Goal: Transaction & Acquisition: Purchase product/service

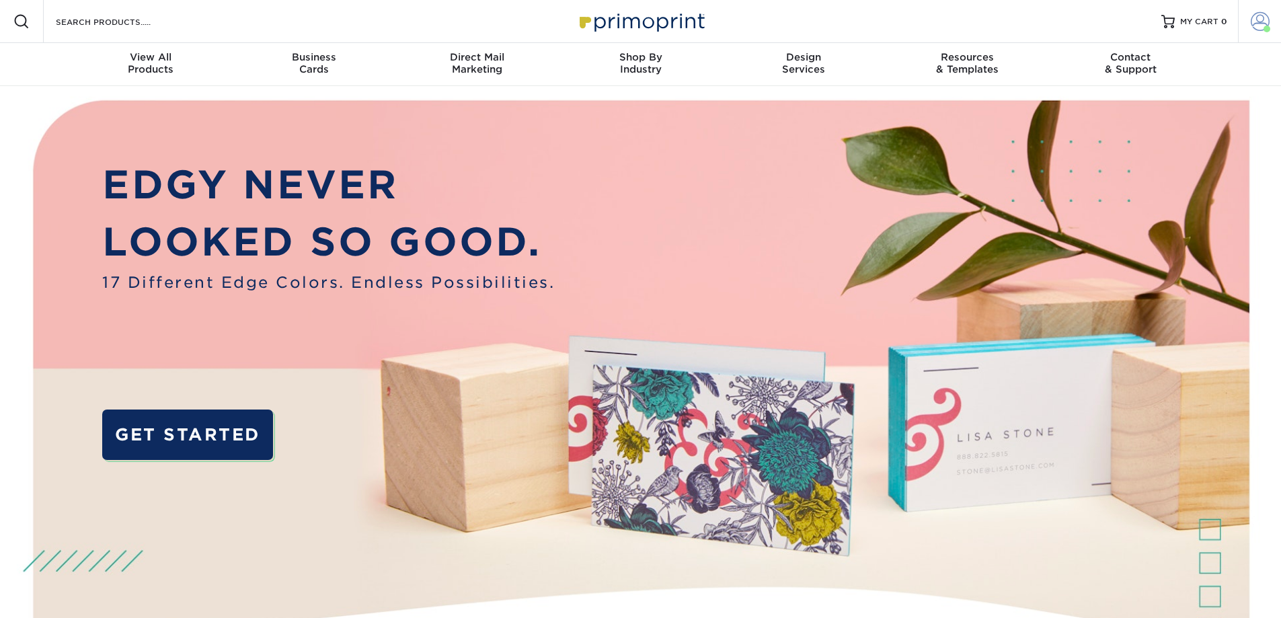
click at [1255, 22] on span at bounding box center [1260, 21] width 19 height 19
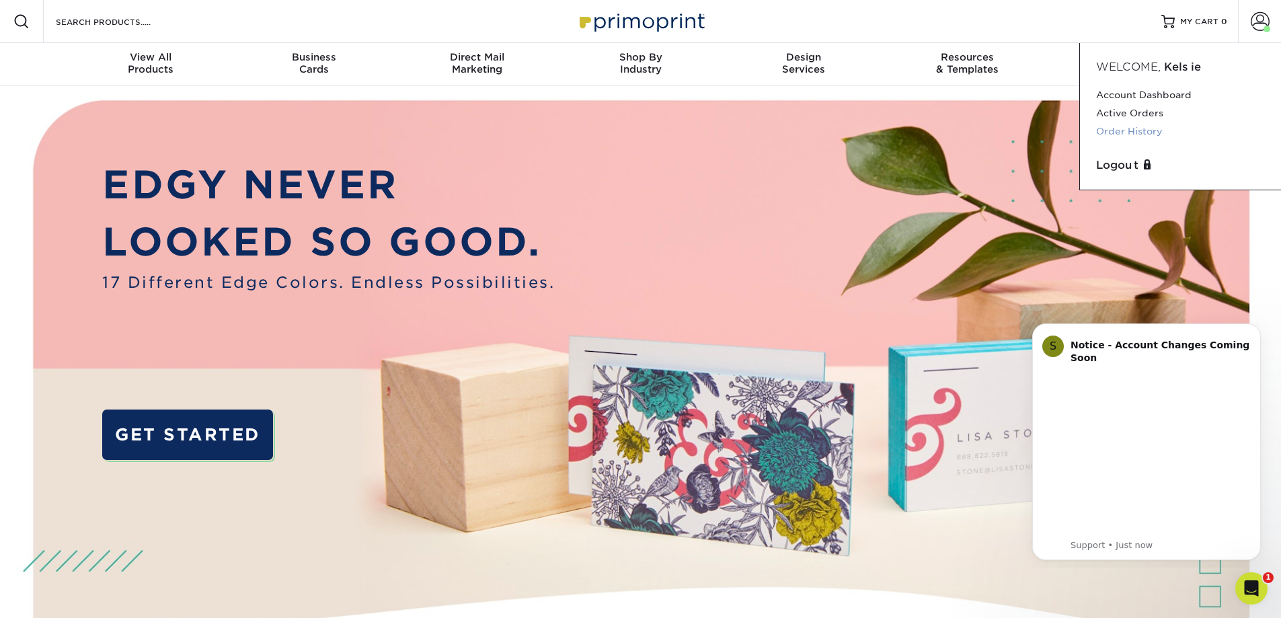
click at [1149, 129] on link "Order History" at bounding box center [1180, 131] width 169 height 18
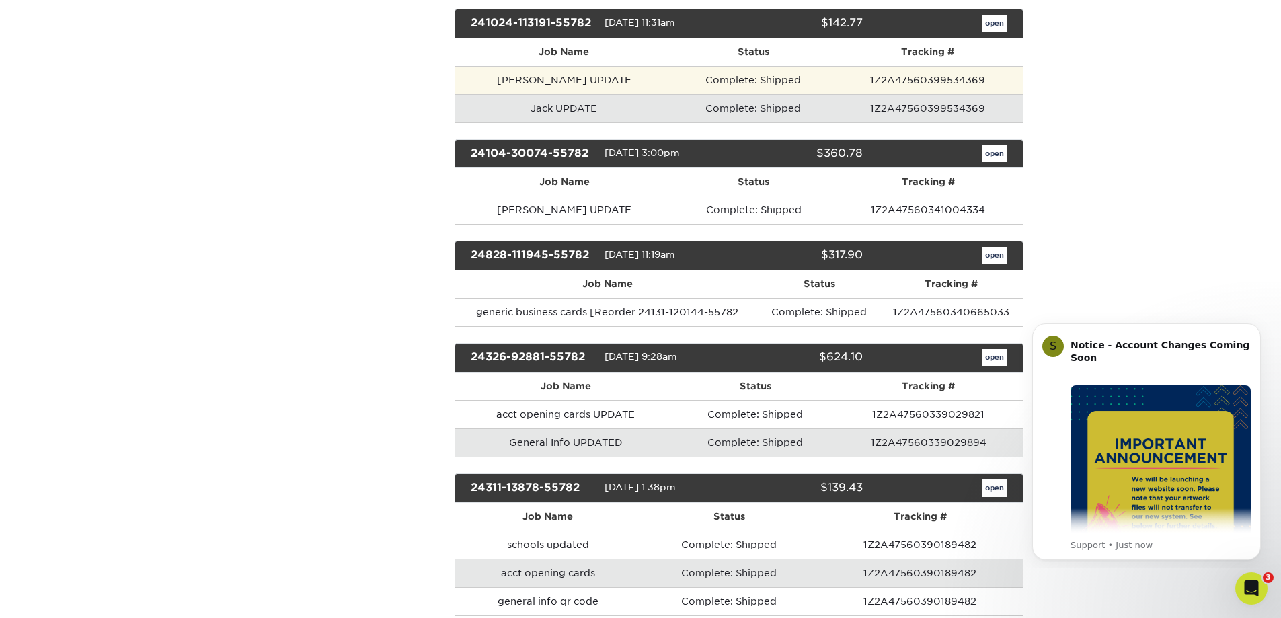
scroll to position [672, 0]
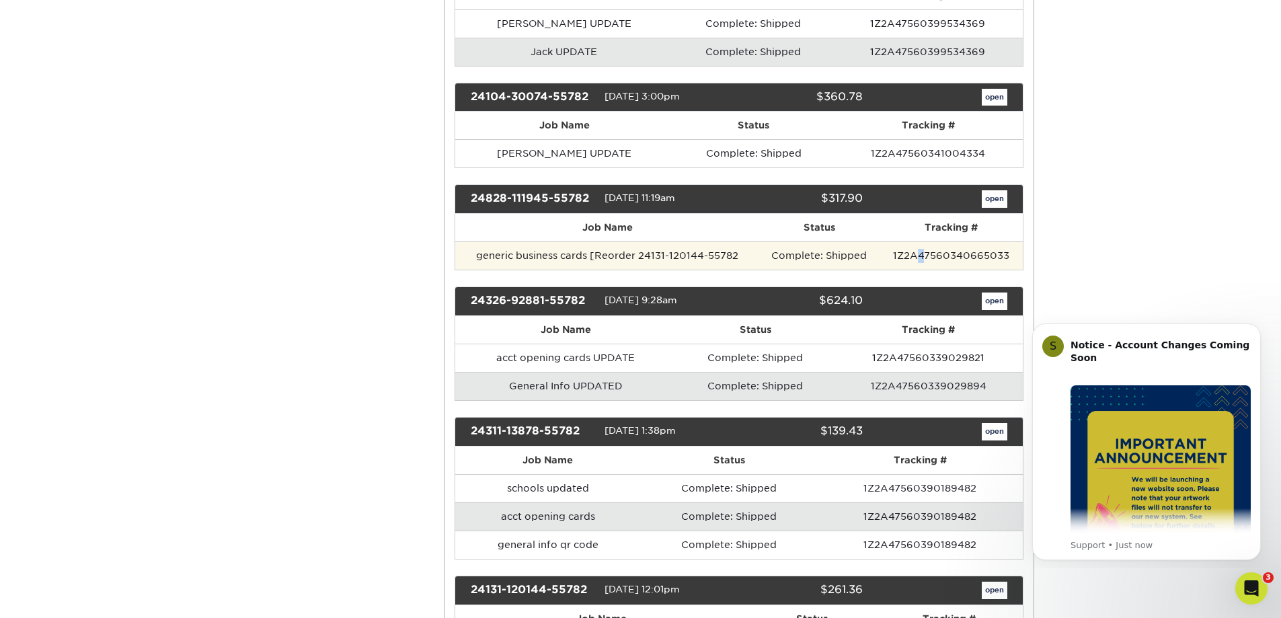
click at [922, 251] on td "1Z2A47560340665033" at bounding box center [950, 255] width 143 height 28
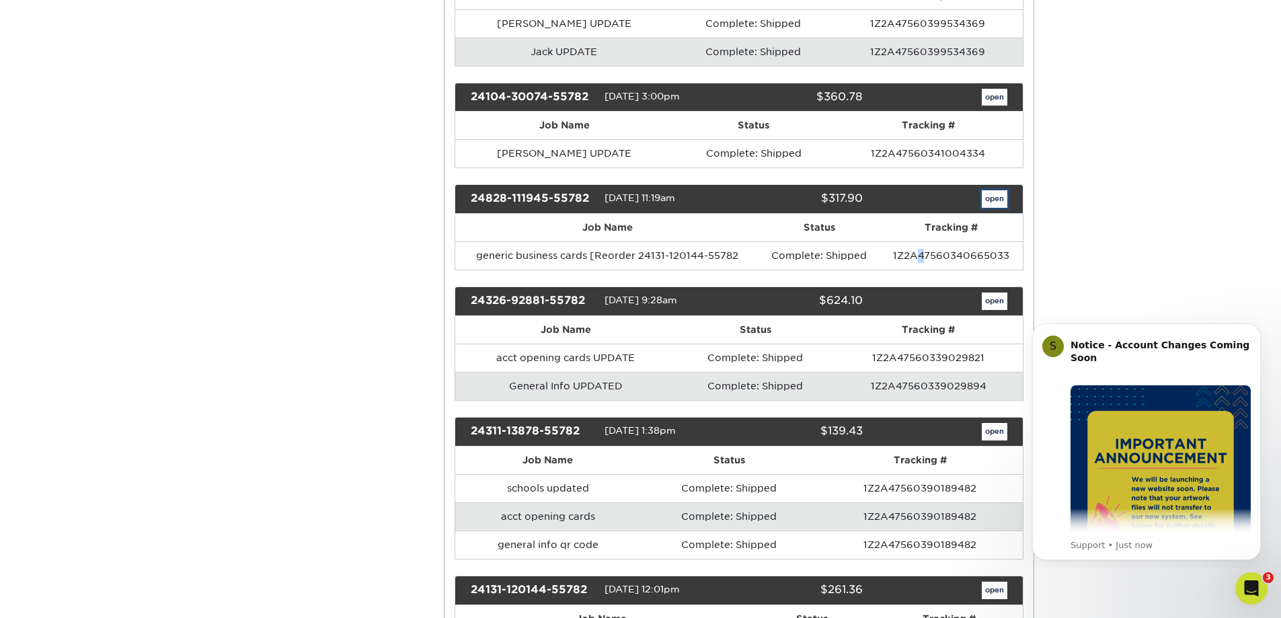
click at [994, 198] on link "open" at bounding box center [995, 198] width 26 height 17
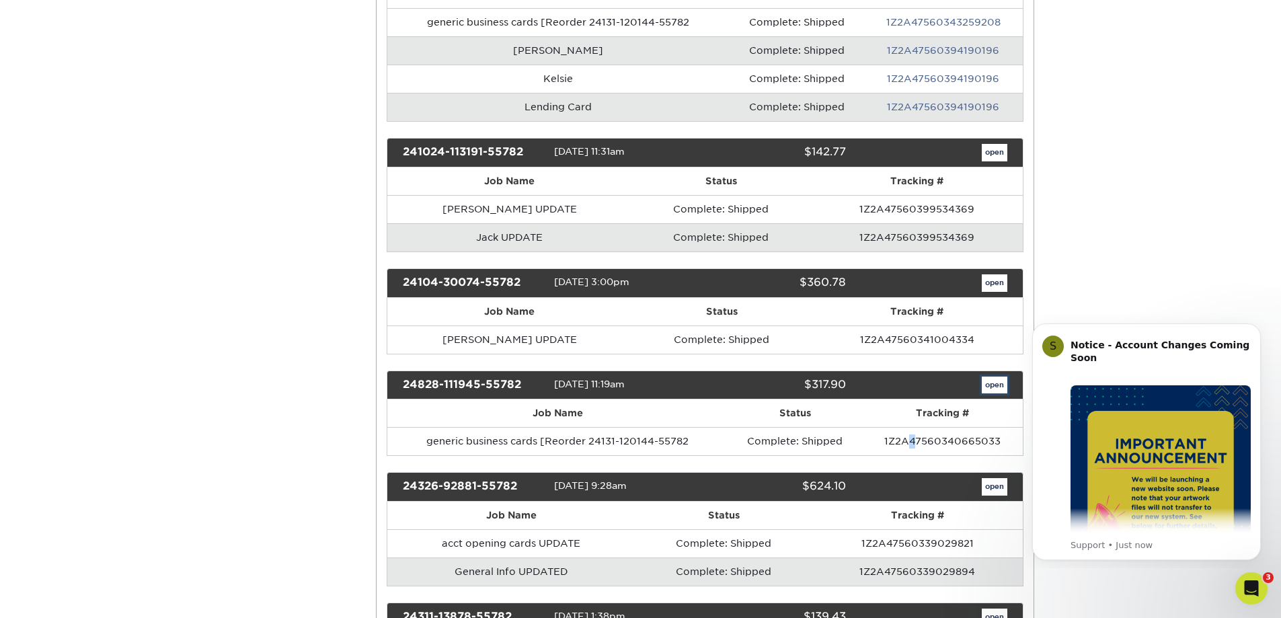
scroll to position [0, 0]
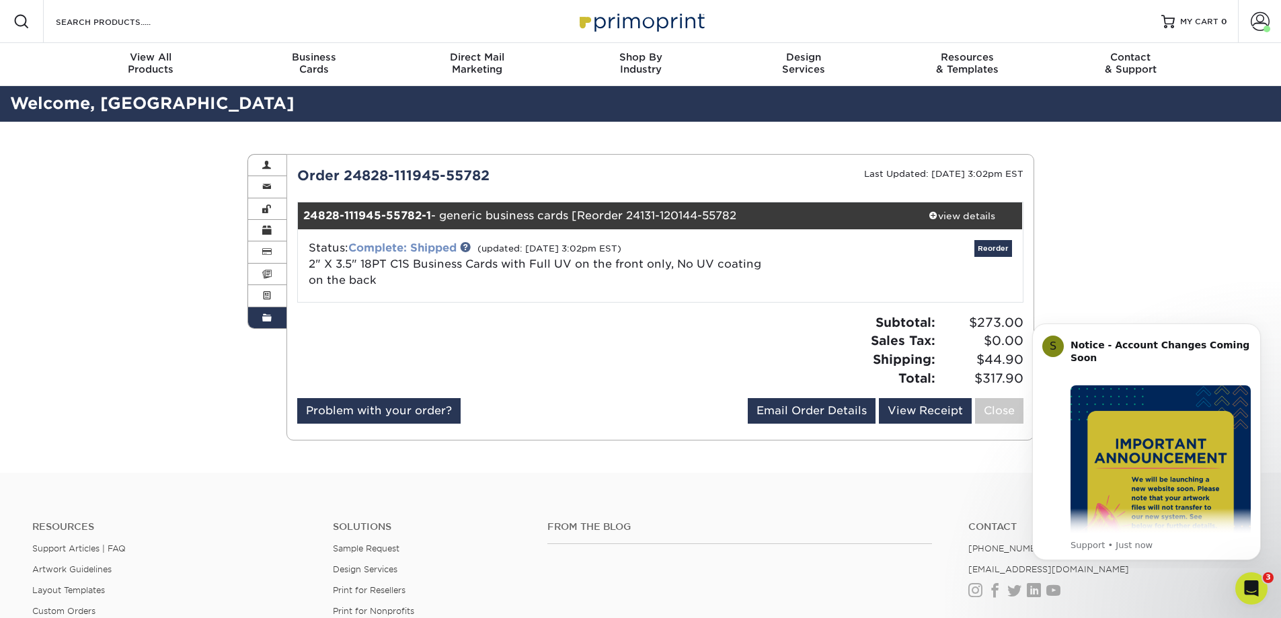
click at [377, 247] on link "Complete: Shipped" at bounding box center [402, 247] width 108 height 13
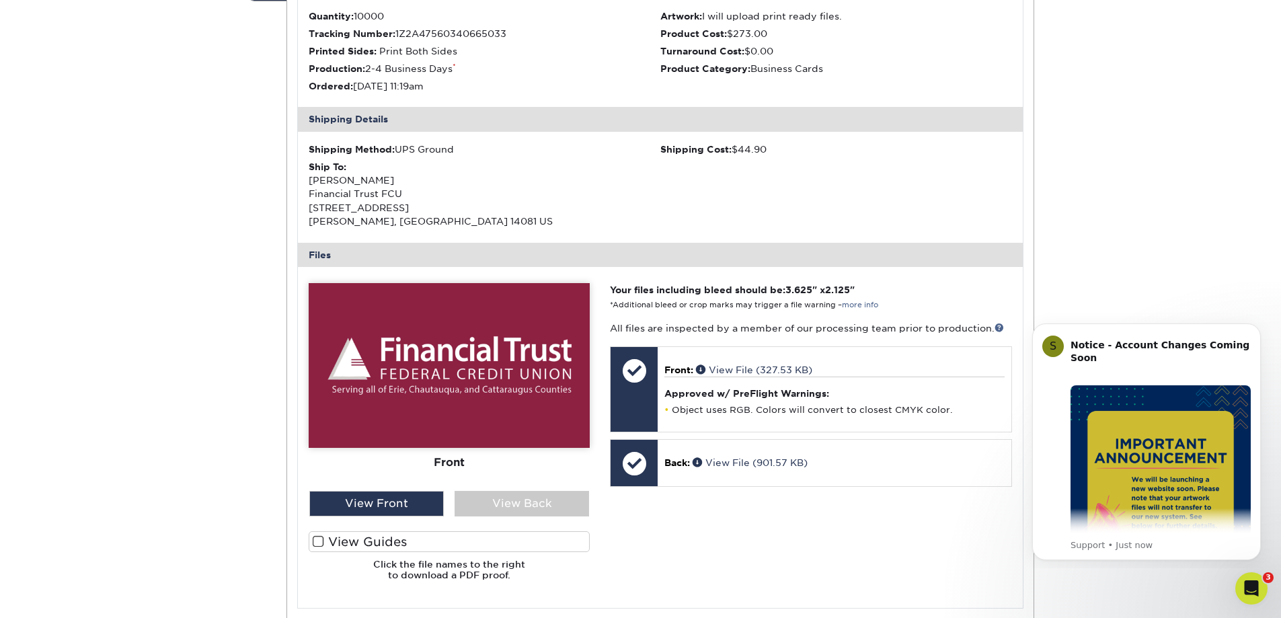
scroll to position [403, 0]
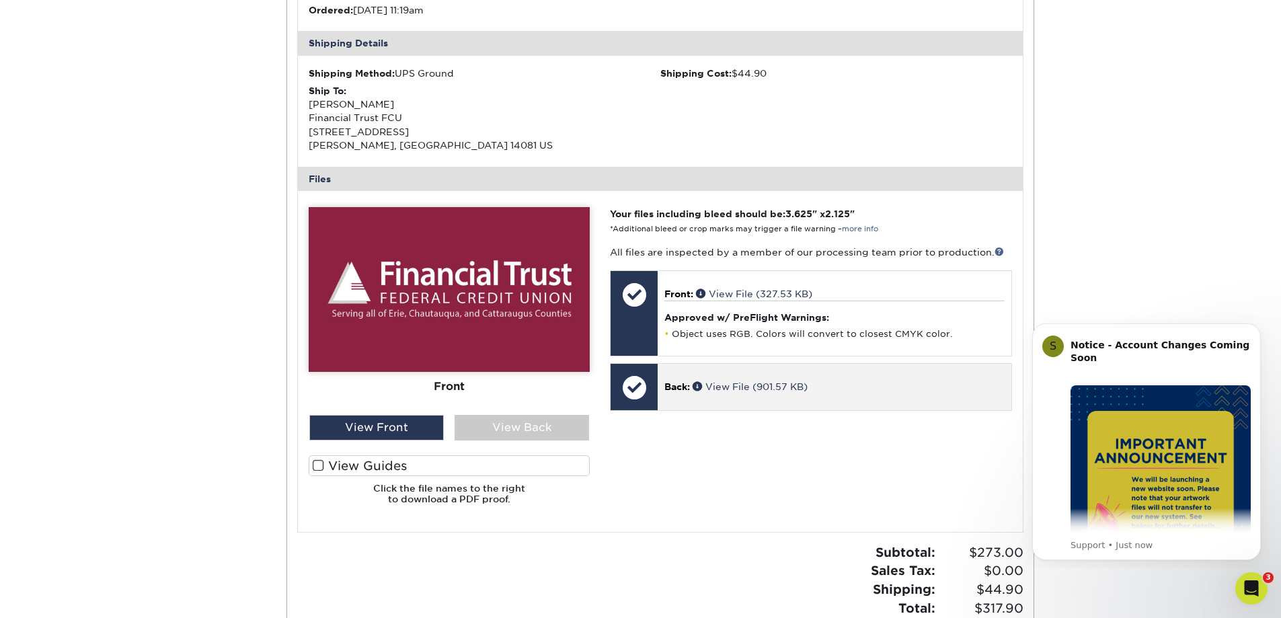
click at [653, 388] on div at bounding box center [633, 387] width 47 height 47
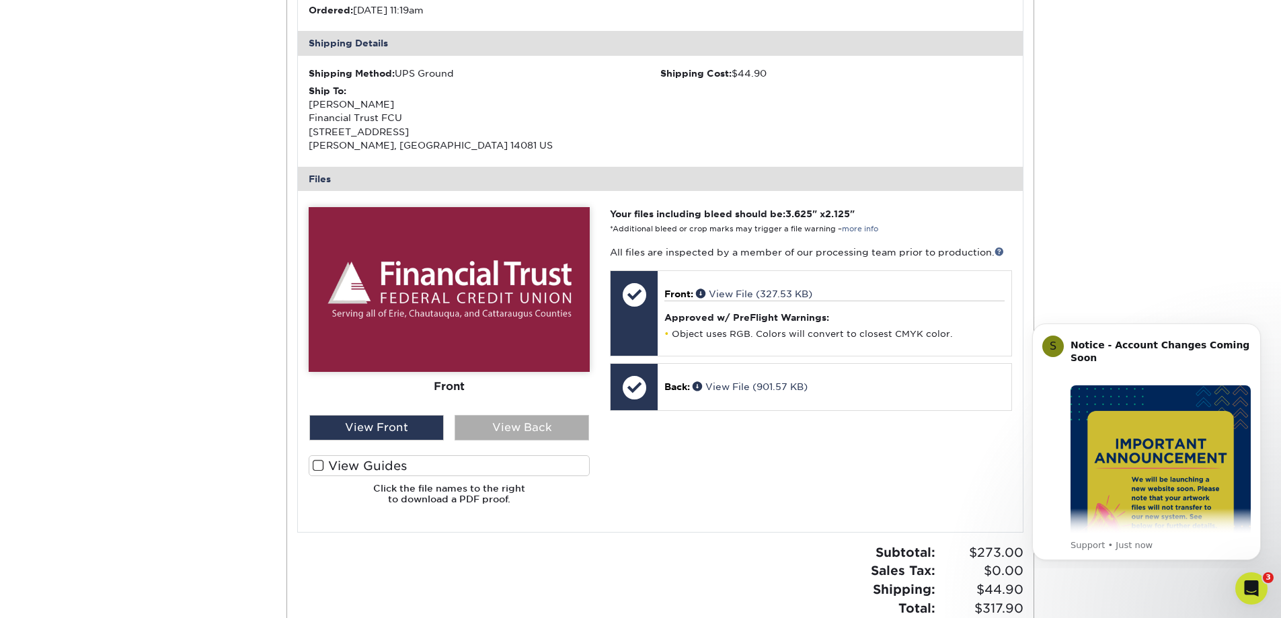
click at [514, 438] on div "View Back" at bounding box center [522, 428] width 134 height 26
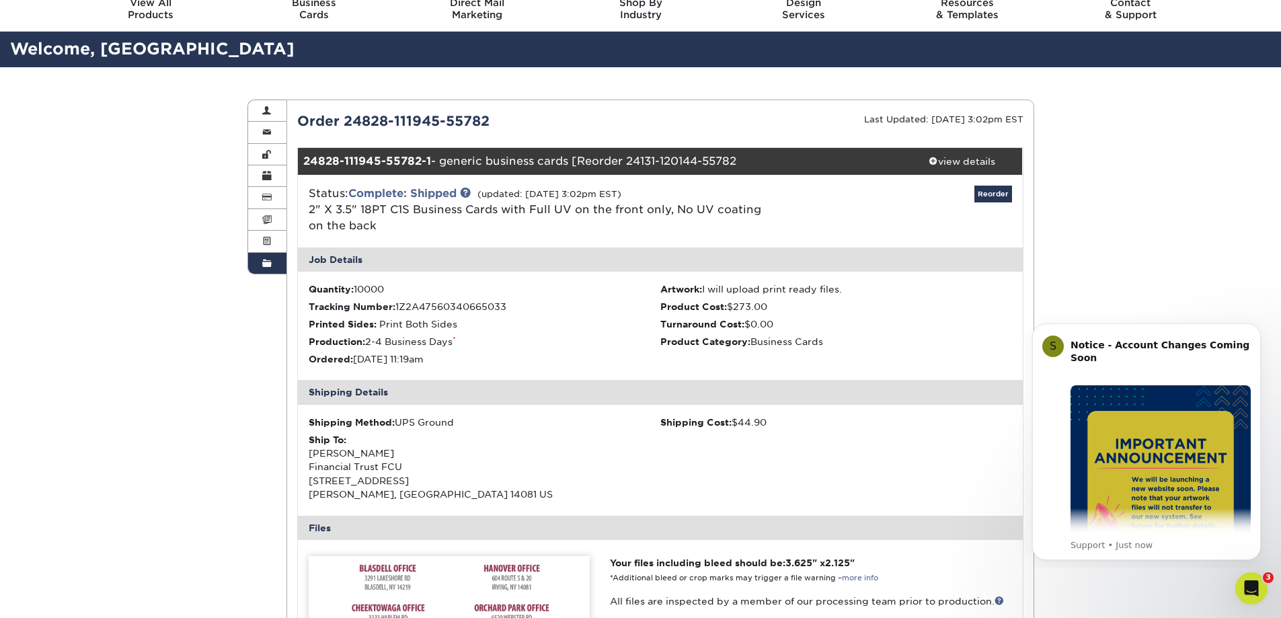
scroll to position [0, 0]
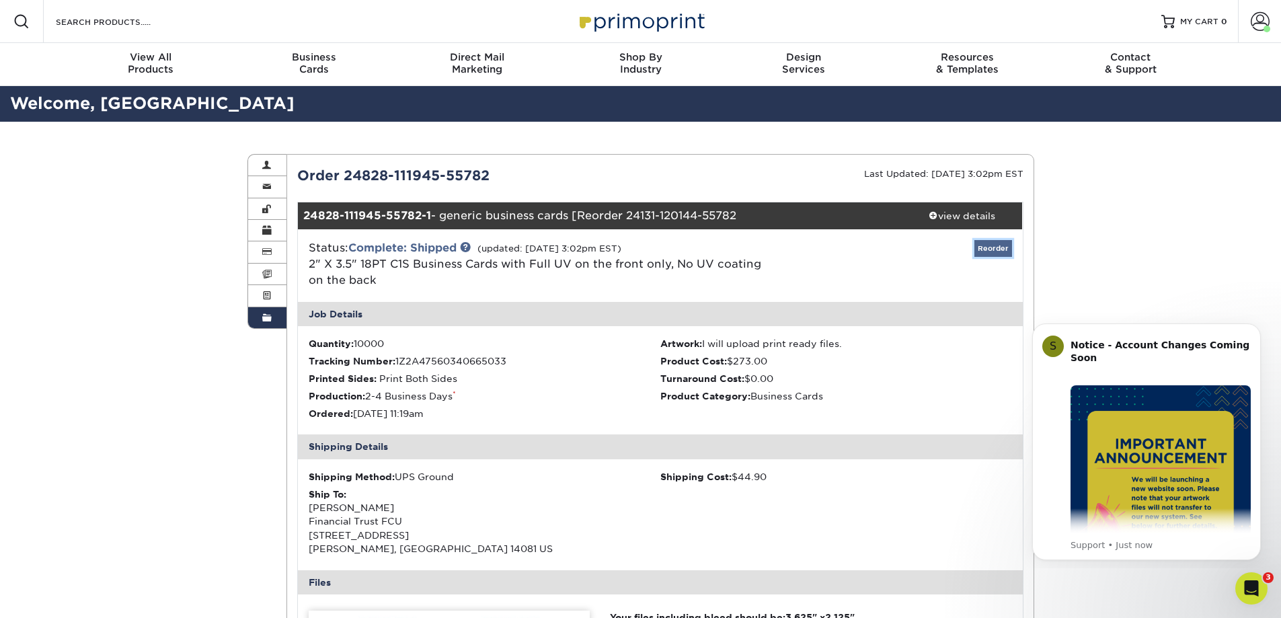
click at [994, 247] on link "Reorder" at bounding box center [993, 248] width 38 height 17
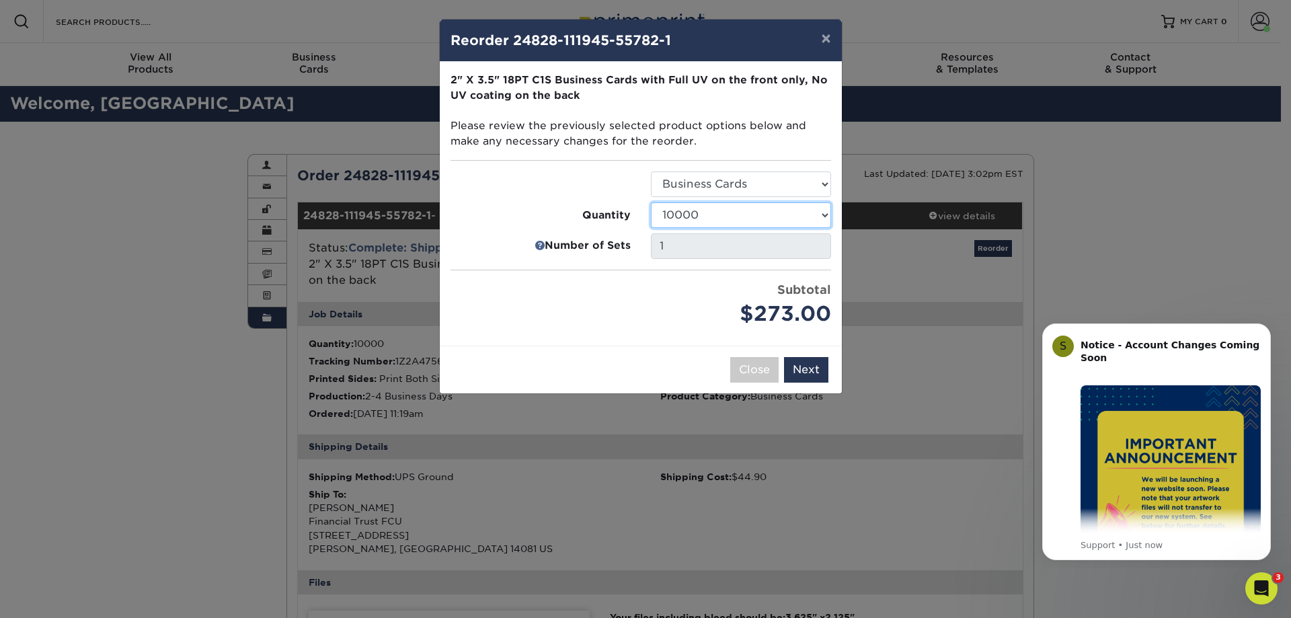
click at [767, 218] on select "25 50 75 100 250 500 1000 2500 5000 10000 15000 20000 25000" at bounding box center [741, 215] width 180 height 26
click at [651, 202] on select "25 50 75 100 250 500 1000 2500 5000 10000 15000 20000 25000" at bounding box center [741, 215] width 180 height 26
click at [743, 216] on select "25 50 75 100 250 500 1000 2500 5000 10000 15000 20000 25000" at bounding box center [741, 215] width 180 height 26
select select "4c29185a-ec98-4488-8729-c2ae0e5f5fe1"
click at [651, 202] on select "25 50 75 100 250 500 1000 2500 5000 10000 15000 20000 25000" at bounding box center [741, 215] width 180 height 26
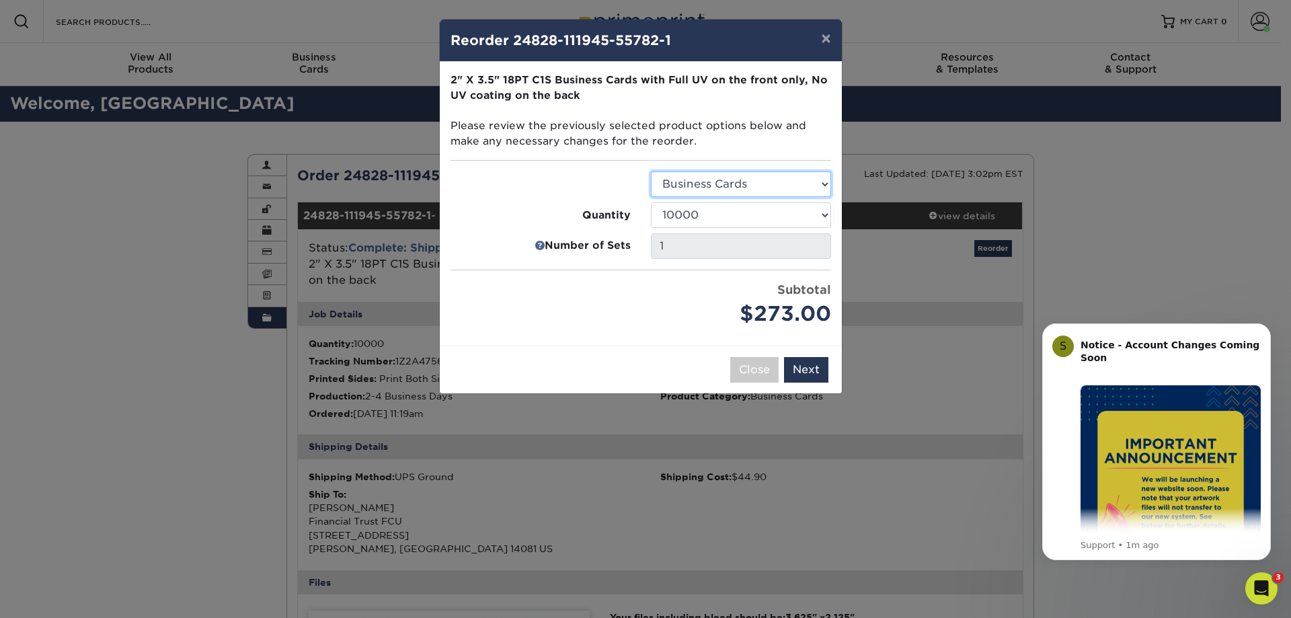
click at [748, 191] on select "Select Option Business Cards" at bounding box center [741, 184] width 180 height 26
drag, startPoint x: 748, startPoint y: 191, endPoint x: 748, endPoint y: 214, distance: 23.5
click at [748, 191] on select "Select Option Business Cards" at bounding box center [741, 184] width 180 height 26
click at [804, 362] on button "Next" at bounding box center [806, 370] width 44 height 26
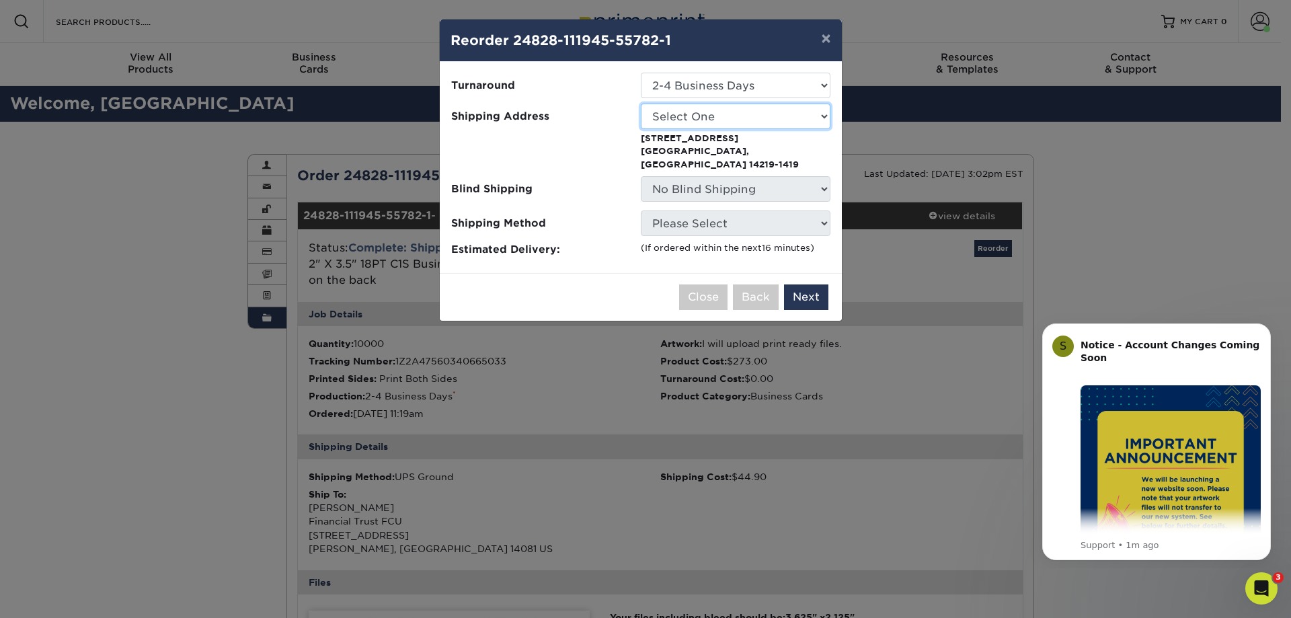
click at [732, 116] on select "Select One Grand Island Hanover Lakeshore Orchard Park West Seneca" at bounding box center [736, 117] width 190 height 26
select select "282388"
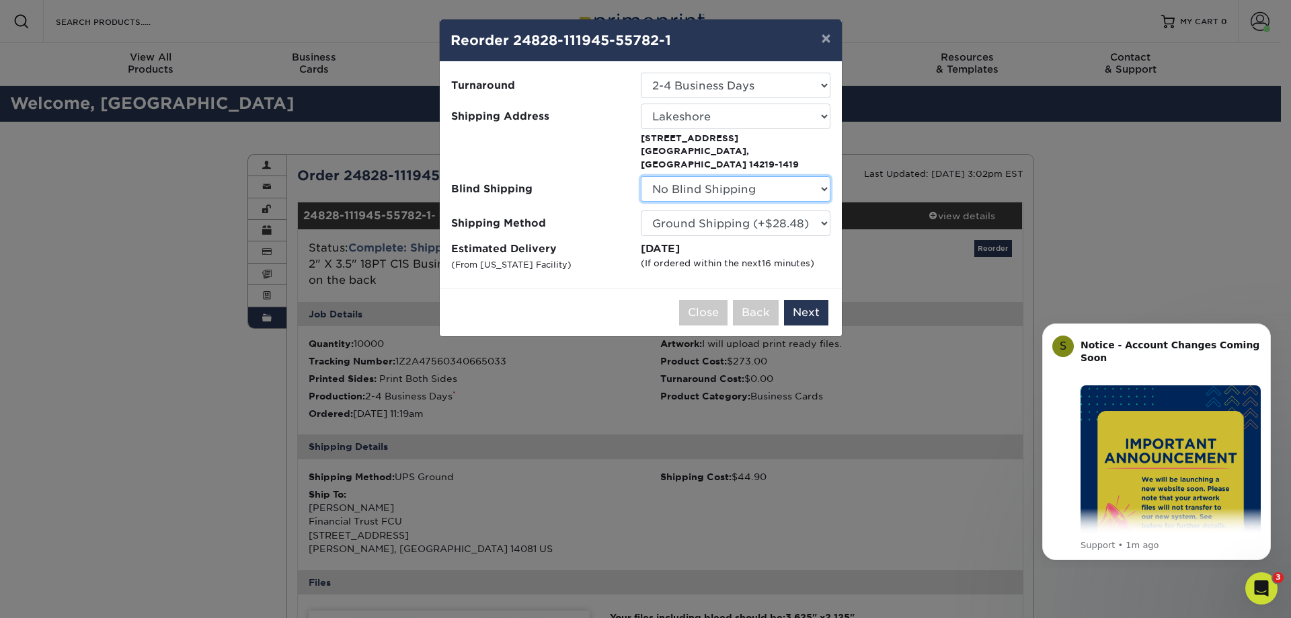
click at [736, 176] on select "No Blind Shipping Grand Island Hanover Lakeshore Orchard Park West Seneca" at bounding box center [736, 189] width 190 height 26
click at [816, 305] on button "Next" at bounding box center [806, 313] width 44 height 26
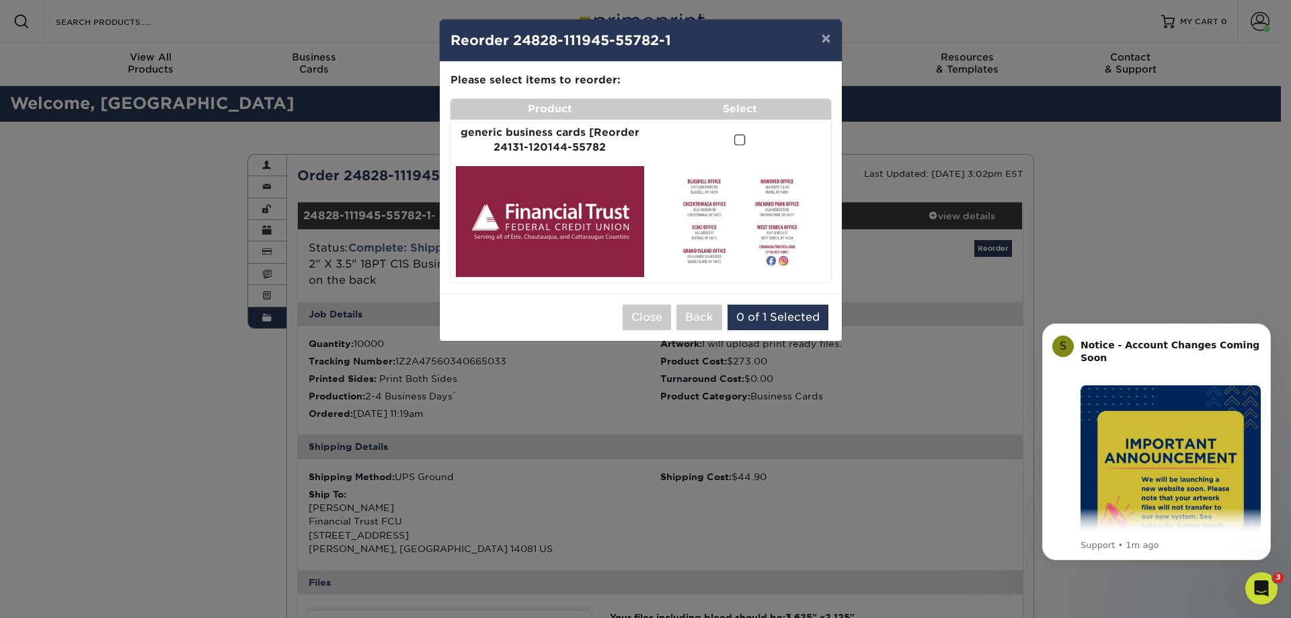
click at [742, 194] on img at bounding box center [740, 221] width 171 height 100
click at [738, 143] on span at bounding box center [739, 140] width 11 height 13
click at [0, 0] on input "checkbox" at bounding box center [0, 0] width 0 height 0
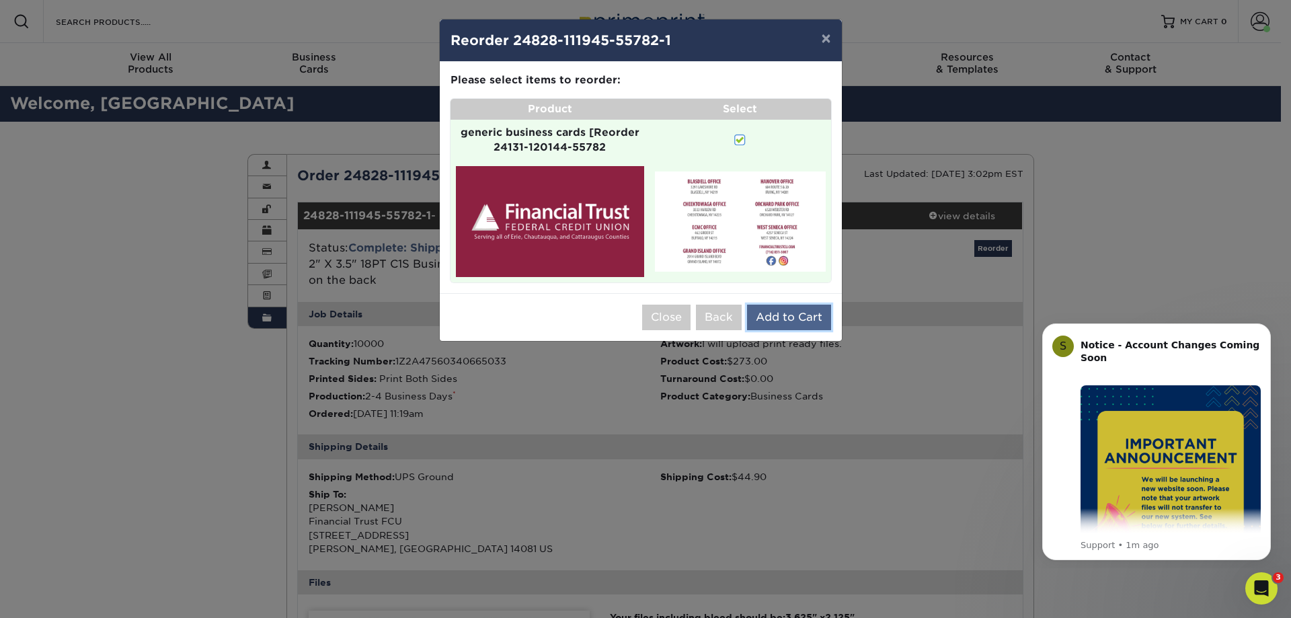
click at [766, 321] on button "Add to Cart" at bounding box center [789, 318] width 84 height 26
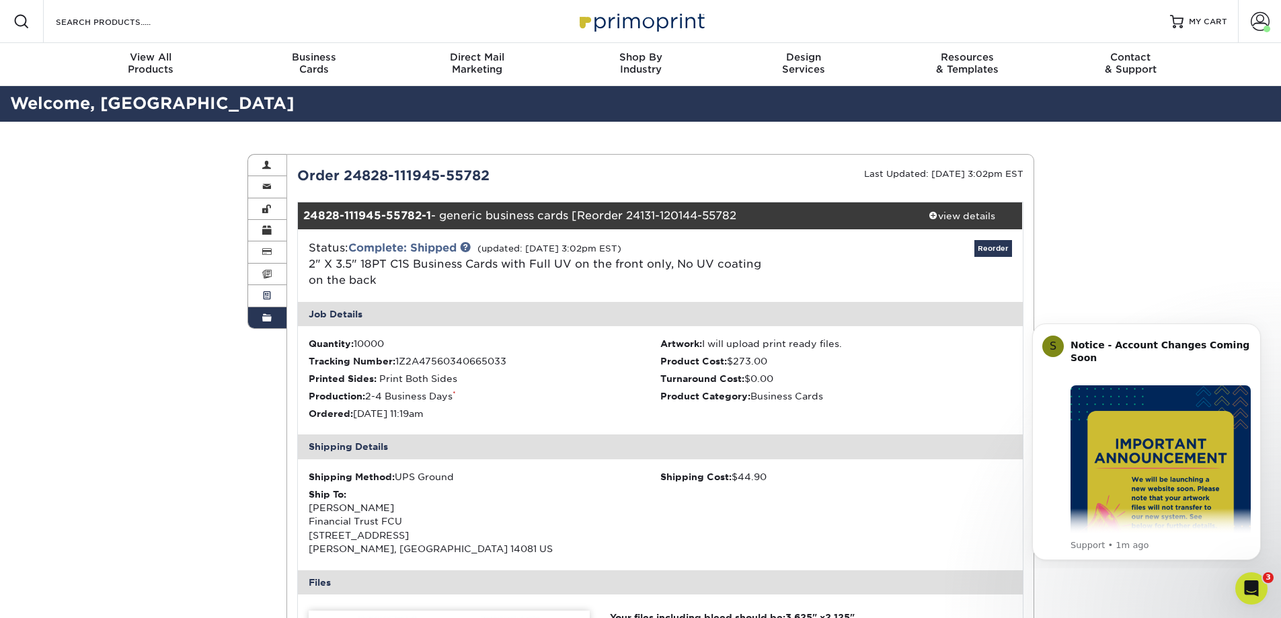
click at [275, 294] on link "Active Orders" at bounding box center [267, 296] width 39 height 22
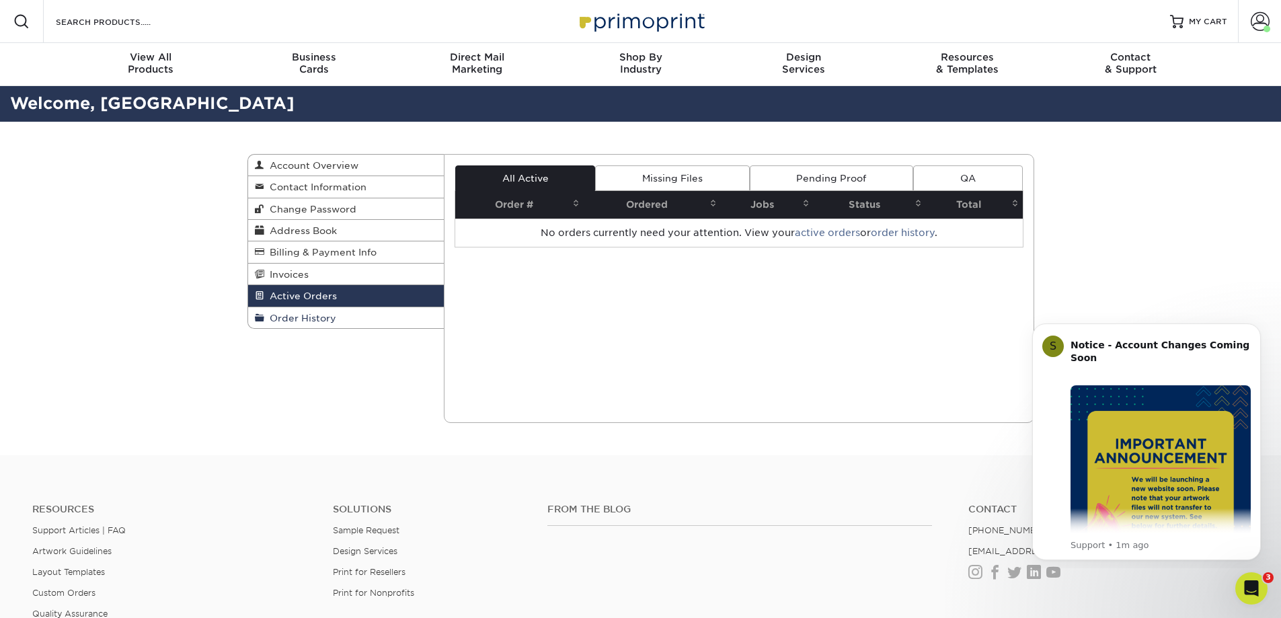
click at [296, 315] on span "Order History" at bounding box center [300, 318] width 72 height 11
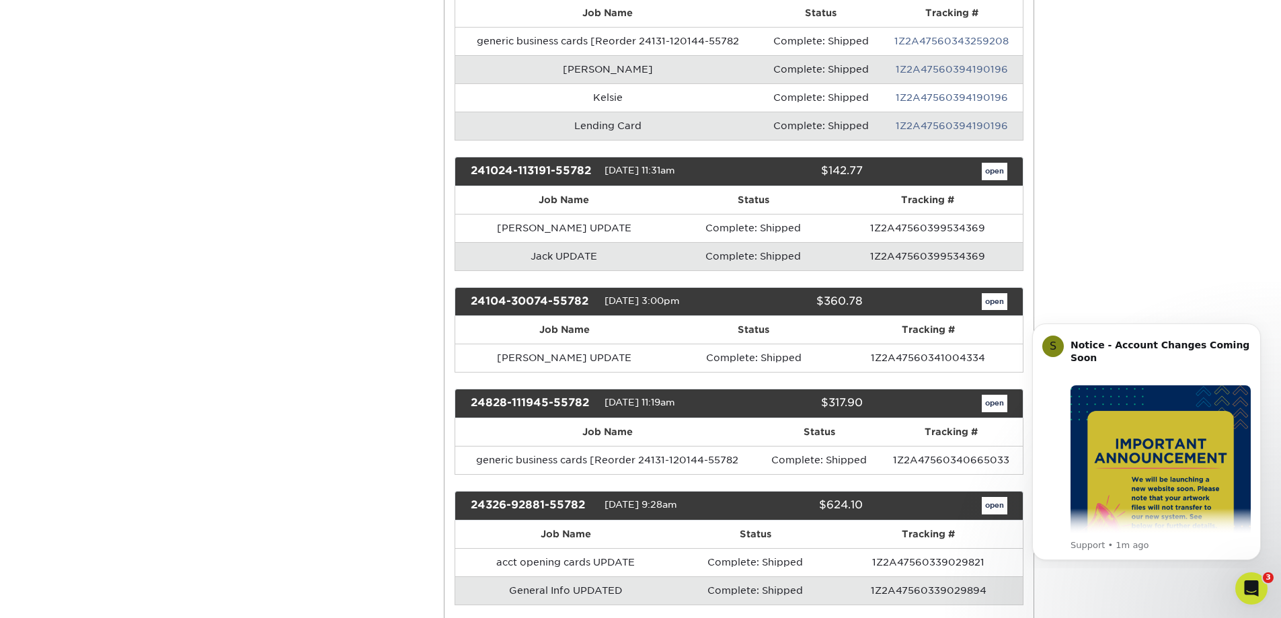
scroll to position [471, 0]
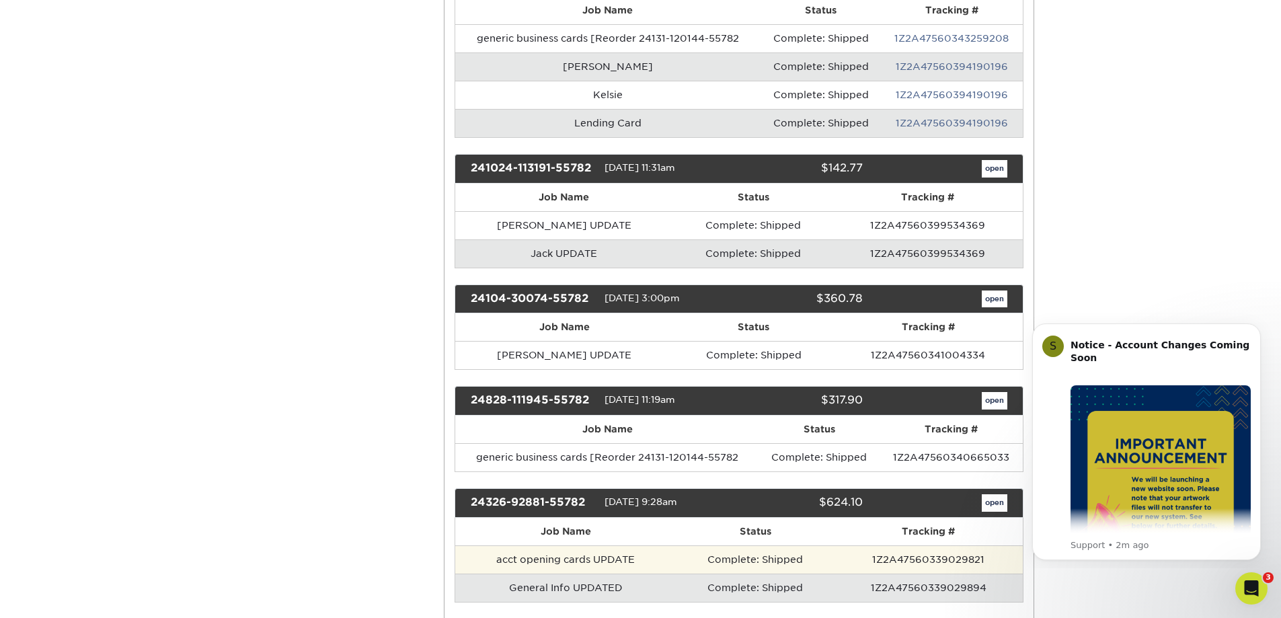
click at [700, 555] on td "Complete: Shipped" at bounding box center [755, 559] width 159 height 28
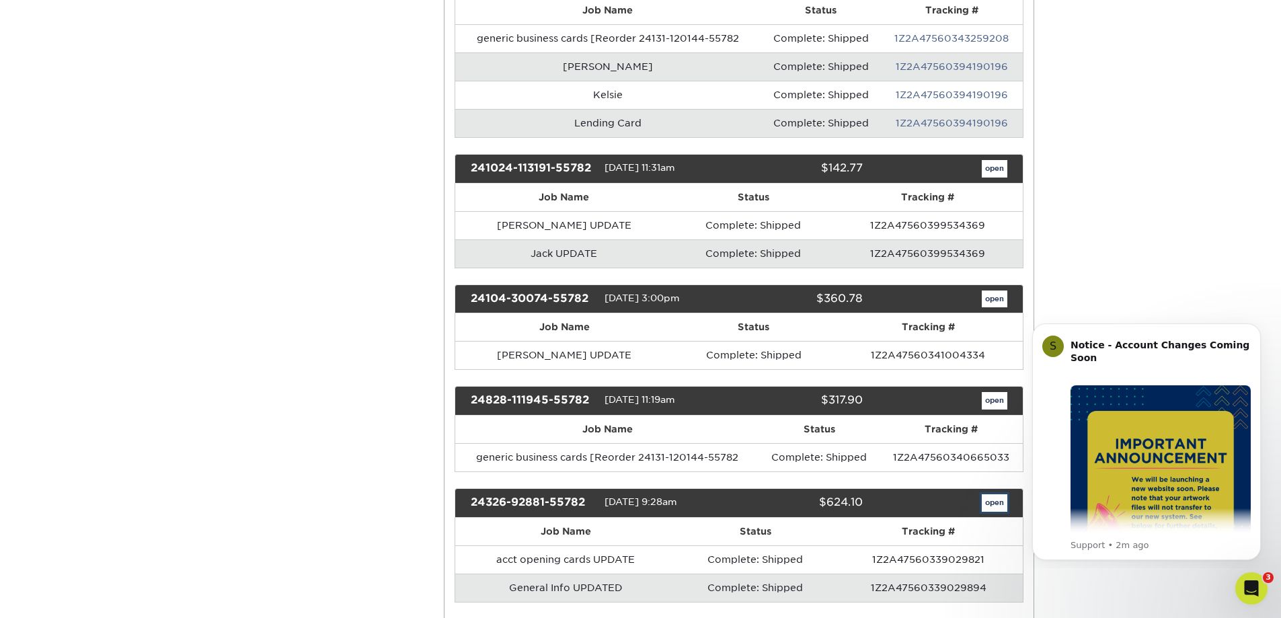
click at [1000, 502] on link "open" at bounding box center [995, 502] width 26 height 17
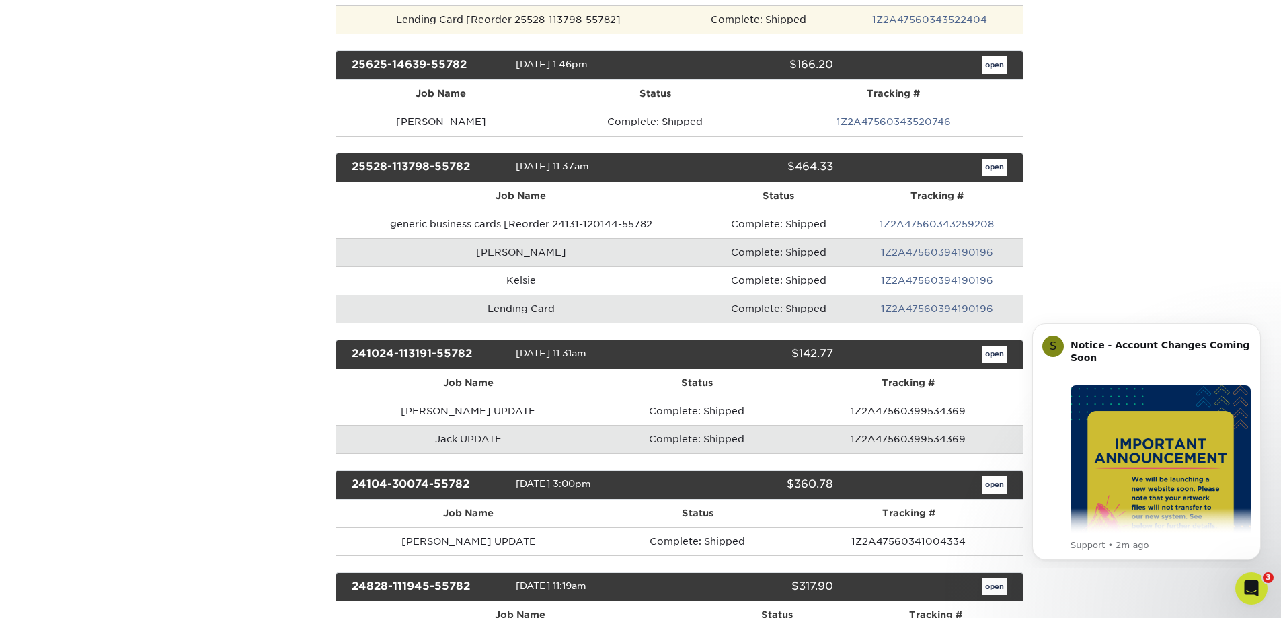
scroll to position [0, 0]
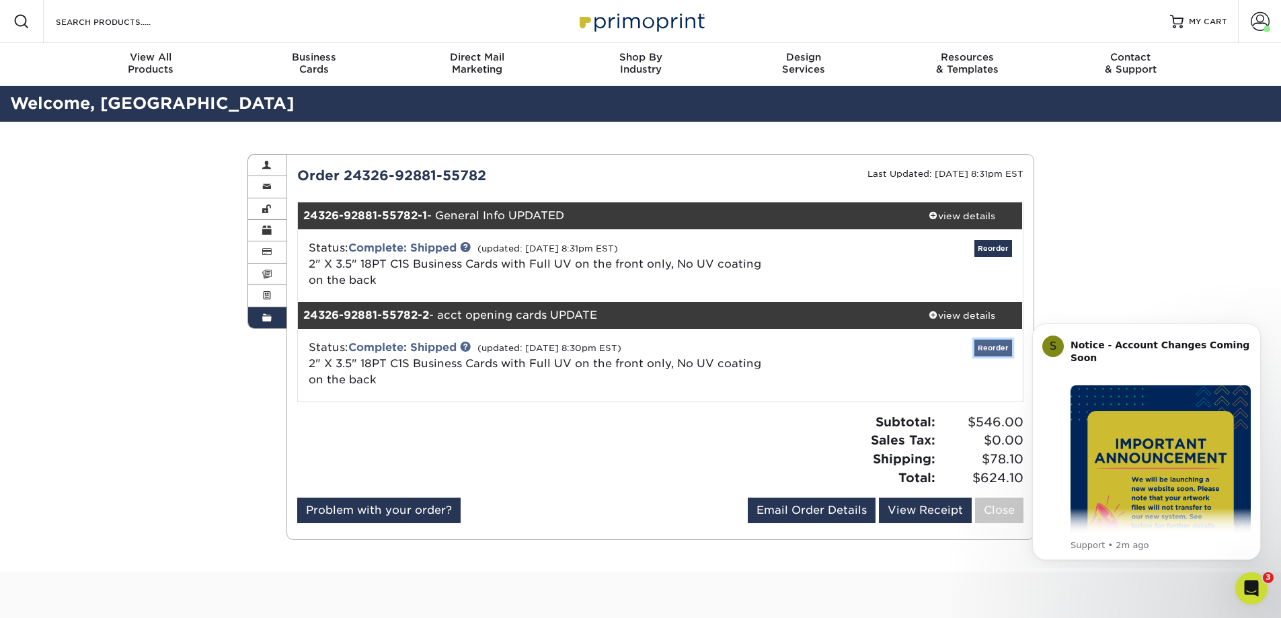
click at [1006, 344] on link "Reorder" at bounding box center [993, 348] width 38 height 17
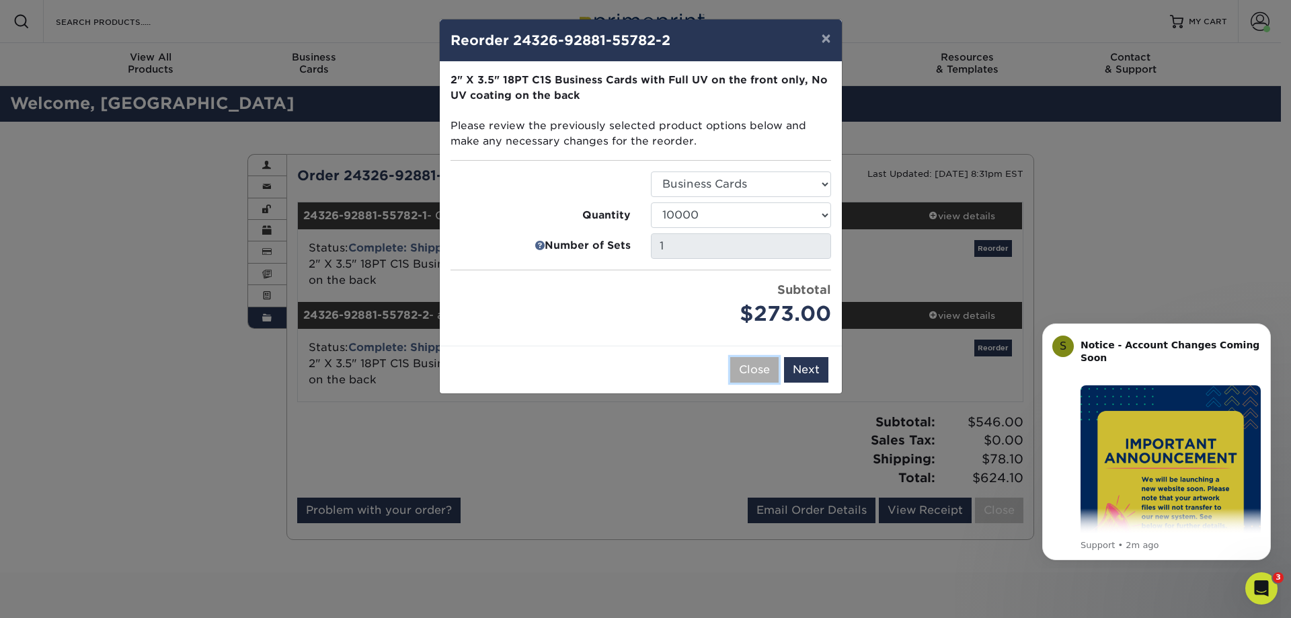
click at [759, 381] on button "Close" at bounding box center [754, 370] width 48 height 26
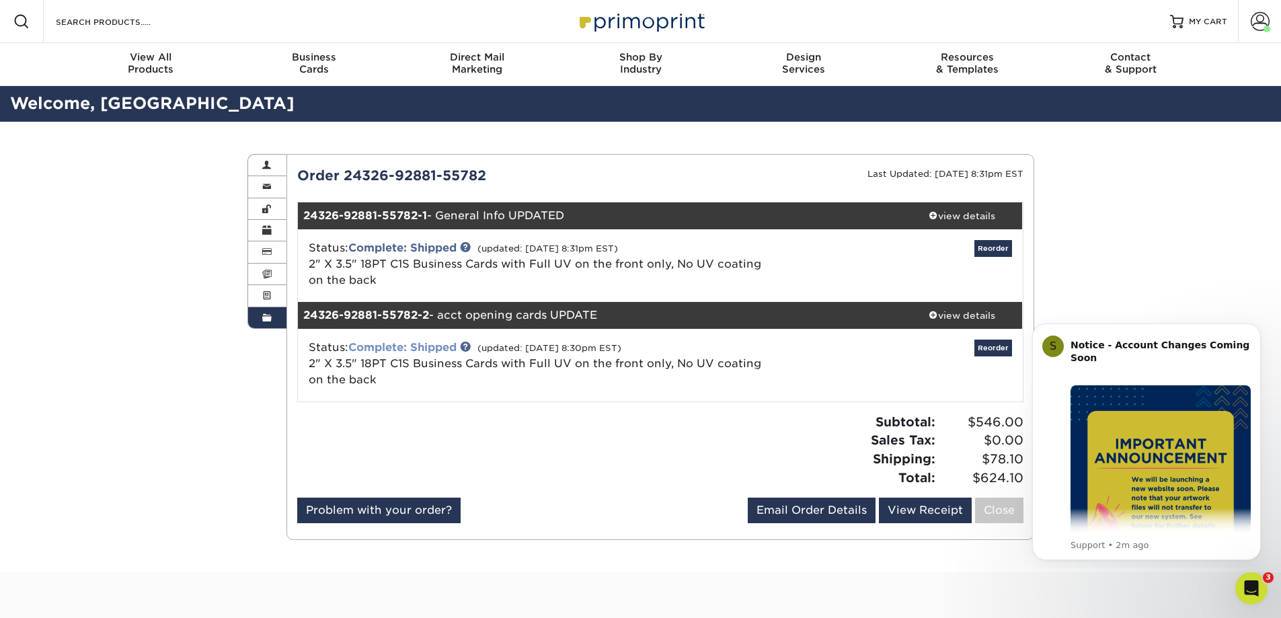
click at [440, 346] on link "Complete: Shipped" at bounding box center [402, 347] width 108 height 13
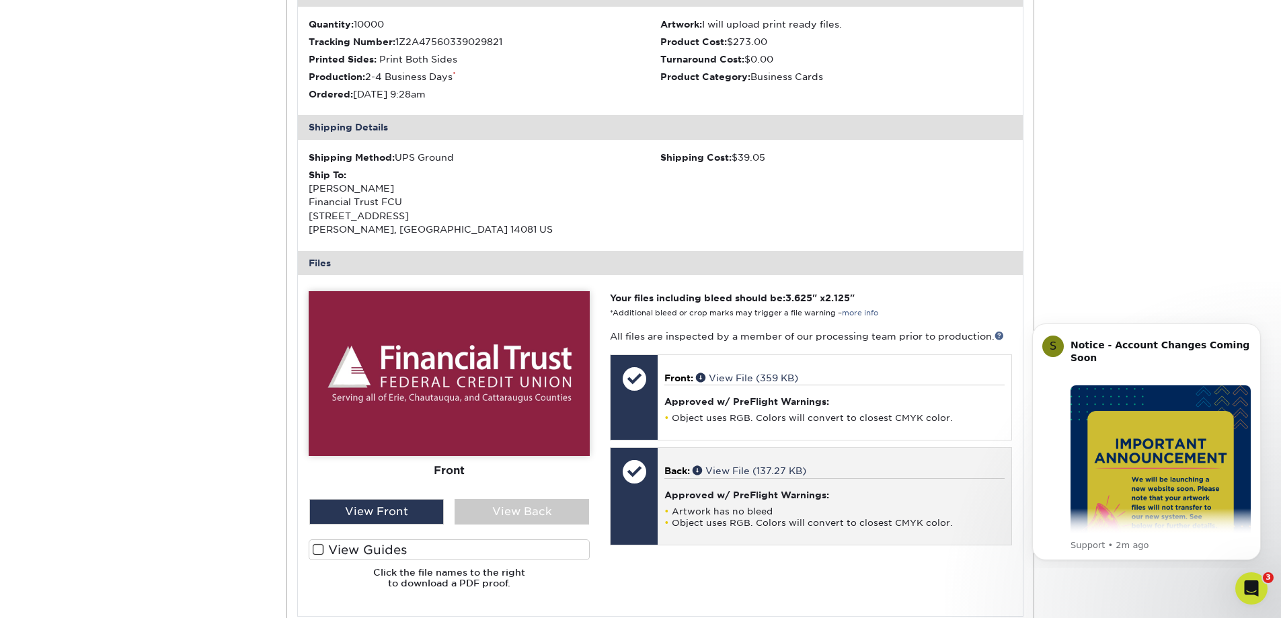
scroll to position [471, 0]
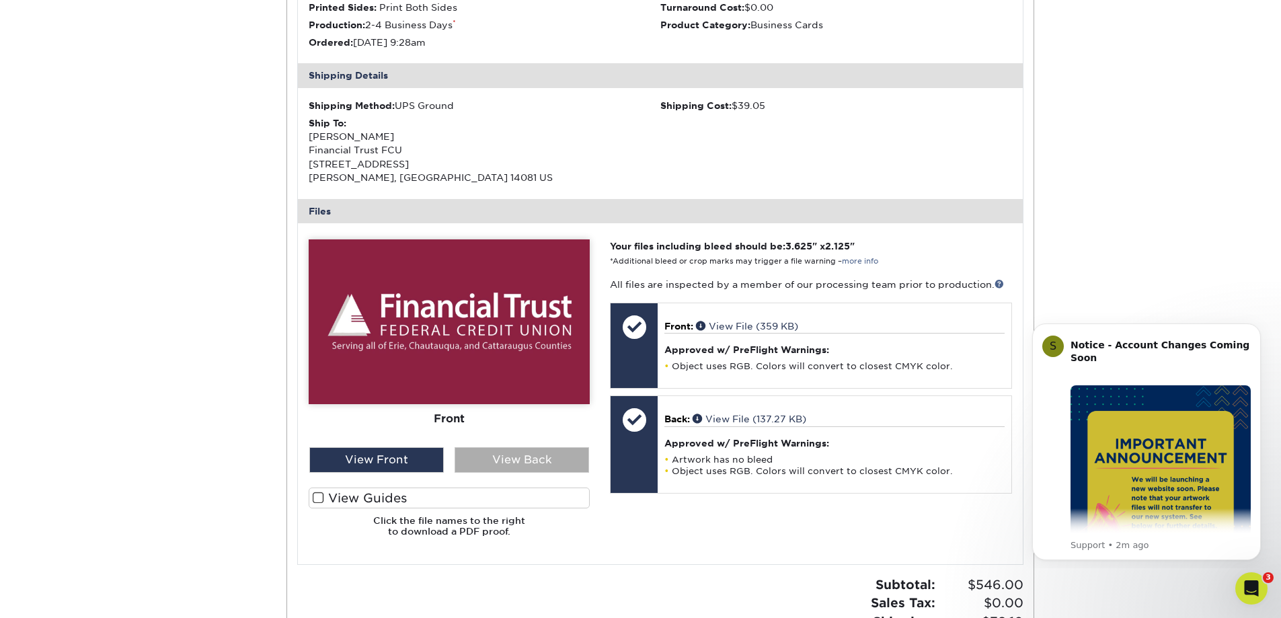
click at [481, 461] on div "View Back" at bounding box center [522, 460] width 134 height 26
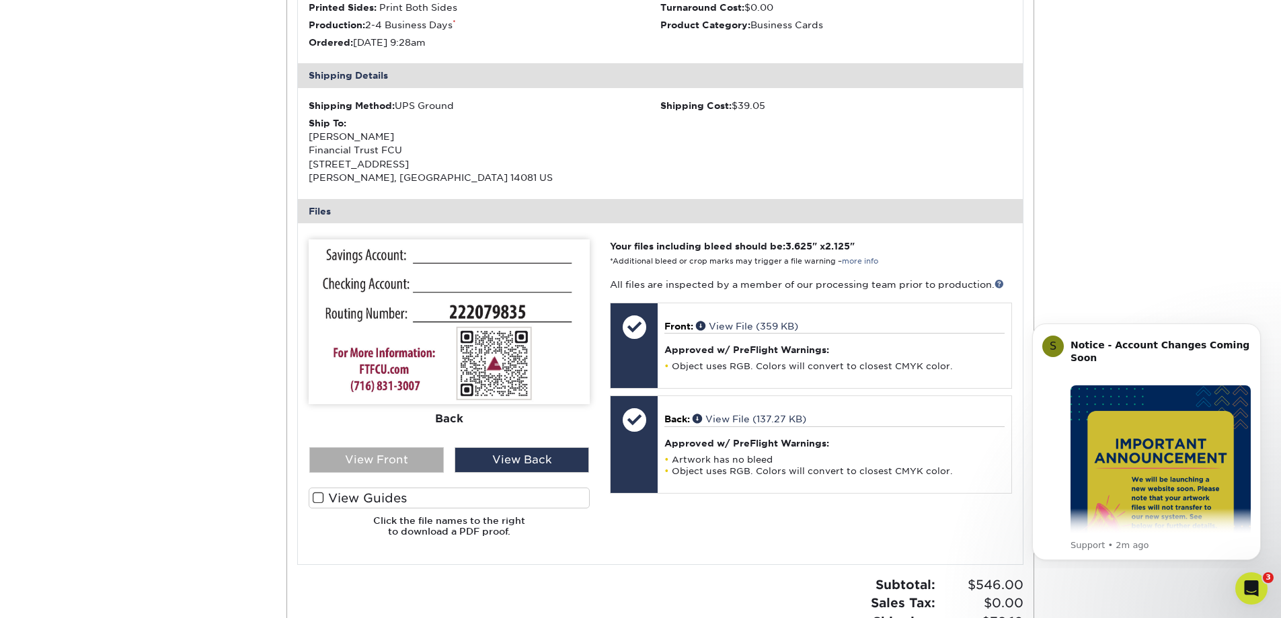
click at [426, 459] on div "View Front" at bounding box center [376, 460] width 134 height 26
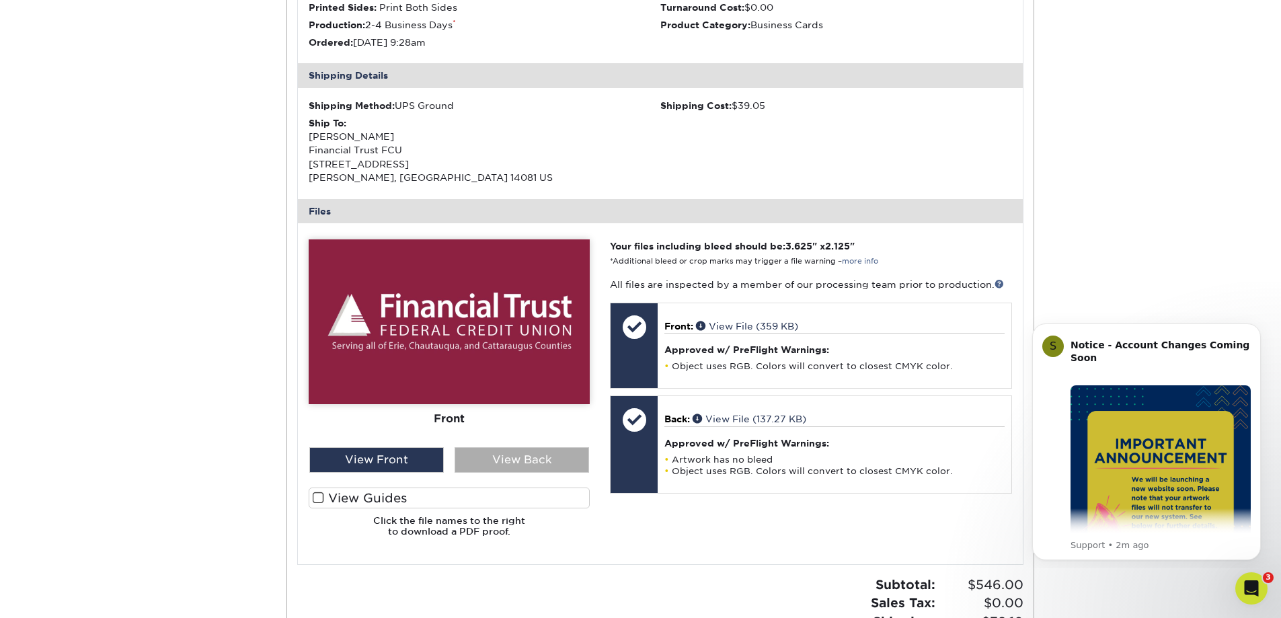
click at [472, 456] on div "View Back" at bounding box center [522, 460] width 134 height 26
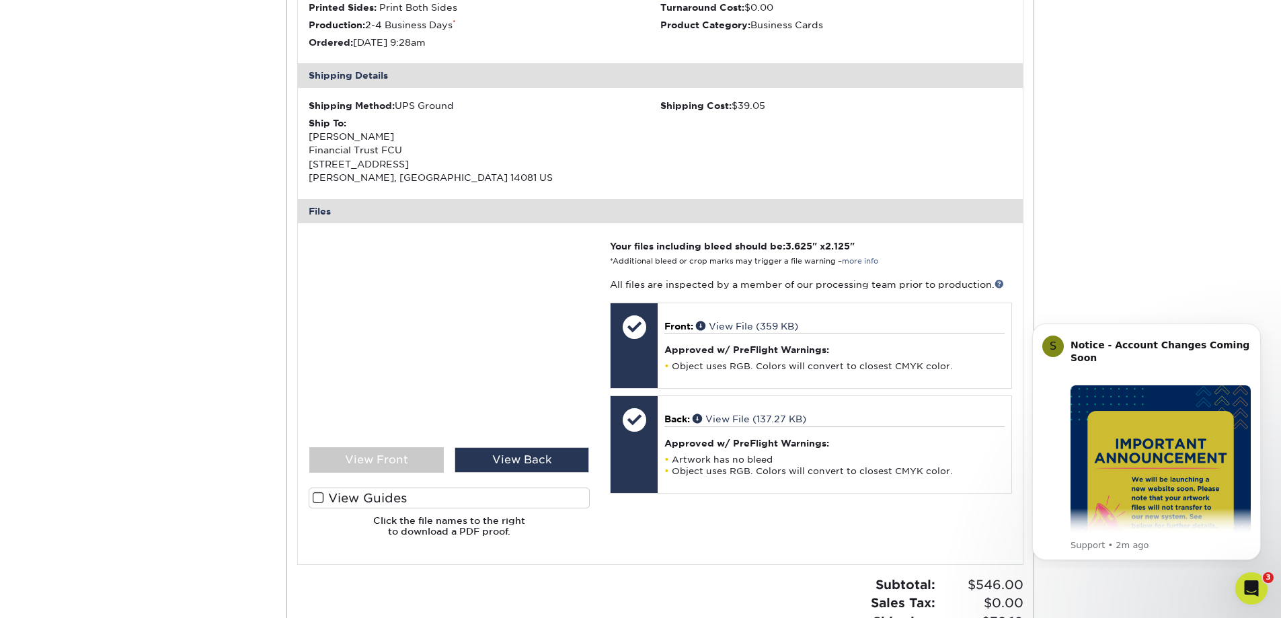
scroll to position [202, 0]
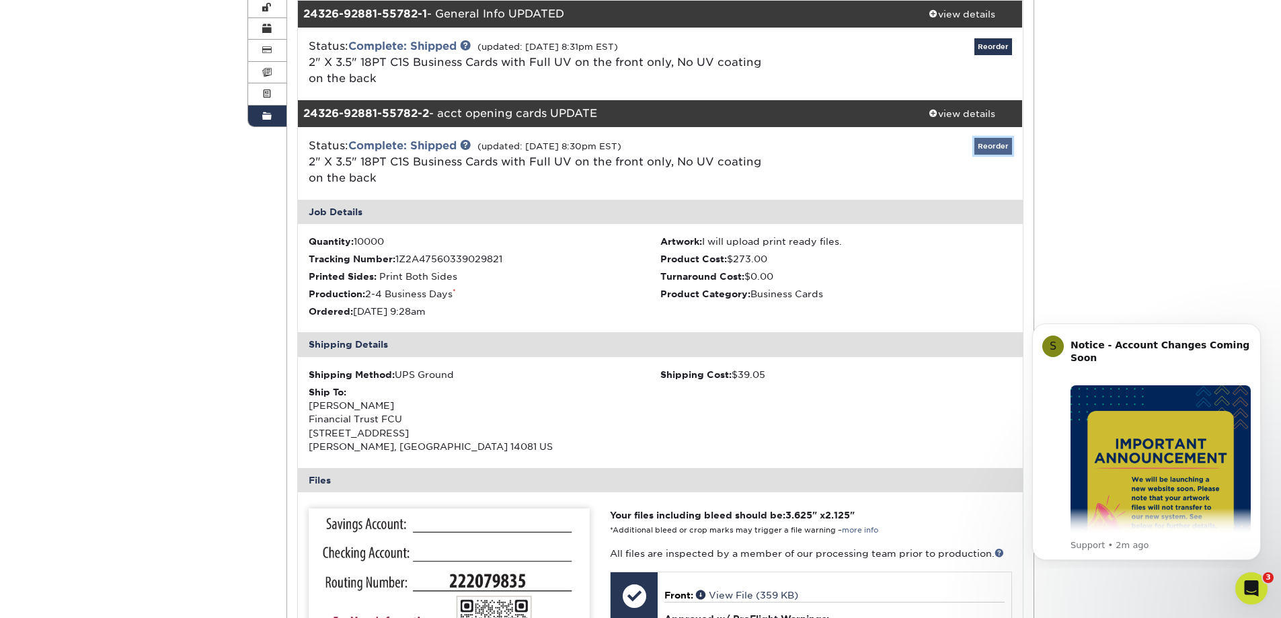
click at [992, 143] on link "Reorder" at bounding box center [993, 146] width 38 height 17
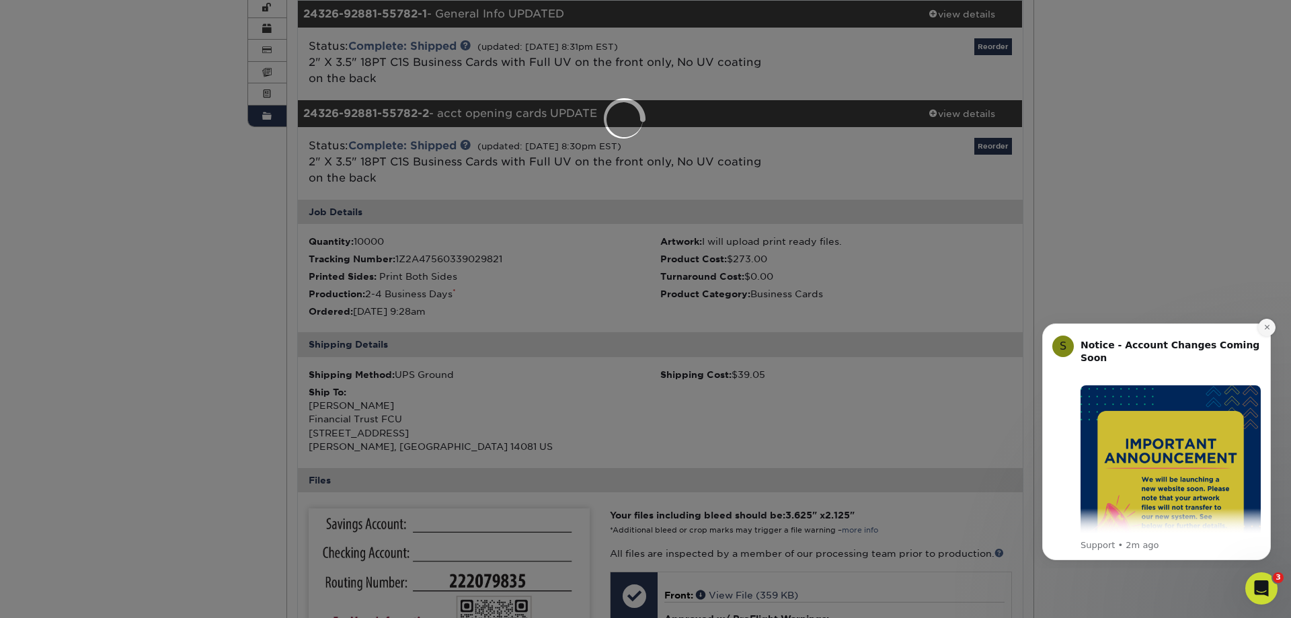
click at [1267, 327] on icon "Dismiss notification" at bounding box center [1266, 327] width 5 height 5
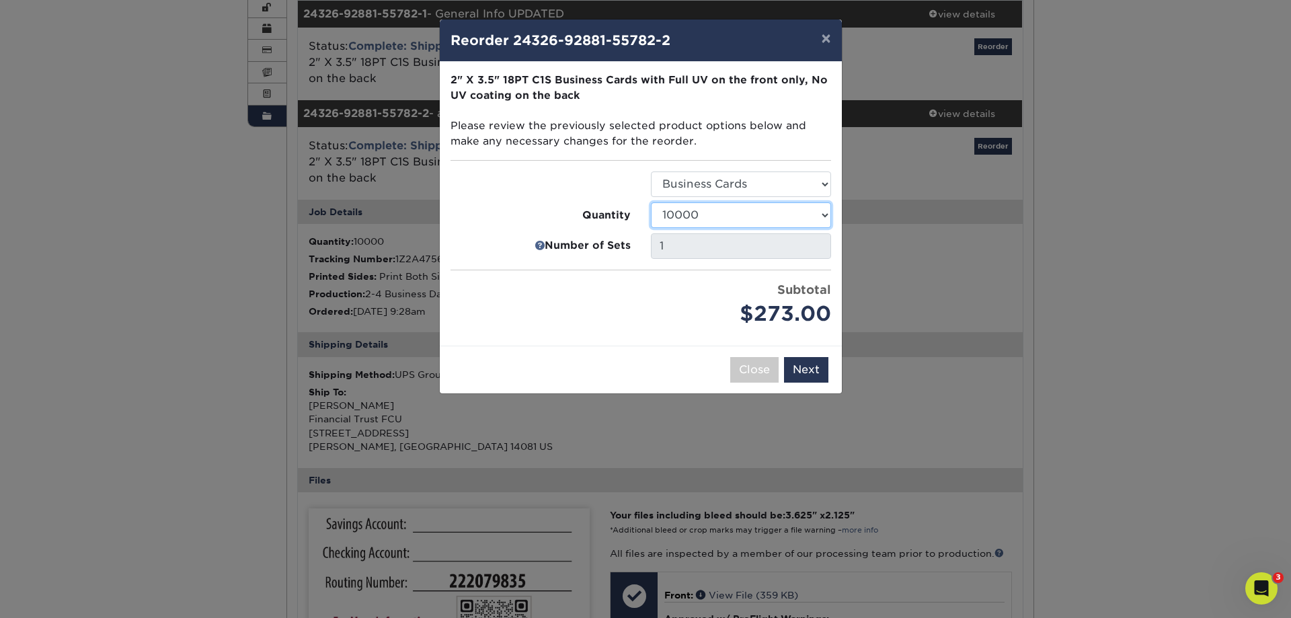
click at [748, 220] on select "25 50 75 100 250 500 1000 2500 5000 10000 15000 20000 25000" at bounding box center [741, 215] width 180 height 26
select select "8055b2b4-3fe2-4c57-beaf-a64ec10aed49"
click at [651, 202] on select "25 50 75 100 250 500 1000 2500 5000 10000 15000 20000 25000" at bounding box center [741, 215] width 180 height 26
click at [812, 370] on button "Next" at bounding box center [806, 370] width 44 height 26
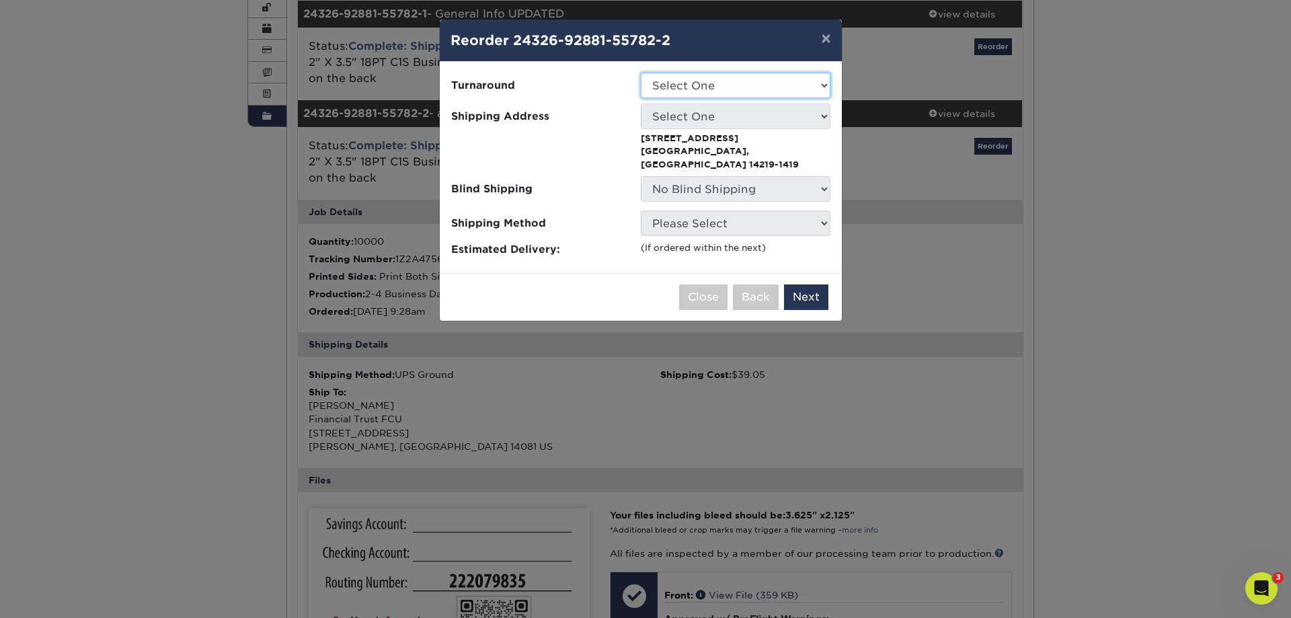
click at [738, 83] on select "Select One 2-4 Business Days" at bounding box center [736, 86] width 190 height 26
select select "41001833-11b8-406e-8e1e-2f475e41eb30"
click at [641, 73] on select "Select One 2-4 Business Days" at bounding box center [736, 86] width 190 height 26
click at [746, 118] on select "Select One Grand Island Hanover Lakeshore Orchard Park West Seneca" at bounding box center [736, 117] width 190 height 26
select select "282388"
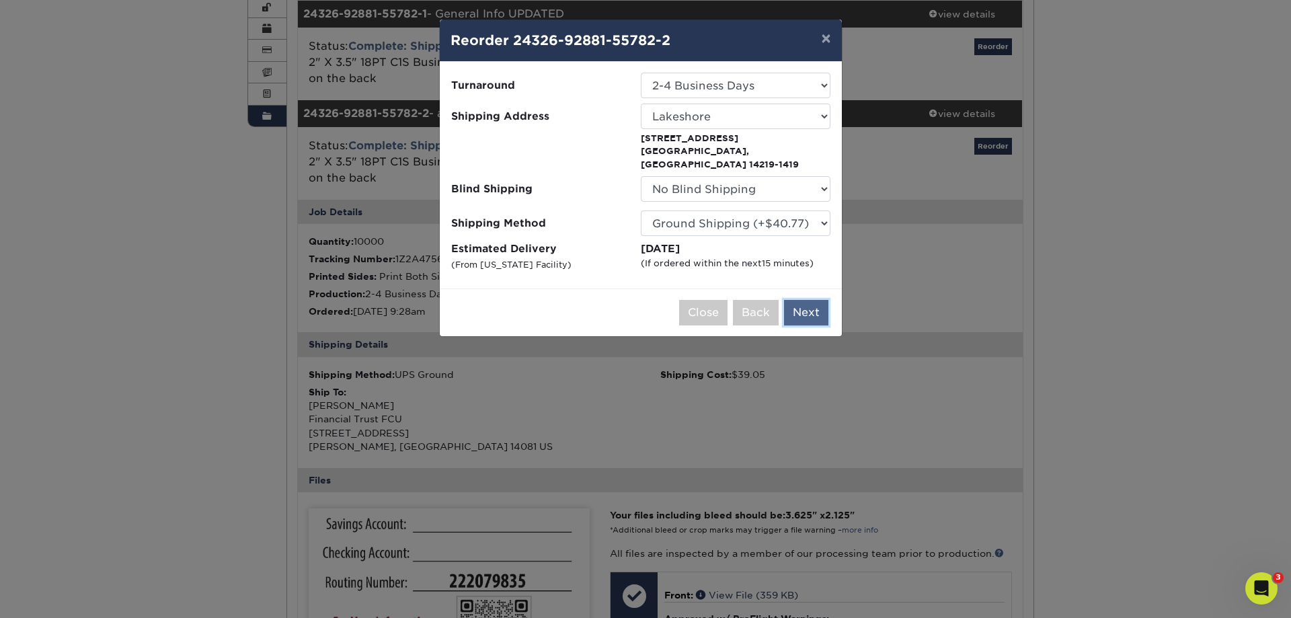
click at [821, 300] on button "Next" at bounding box center [806, 313] width 44 height 26
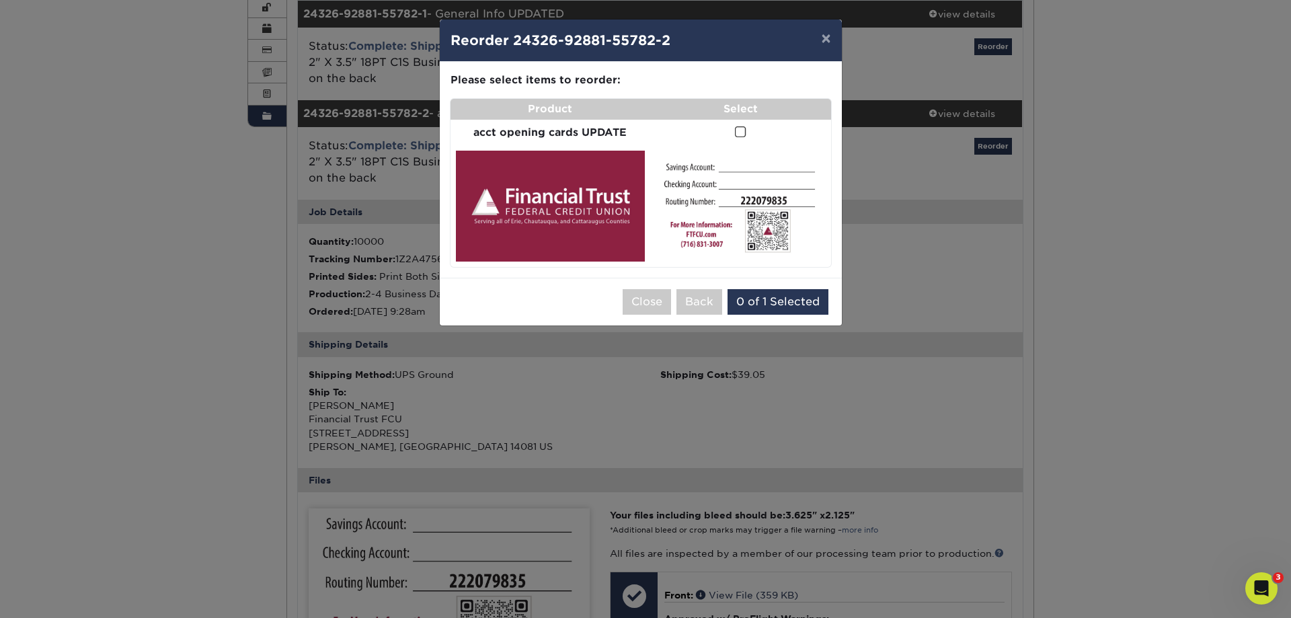
click at [738, 131] on span at bounding box center [740, 132] width 11 height 13
click at [0, 0] on input "checkbox" at bounding box center [0, 0] width 0 height 0
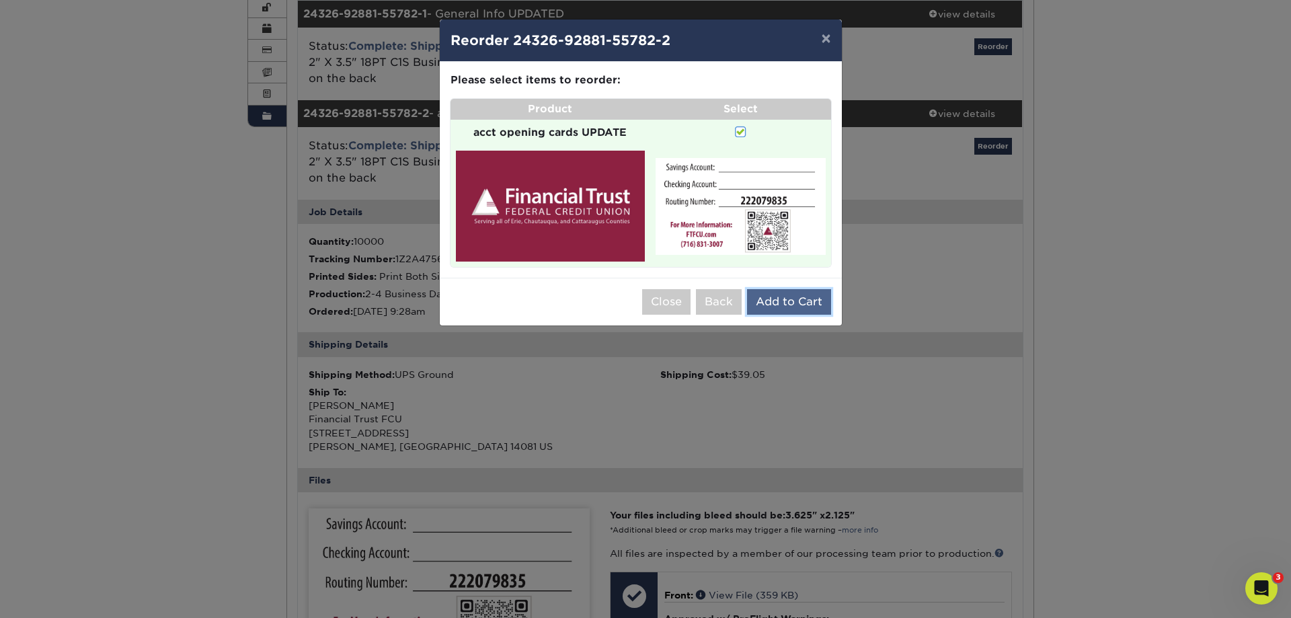
click at [784, 307] on button "Add to Cart" at bounding box center [789, 302] width 84 height 26
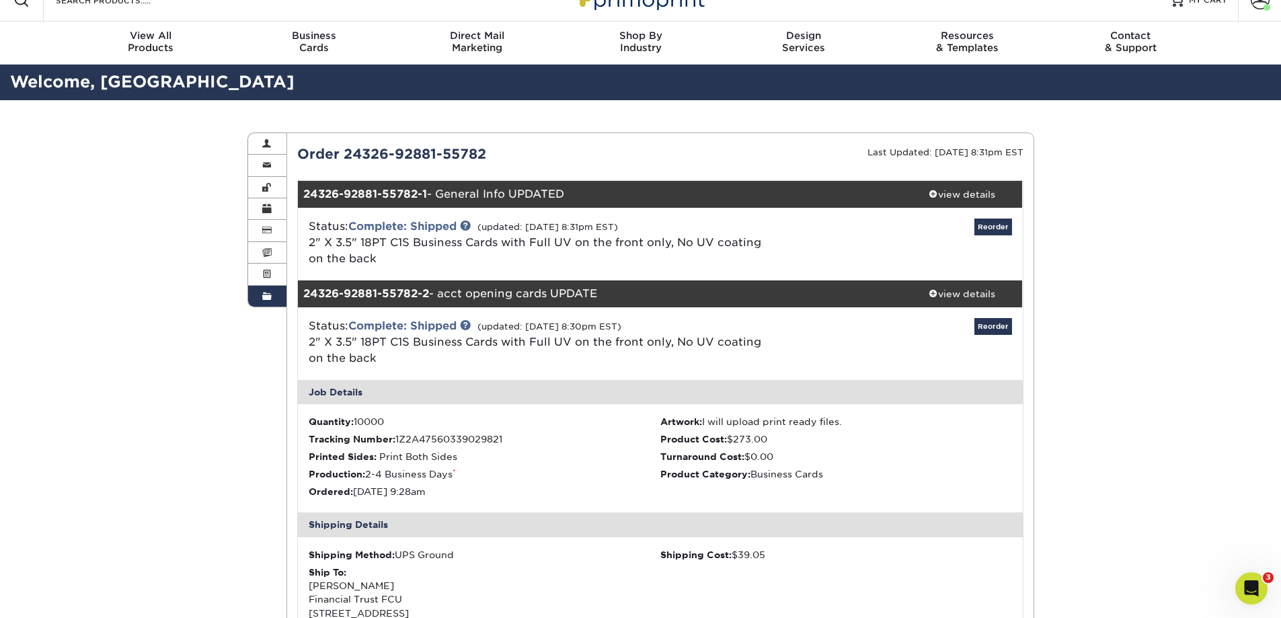
scroll to position [0, 0]
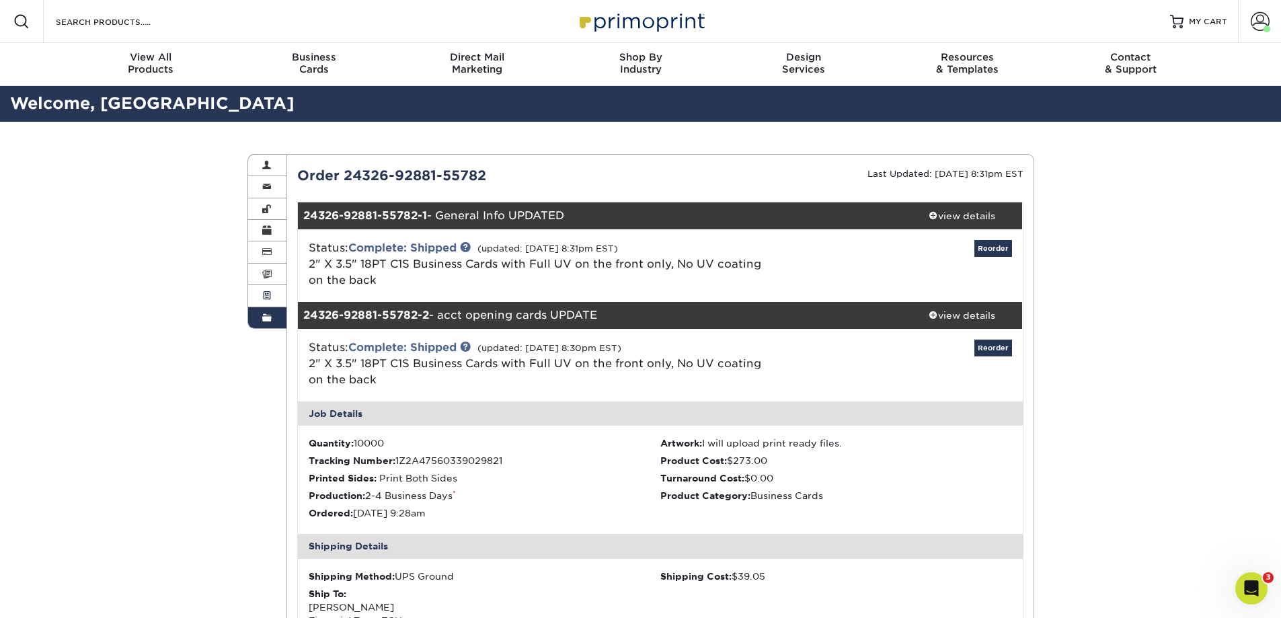
click at [280, 290] on link "Active Orders" at bounding box center [267, 296] width 39 height 22
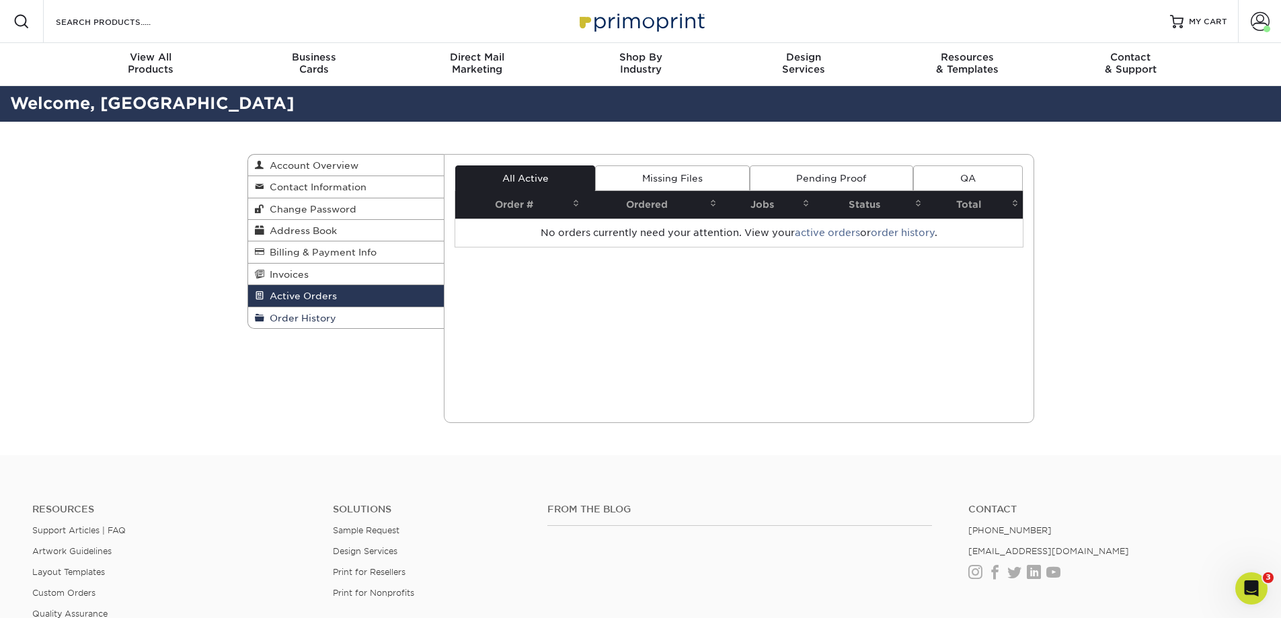
click at [280, 309] on link "Order History" at bounding box center [346, 317] width 196 height 21
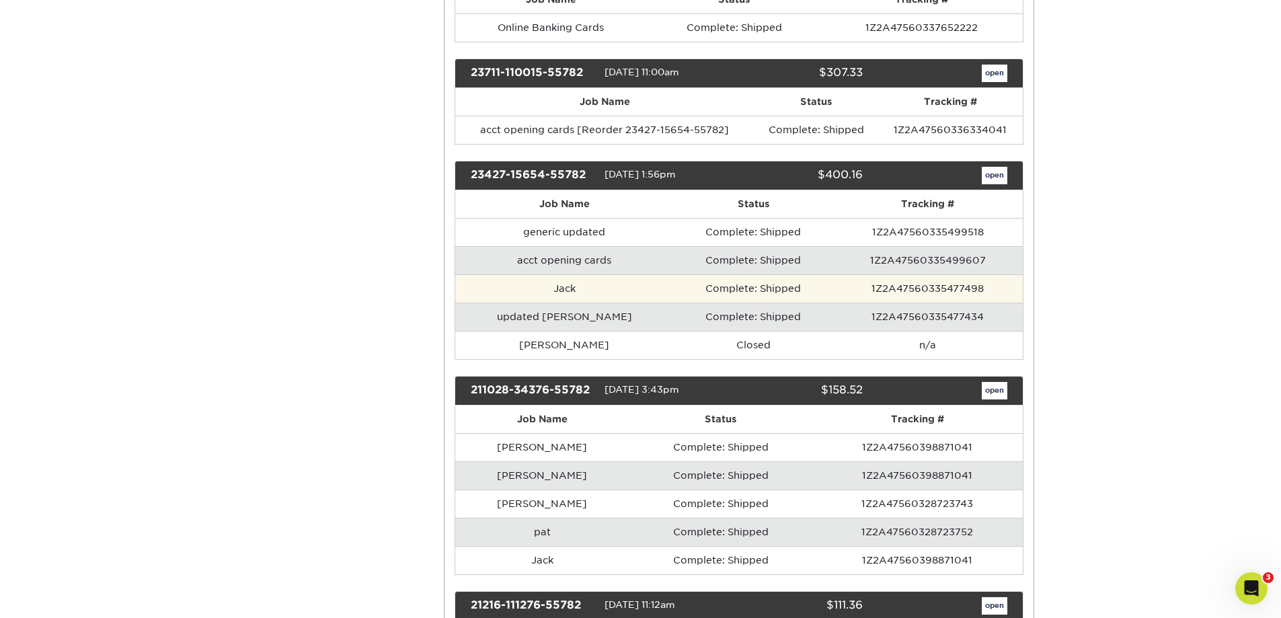
scroll to position [1479, 0]
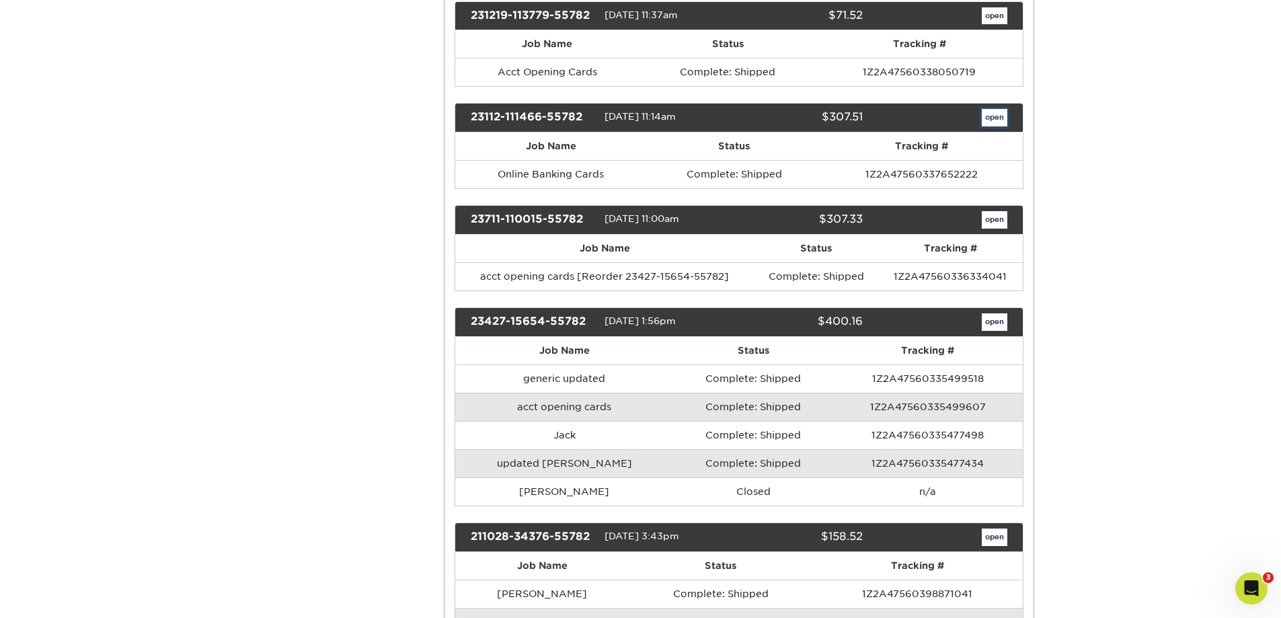
click at [994, 117] on link "open" at bounding box center [995, 117] width 26 height 17
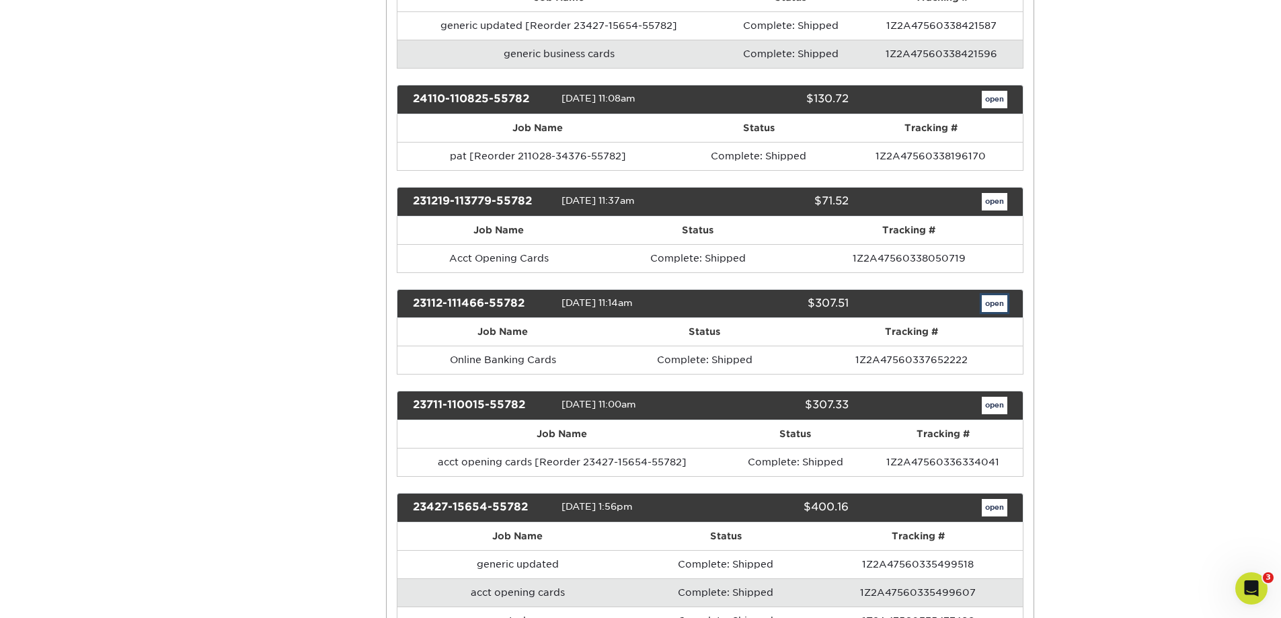
scroll to position [0, 0]
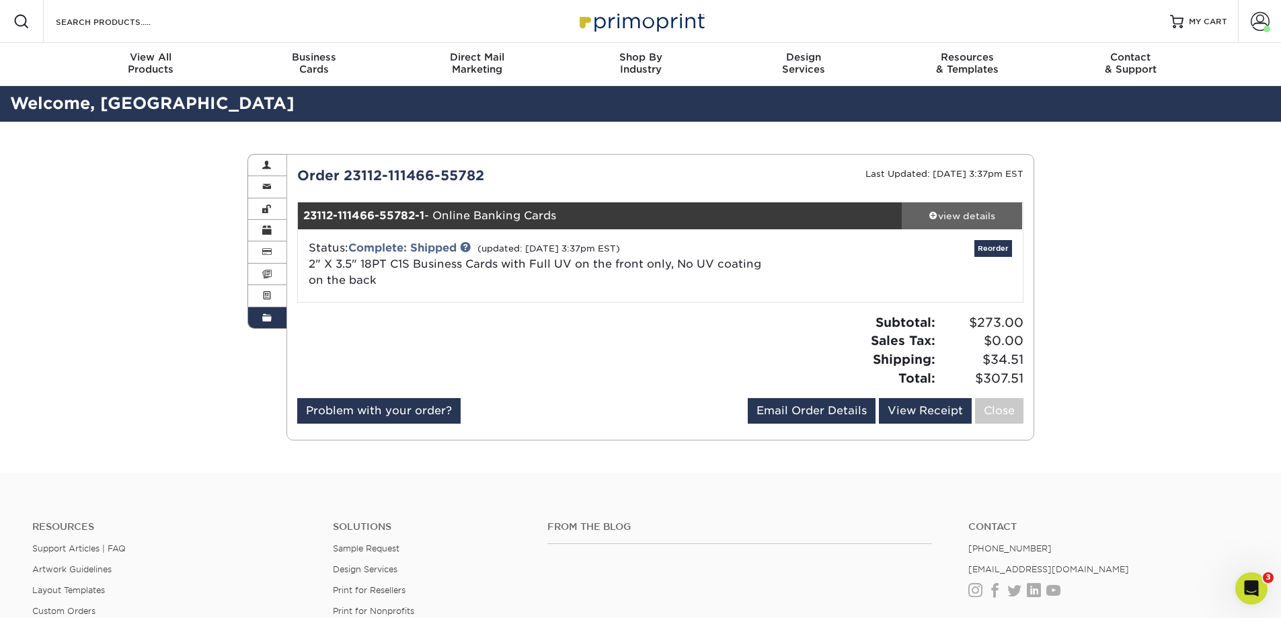
click at [949, 214] on div "view details" at bounding box center [962, 215] width 121 height 13
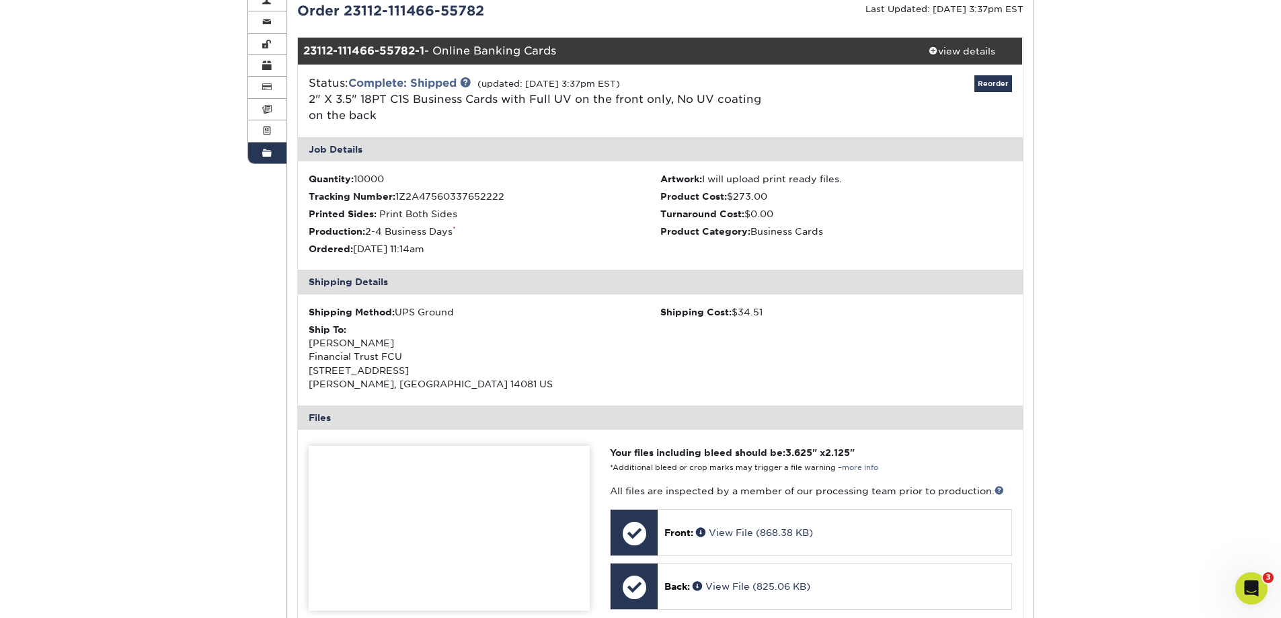
scroll to position [336, 0]
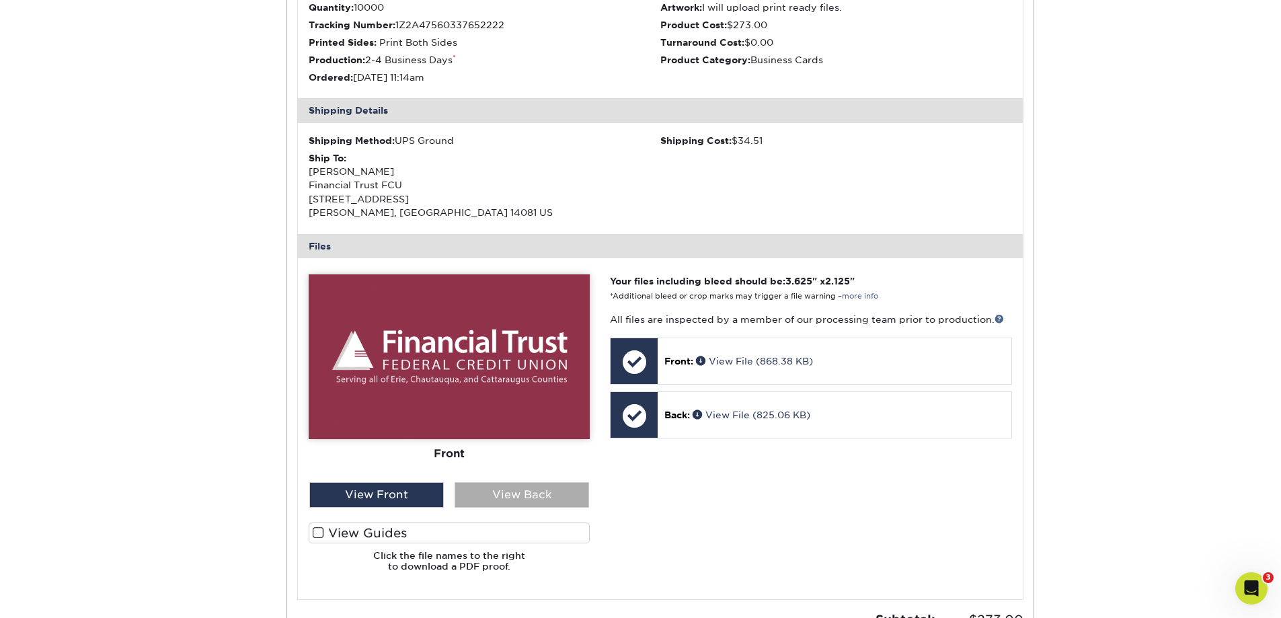
click at [527, 496] on div "View Back" at bounding box center [522, 495] width 134 height 26
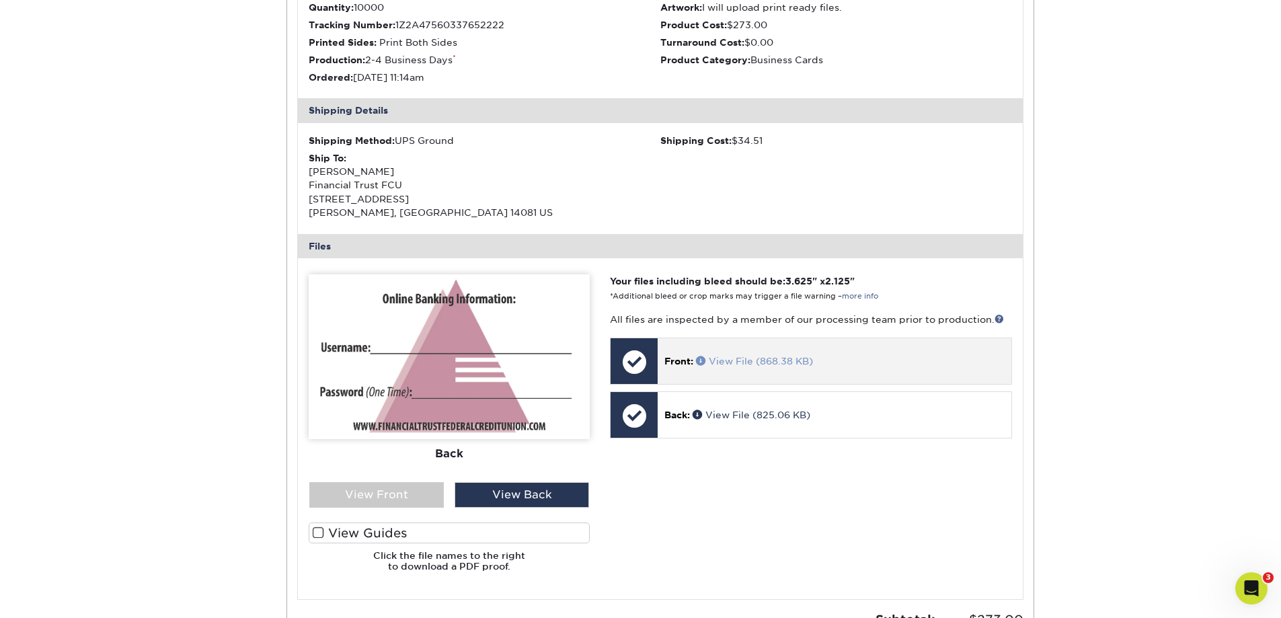
click at [768, 358] on link "View File (868.38 KB)" at bounding box center [754, 361] width 117 height 11
click at [1189, 202] on div "Order History Account Overview Contact Information Change Password Address Book…" at bounding box center [640, 278] width 1281 height 984
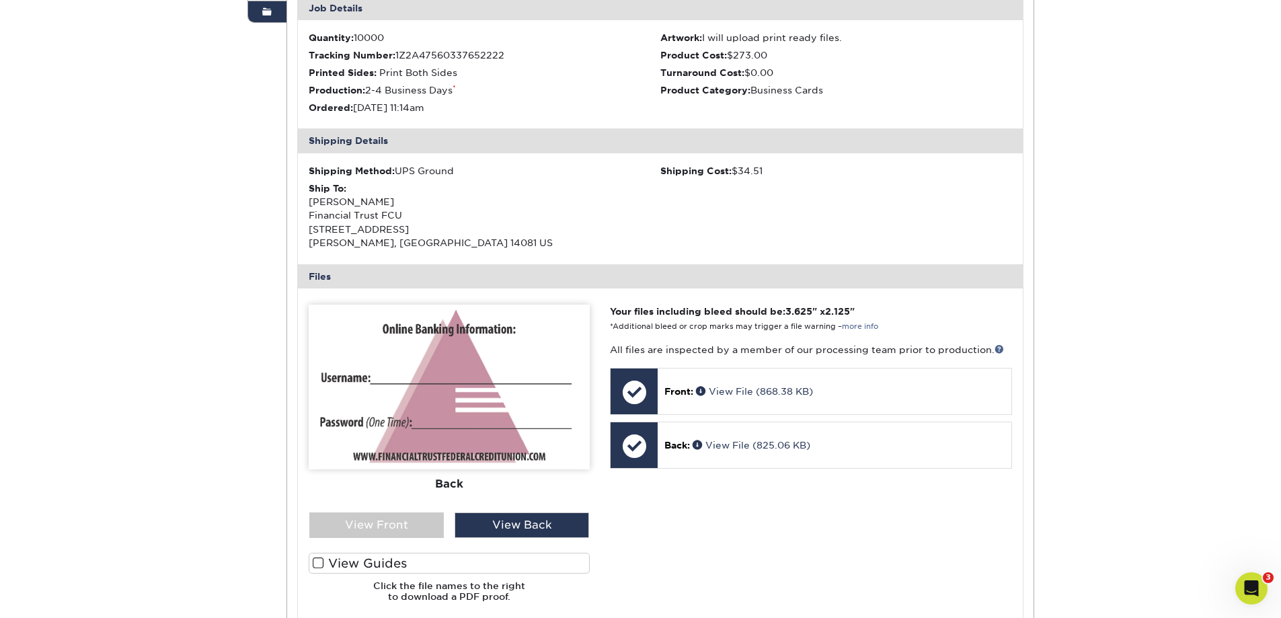
scroll to position [0, 0]
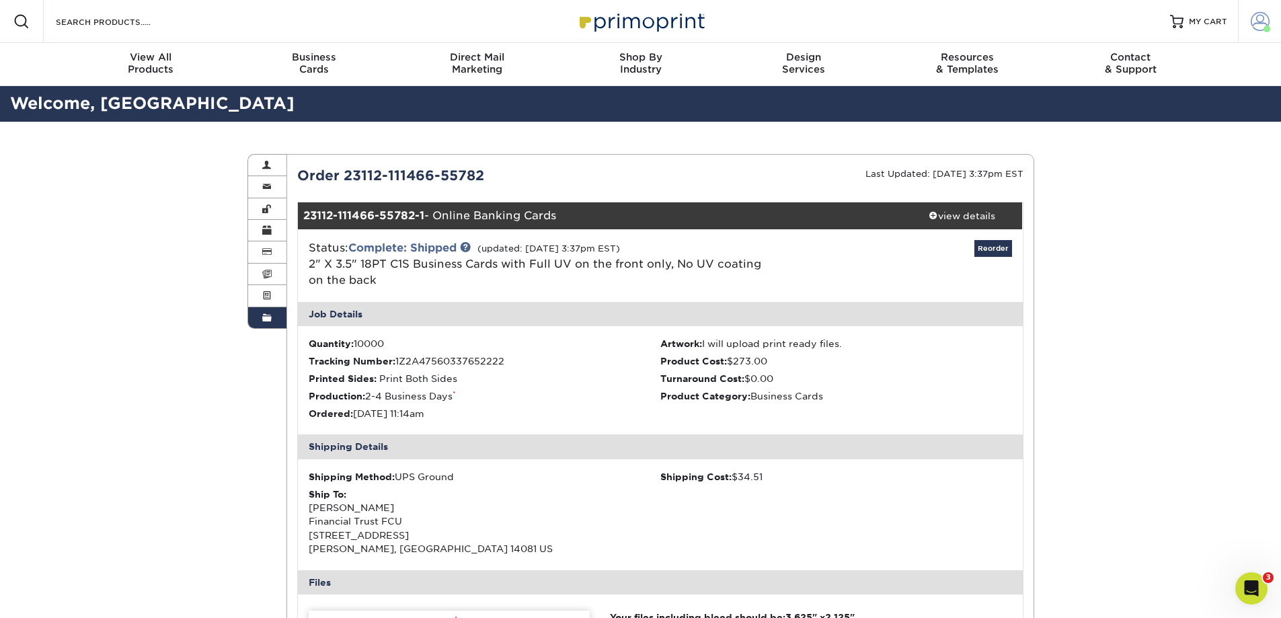
click at [1267, 15] on span at bounding box center [1260, 21] width 19 height 19
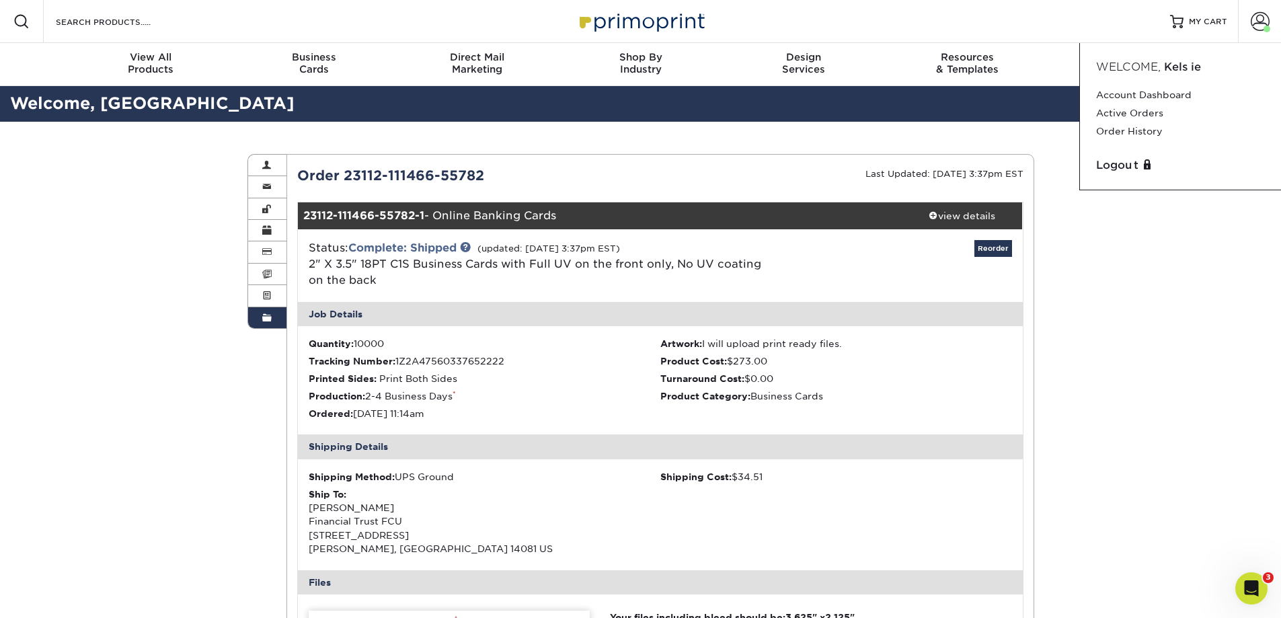
click at [725, 151] on div "Order History Account Overview Contact Information Change Password Address Book…" at bounding box center [640, 614] width 807 height 984
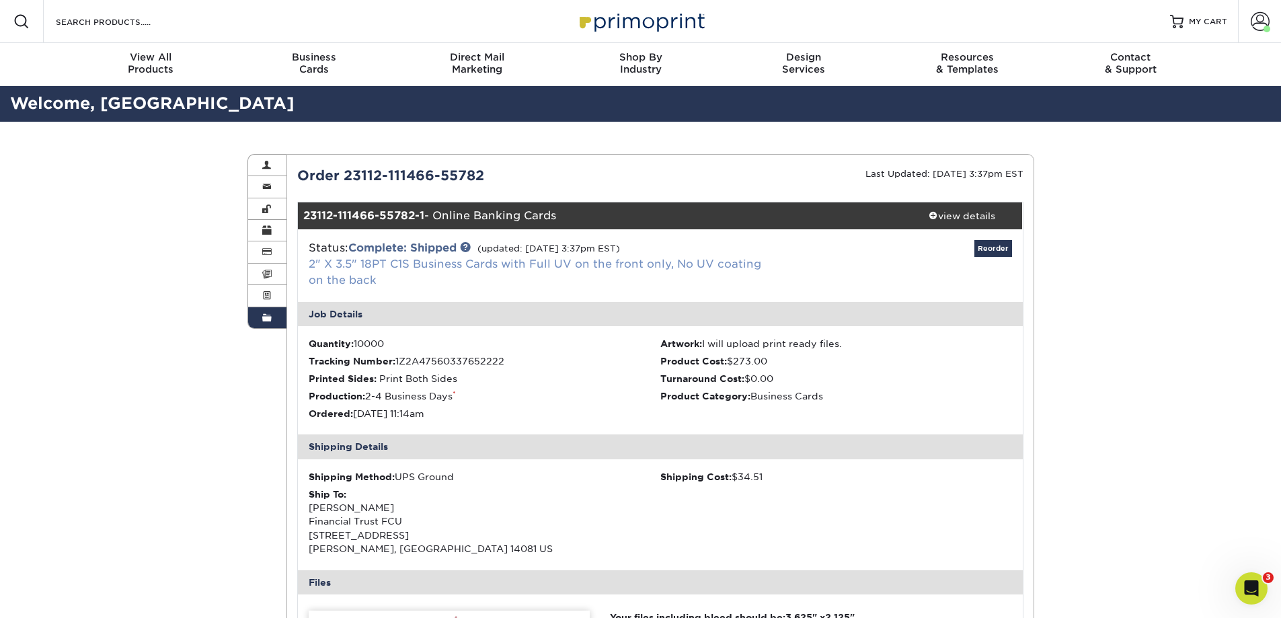
click at [346, 264] on link "2" X 3.5" 18PT C1S Business Cards with Full UV on the front only, No UV coating…" at bounding box center [535, 272] width 452 height 29
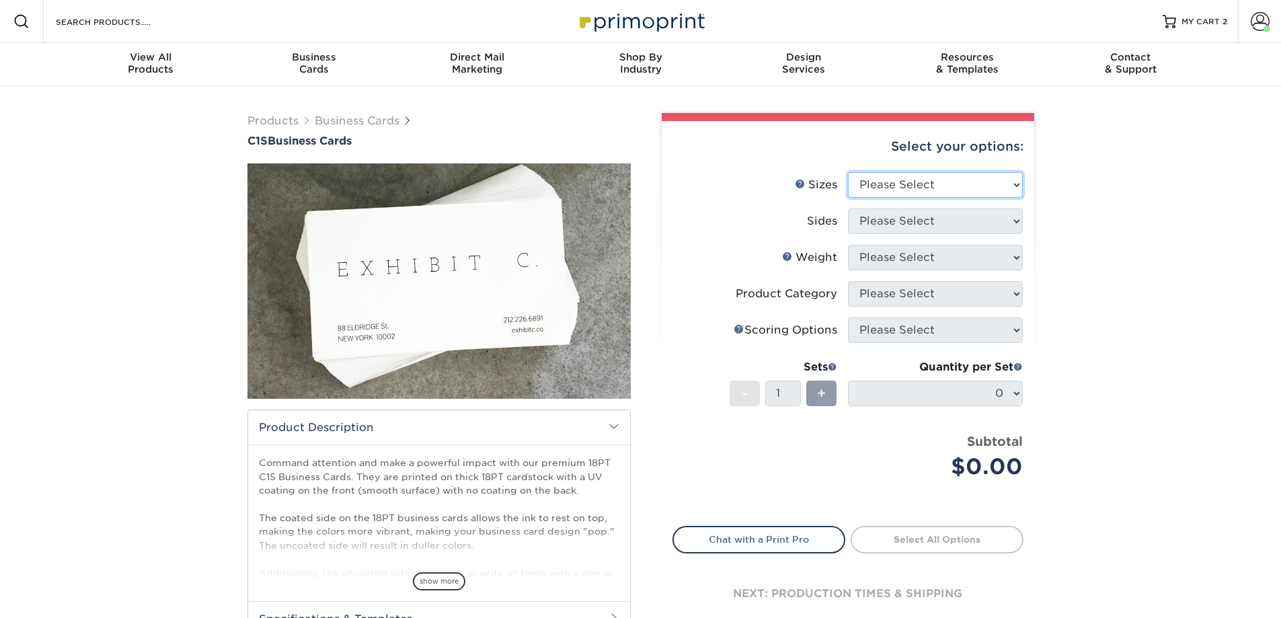
click at [943, 177] on select "Please Select 2" x 3.5" - Standard 2.125" x 3.375" - European 2.5" x 2.5" - Squ…" at bounding box center [935, 185] width 175 height 26
select select "2.00x3.50"
click at [848, 172] on select "Please Select 2" x 3.5" - Standard 2.125" x 3.375" - European 2.5" x 2.5" - Squ…" at bounding box center [935, 185] width 175 height 26
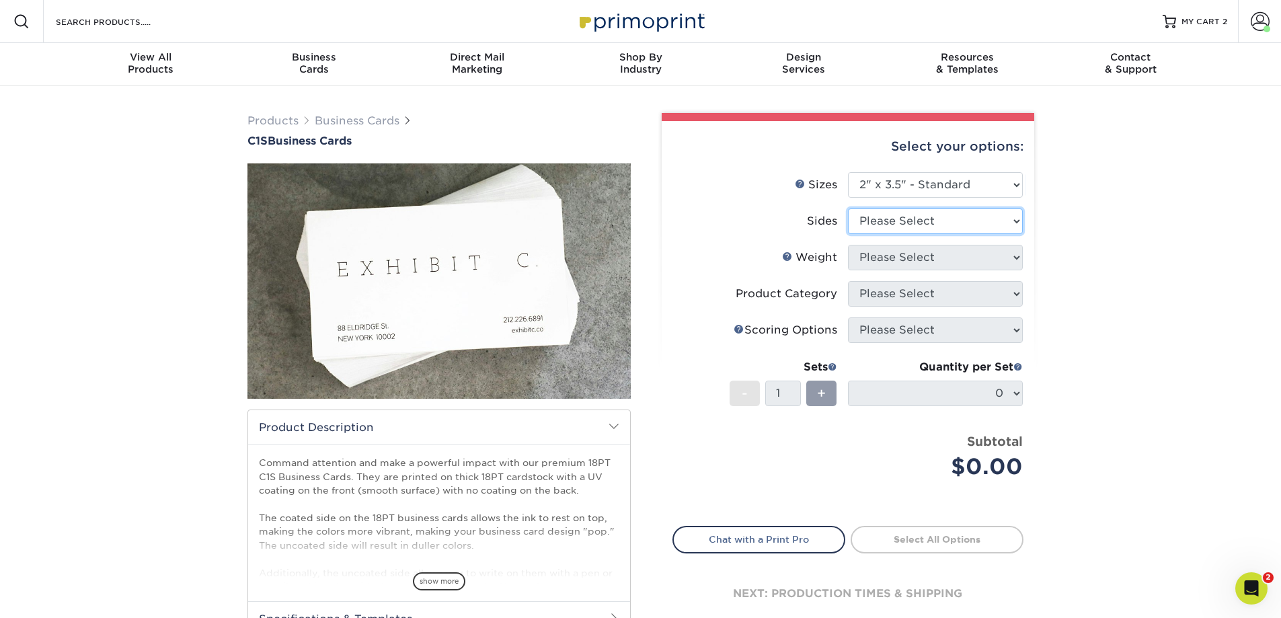
click at [928, 223] on select "Please Select Print Both Sides Print Front Only" at bounding box center [935, 221] width 175 height 26
select select "13abbda7-1d64-4f25-8bb2-c179b224825d"
click at [848, 208] on select "Please Select Print Both Sides Print Front Only" at bounding box center [935, 221] width 175 height 26
click at [914, 265] on select "Please Select 18PT C1S" at bounding box center [935, 258] width 175 height 26
select select "18PTC1S"
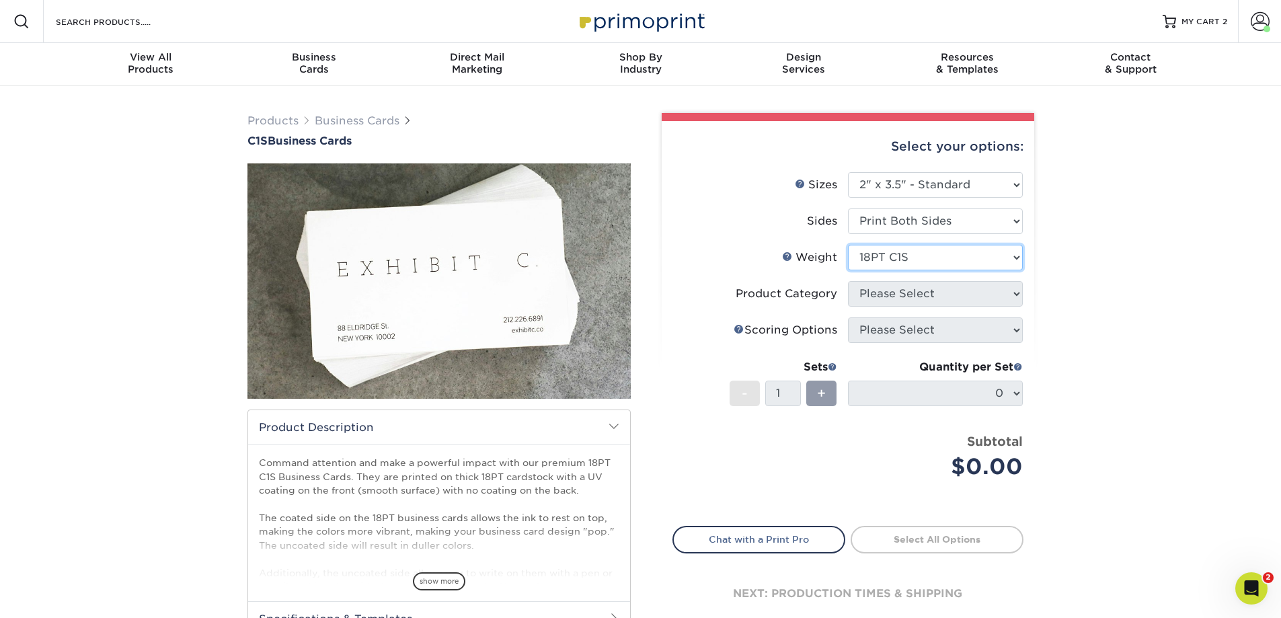
click at [848, 245] on select "Please Select 18PT C1S" at bounding box center [935, 258] width 175 height 26
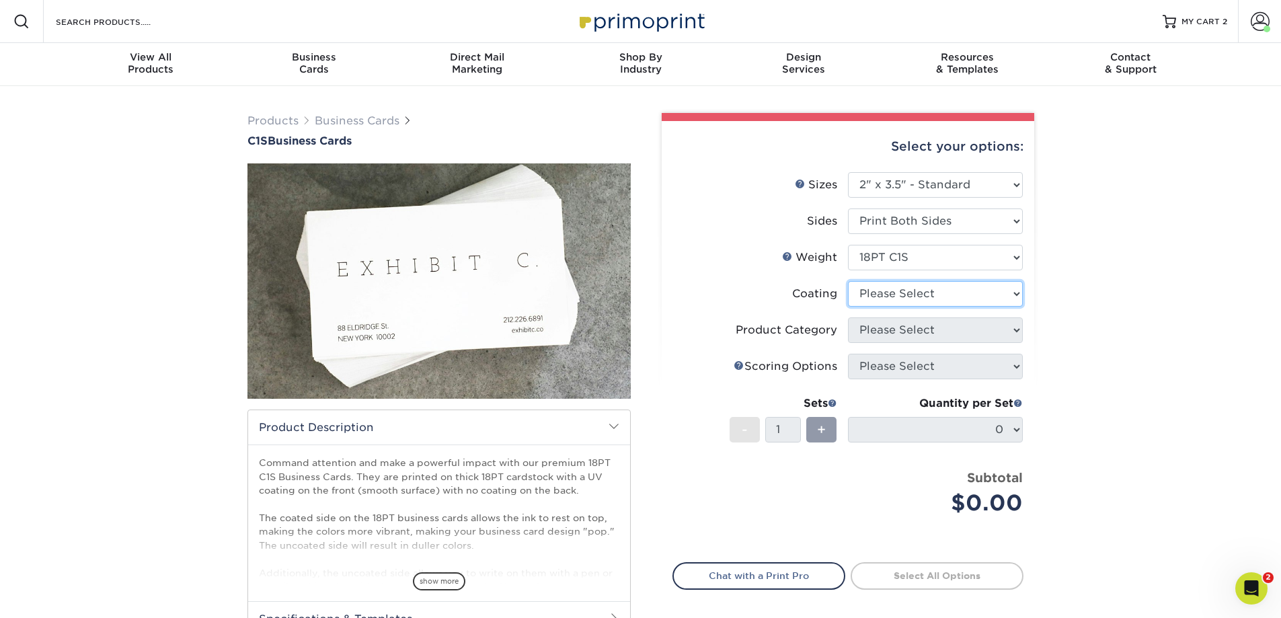
drag, startPoint x: 910, startPoint y: 298, endPoint x: 910, endPoint y: 305, distance: 6.8
click at [910, 298] on select at bounding box center [935, 294] width 175 height 26
select select "1e8116af-acfc-44b1-83dc-8181aa338834"
click at [848, 281] on select at bounding box center [935, 294] width 175 height 26
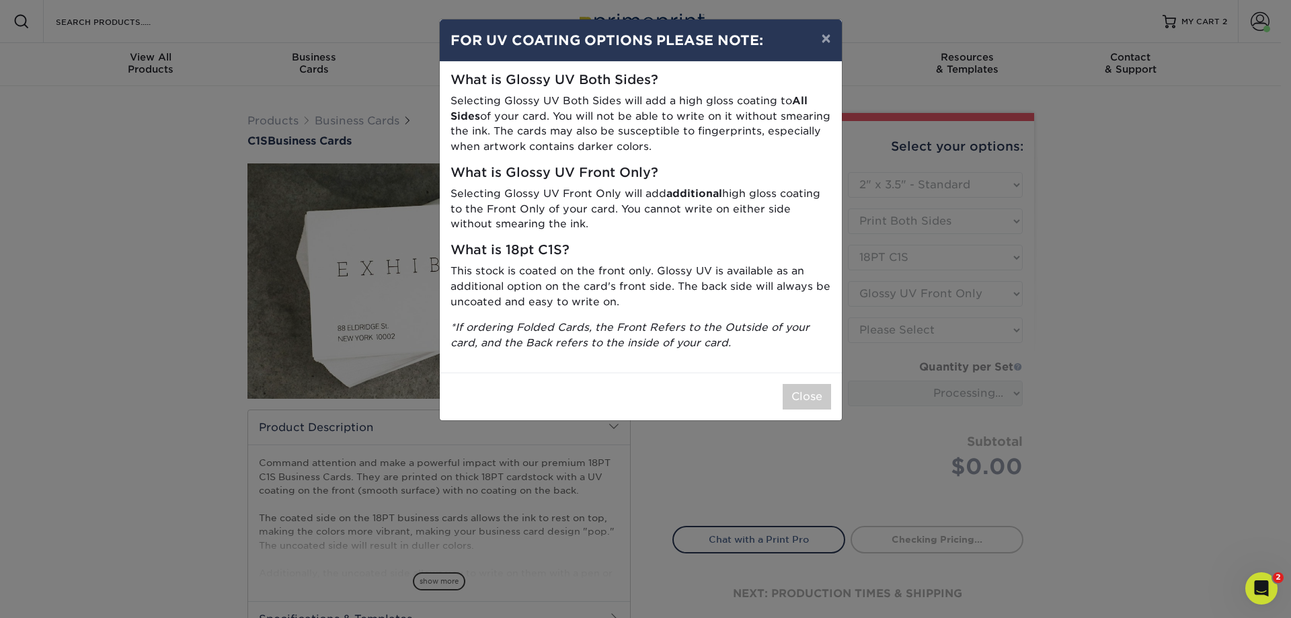
click at [907, 331] on div "× FOR UV COATING OPTIONS PLEASE NOTE: What is Glossy UV Both Sides? Selecting G…" at bounding box center [645, 309] width 1291 height 618
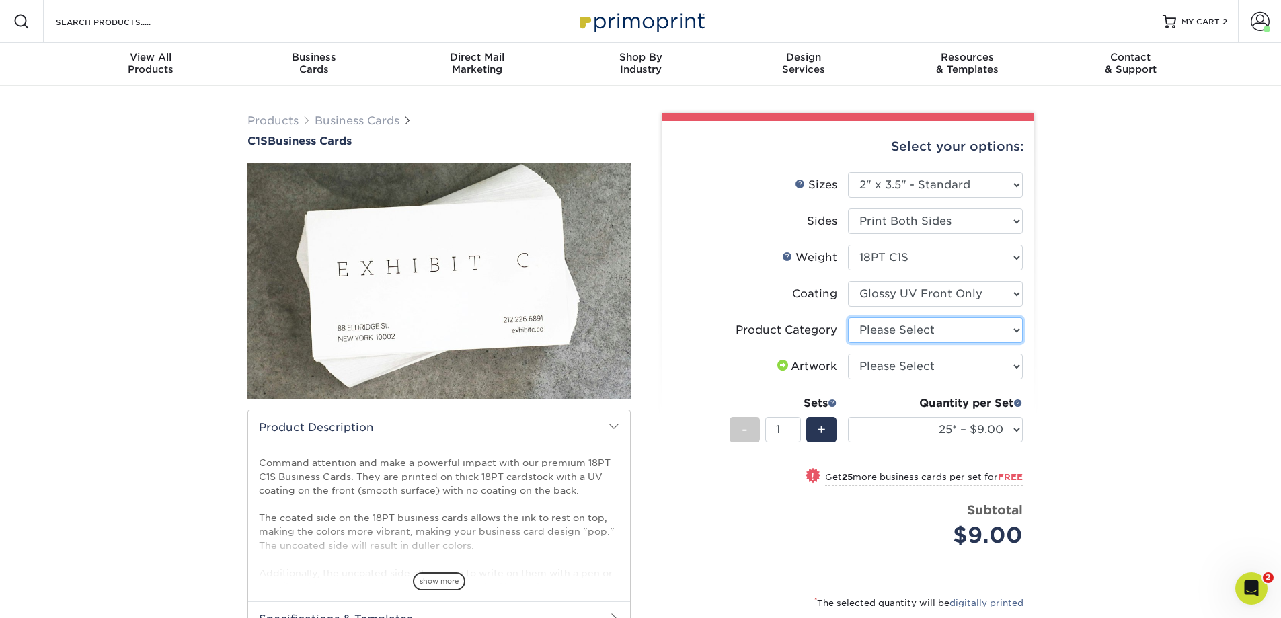
click at [925, 332] on select "Please Select Business Cards" at bounding box center [935, 330] width 175 height 26
select select "3b5148f1-0588-4f88-a218-97bcfdce65c1"
click at [848, 317] on select "Please Select Business Cards" at bounding box center [935, 330] width 175 height 26
click at [904, 374] on select "Please Select I will upload files I need a design - $100" at bounding box center [935, 367] width 175 height 26
select select "upload"
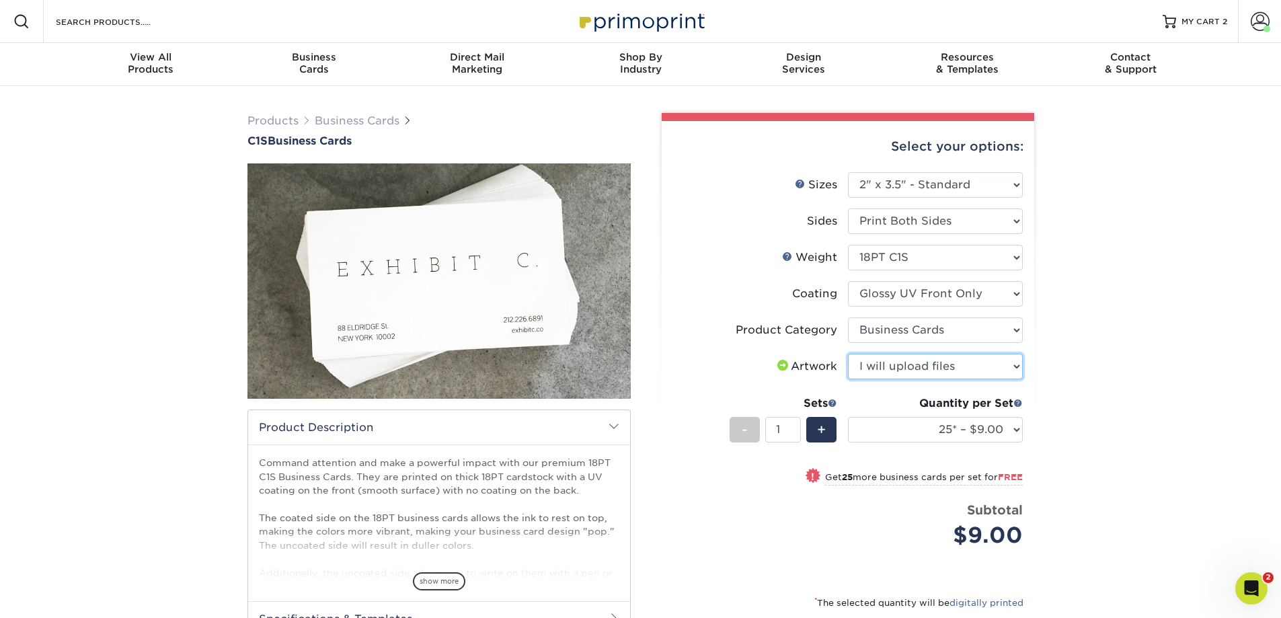
click at [848, 354] on select "Please Select I will upload files I need a design - $100" at bounding box center [935, 367] width 175 height 26
click at [898, 428] on select "25* – $9.00 50* – $9.00 75* – $9.00 100* – $9.00 250* – $20.00 500 – $39.00 100…" at bounding box center [935, 430] width 175 height 26
select select "10000 – $273.00"
click at [848, 417] on select "25* – $9.00 50* – $9.00 75* – $9.00 100* – $9.00 250* – $20.00 500 – $39.00 100…" at bounding box center [935, 430] width 175 height 26
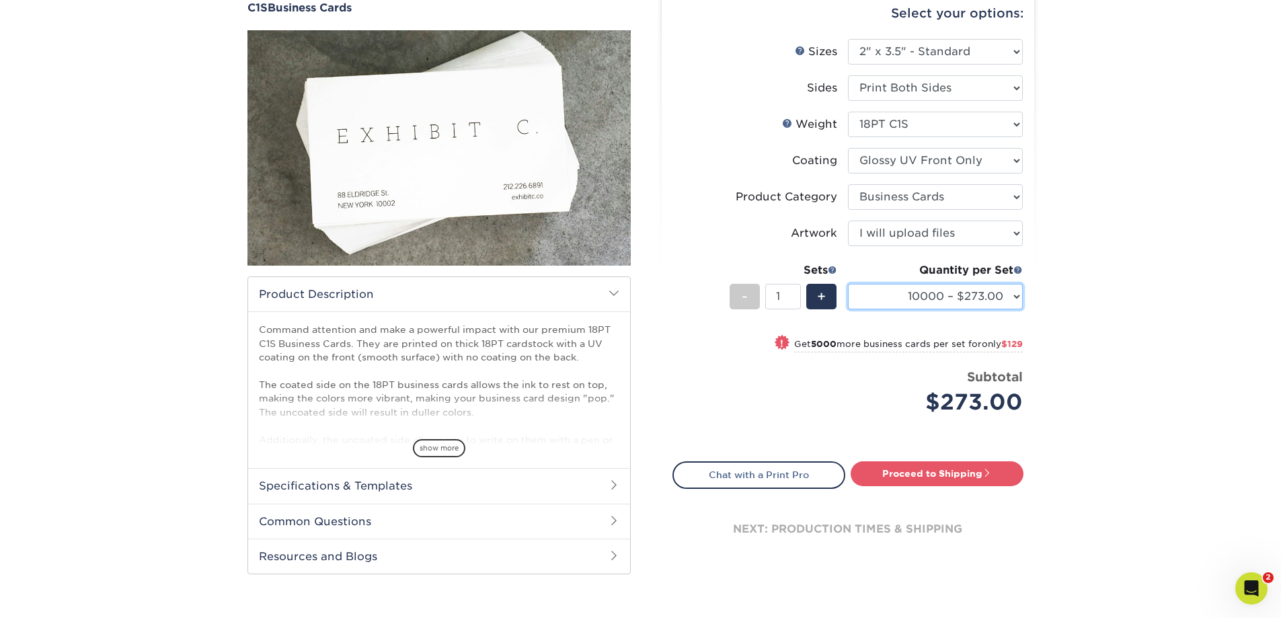
scroll to position [134, 0]
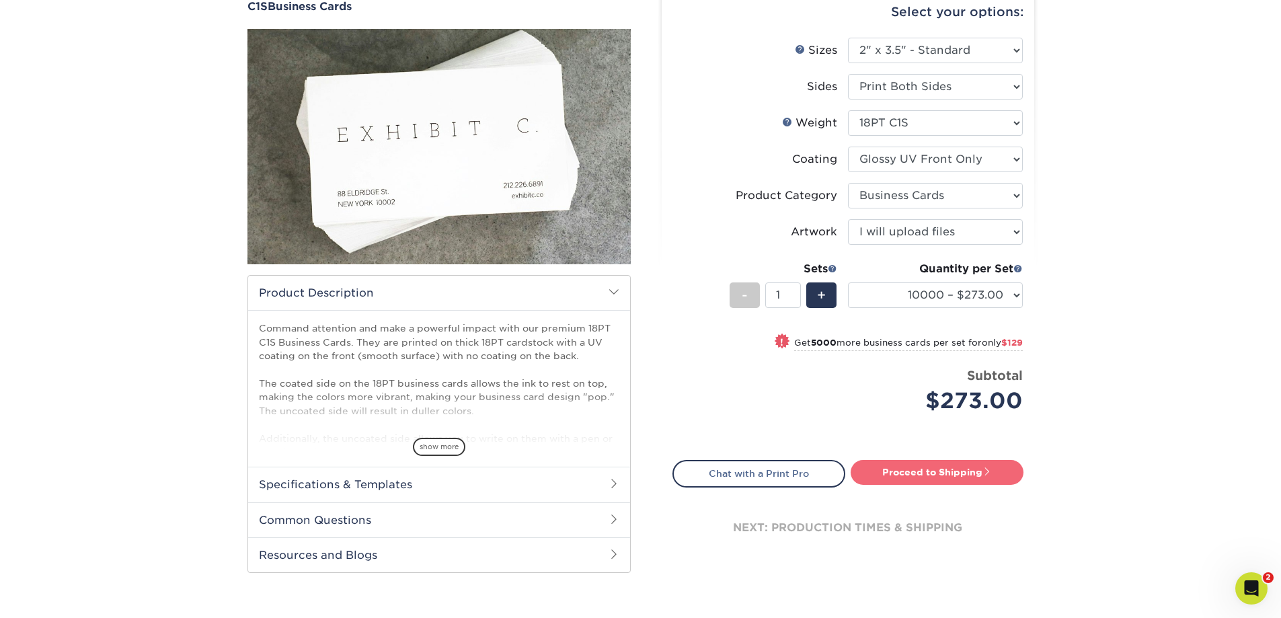
click at [958, 475] on link "Proceed to Shipping" at bounding box center [937, 472] width 173 height 24
type input "Set 1"
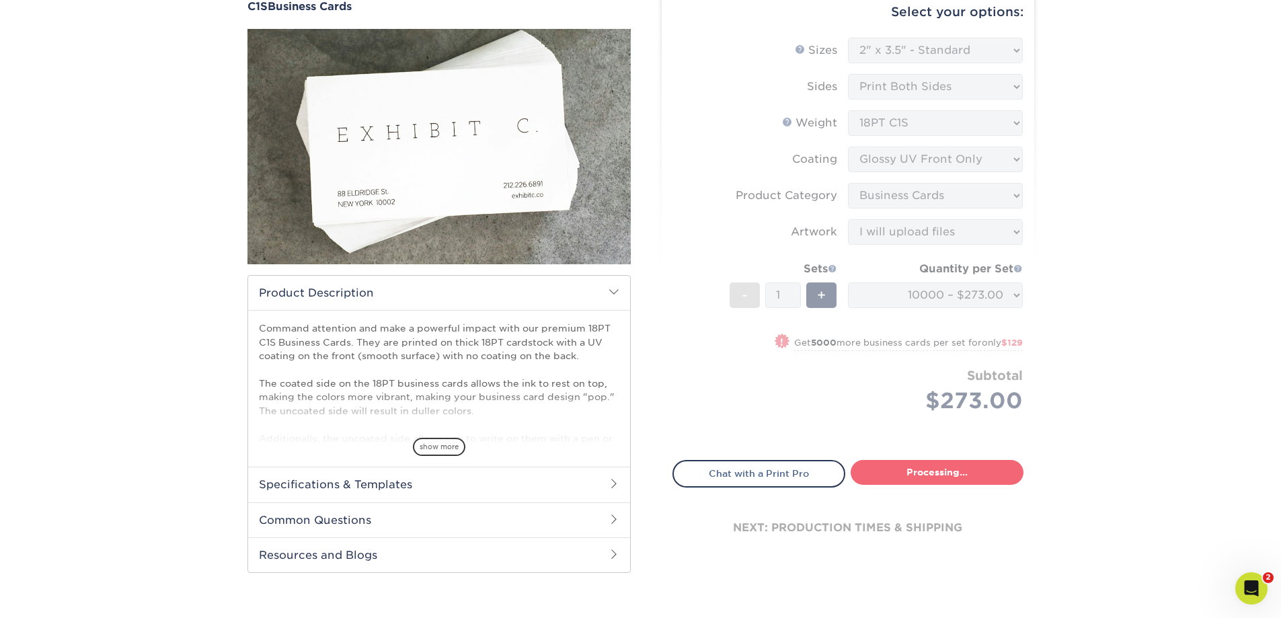
select select "d67d14bf-1e9e-49c8-a084-da78dd71db32"
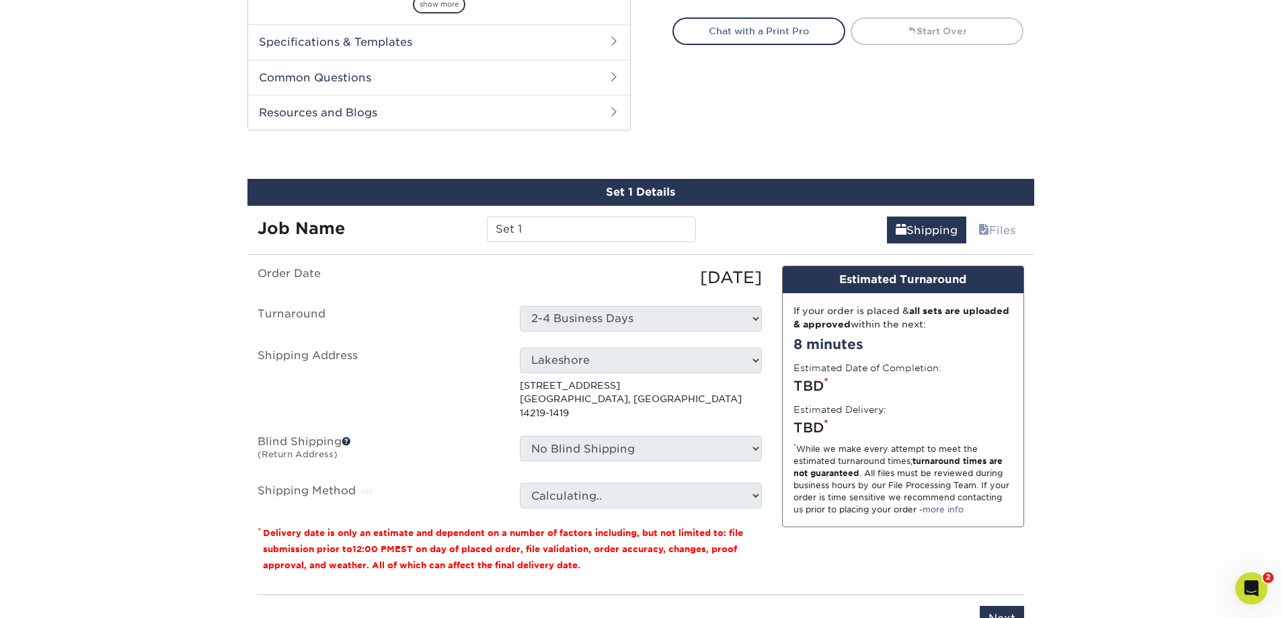
scroll to position [641, 0]
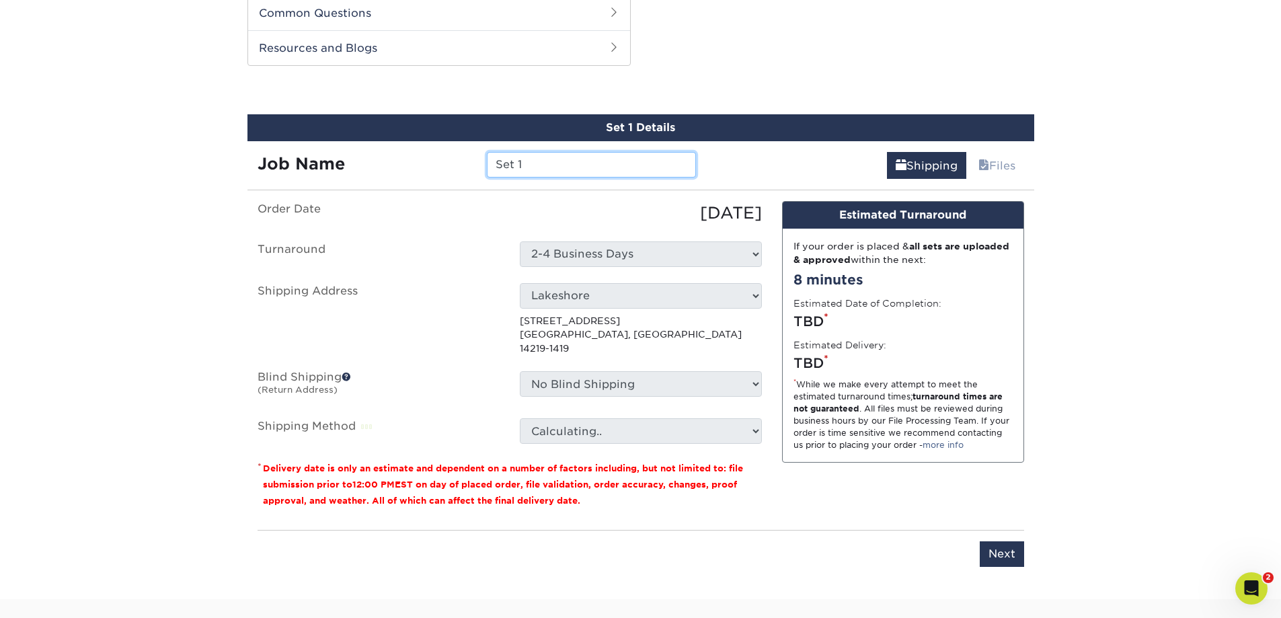
drag, startPoint x: 582, startPoint y: 159, endPoint x: 425, endPoint y: 157, distance: 156.7
click at [426, 157] on div "Job Name Set 1" at bounding box center [476, 165] width 459 height 26
type input "U"
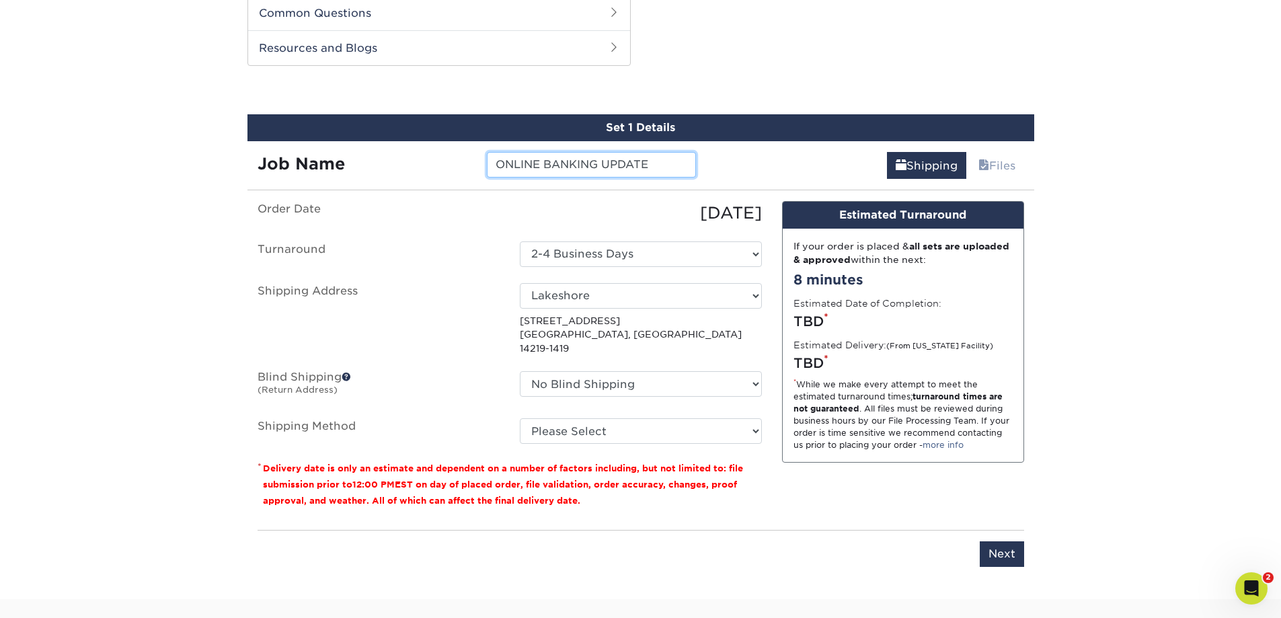
type input "ONLINE BANKING UPDATE"
click at [590, 418] on select "Please Select Ground Shipping (+$28.48) 3 Day Shipping Service (+$41.90) 2 Day …" at bounding box center [641, 431] width 242 height 26
select select "03"
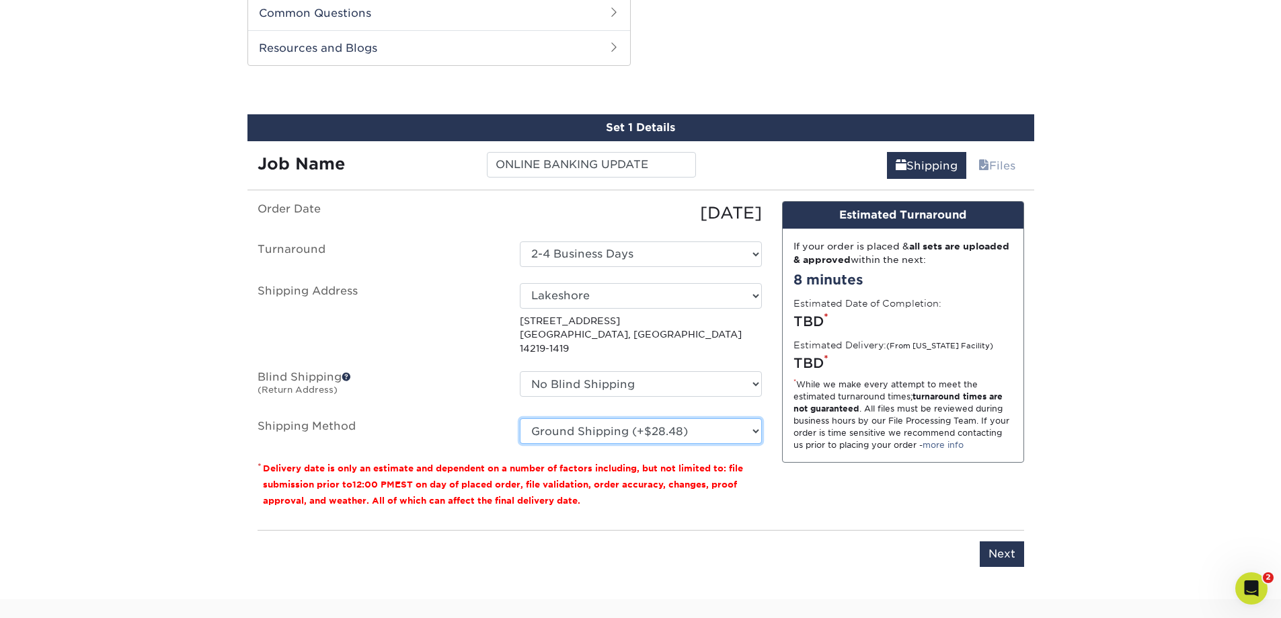
click at [520, 418] on select "Please Select Ground Shipping (+$28.48) 3 Day Shipping Service (+$41.90) 2 Day …" at bounding box center [641, 431] width 242 height 26
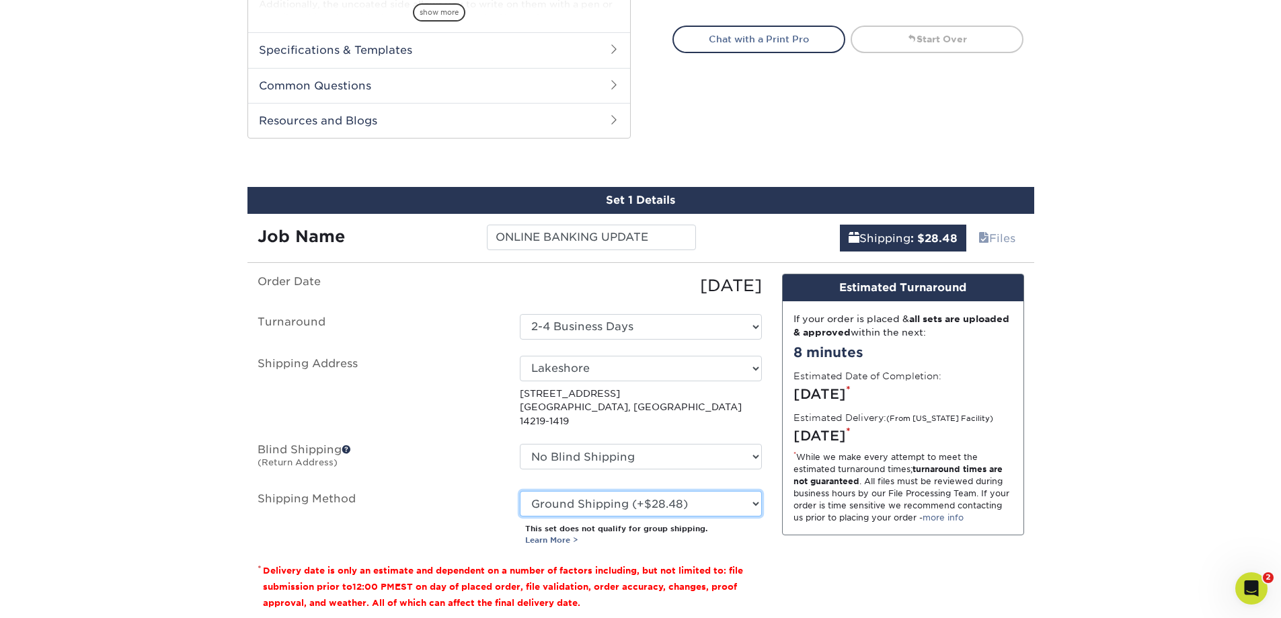
scroll to position [709, 0]
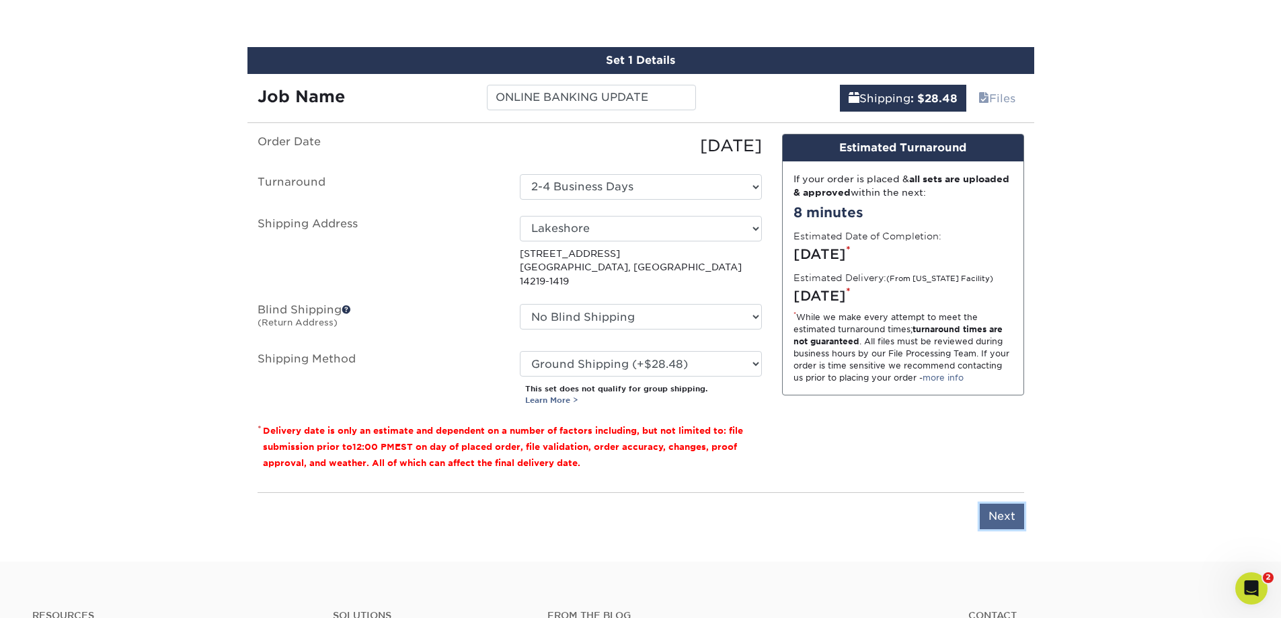
click at [1002, 506] on input "Next" at bounding box center [1002, 517] width 44 height 26
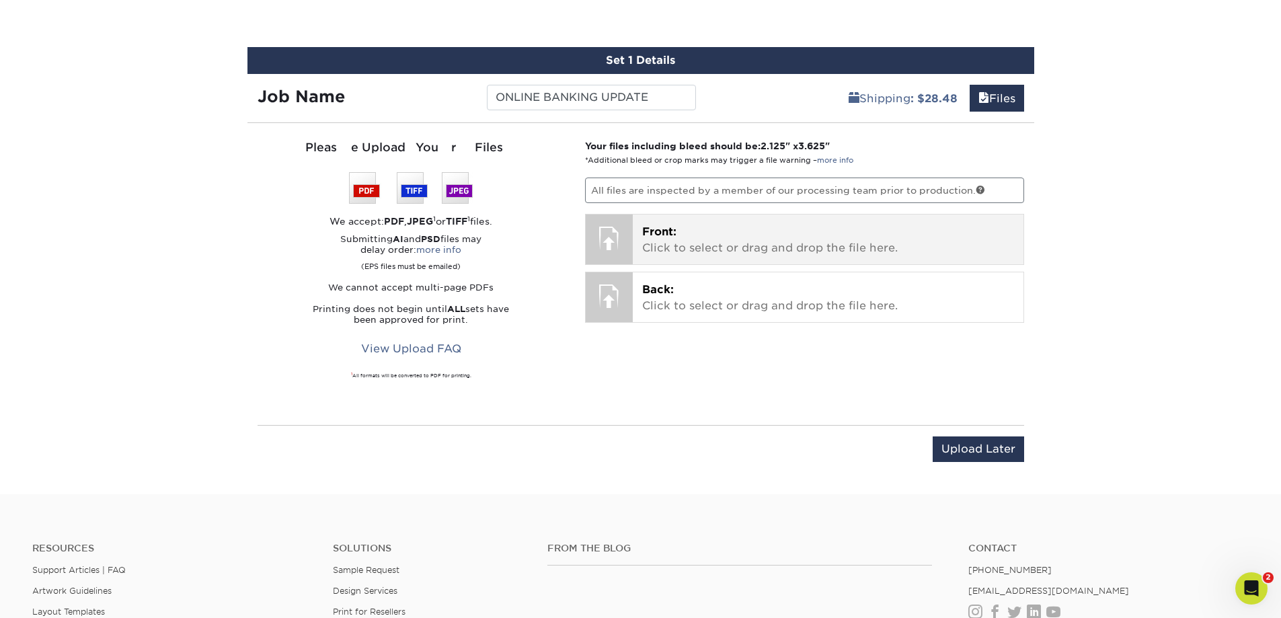
click at [710, 243] on p "Front: Click to select or drag and drop the file here." at bounding box center [828, 240] width 372 height 32
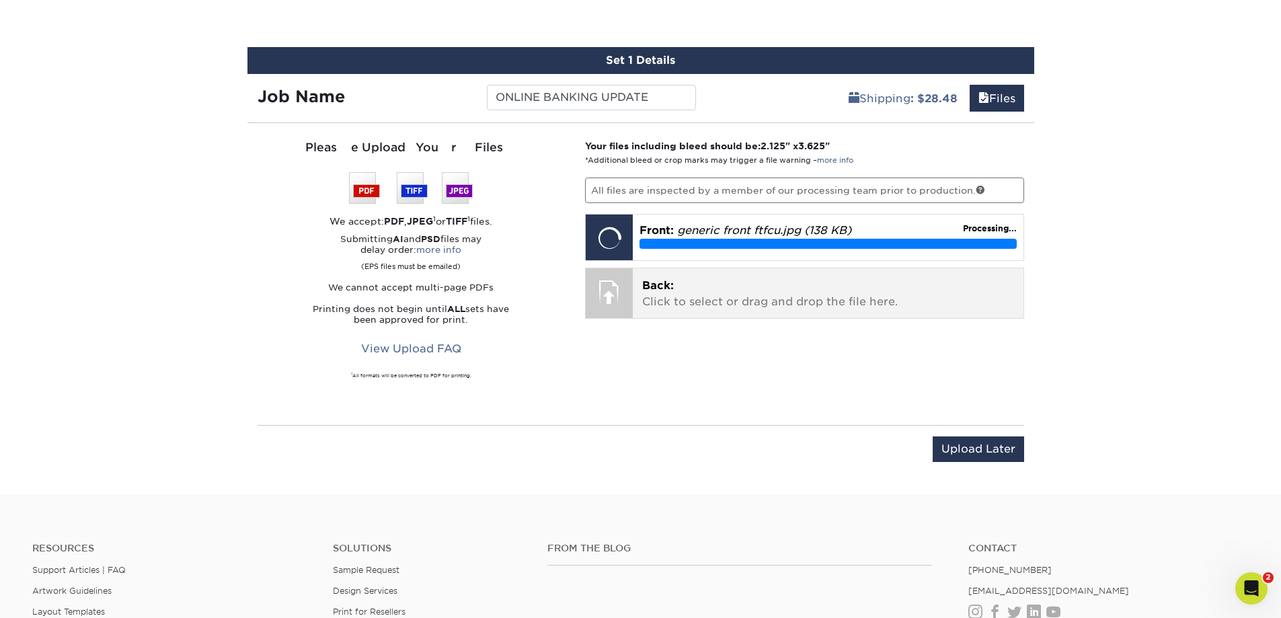
click at [717, 283] on p "Back: Click to select or drag and drop the file here." at bounding box center [828, 294] width 372 height 32
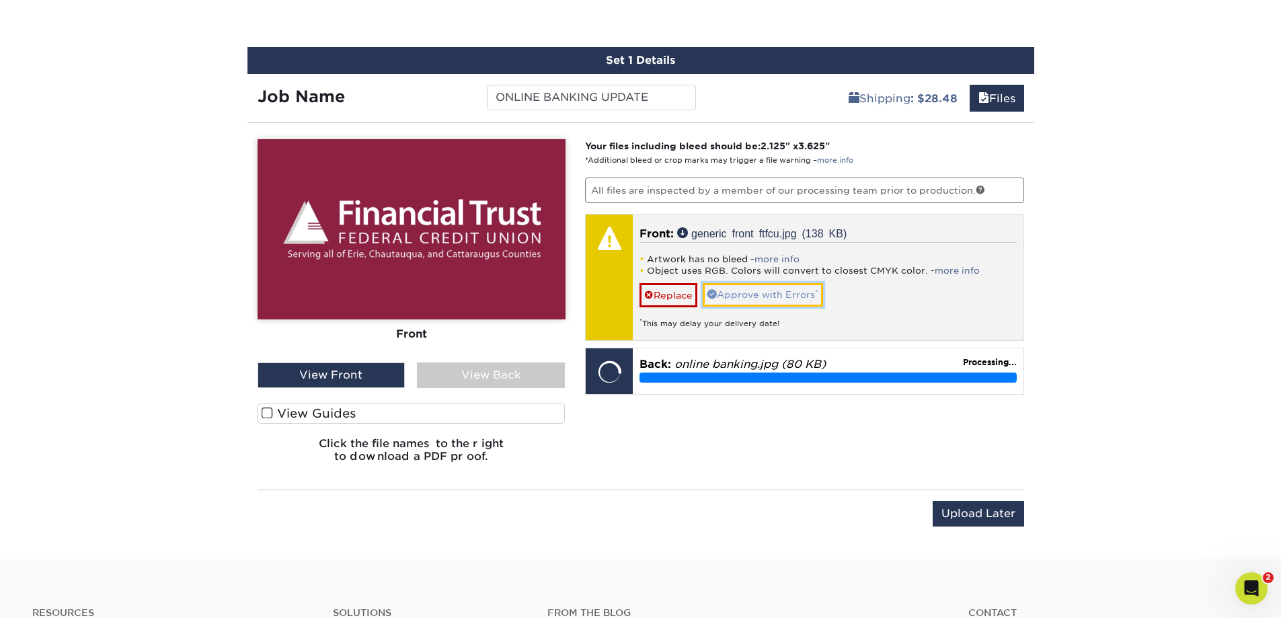
click at [745, 294] on link "Approve with Errors *" at bounding box center [763, 294] width 120 height 23
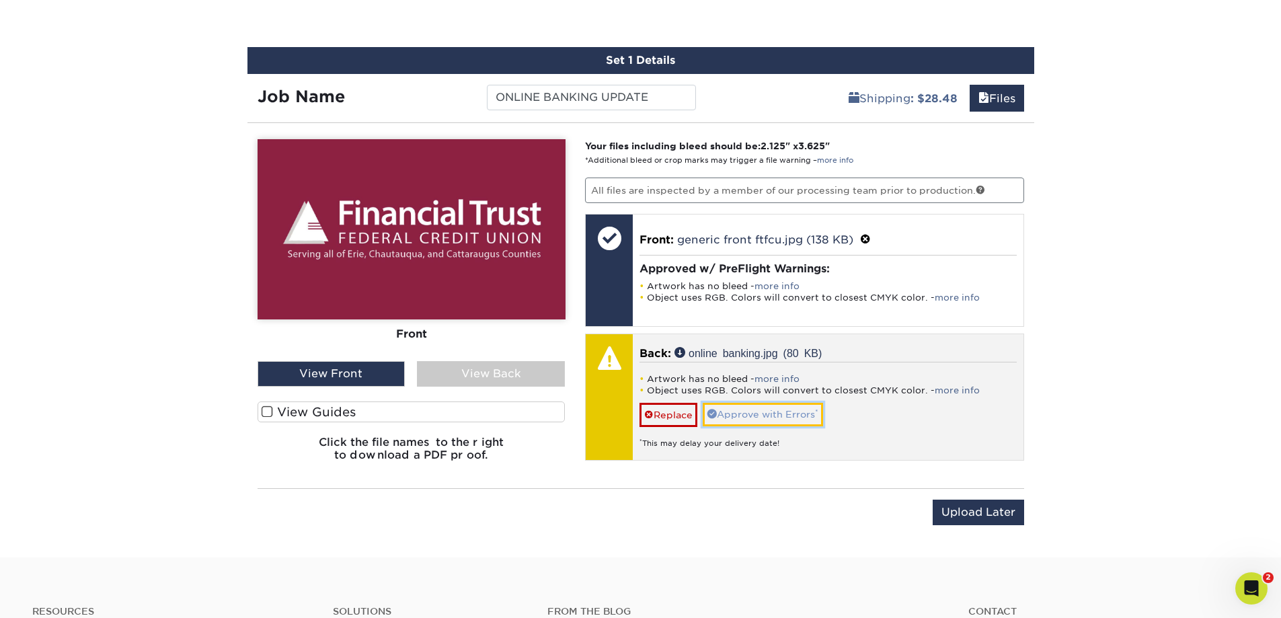
click at [757, 410] on link "Approve with Errors *" at bounding box center [763, 414] width 120 height 23
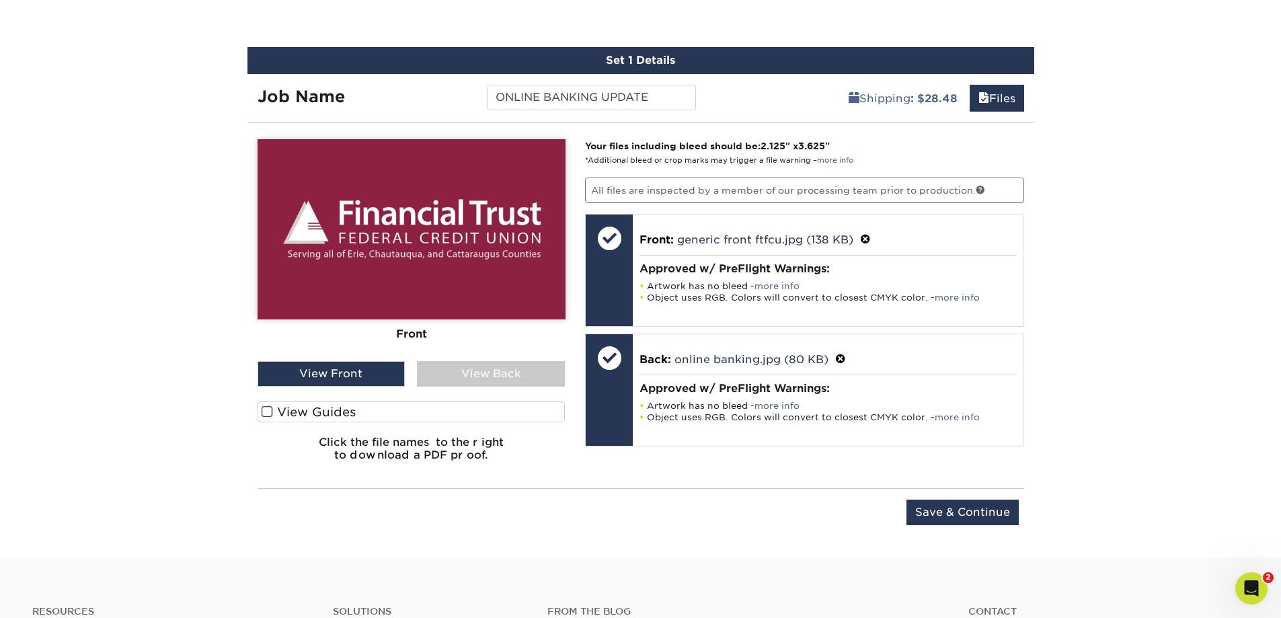
click at [462, 372] on div "View Back" at bounding box center [491, 374] width 148 height 26
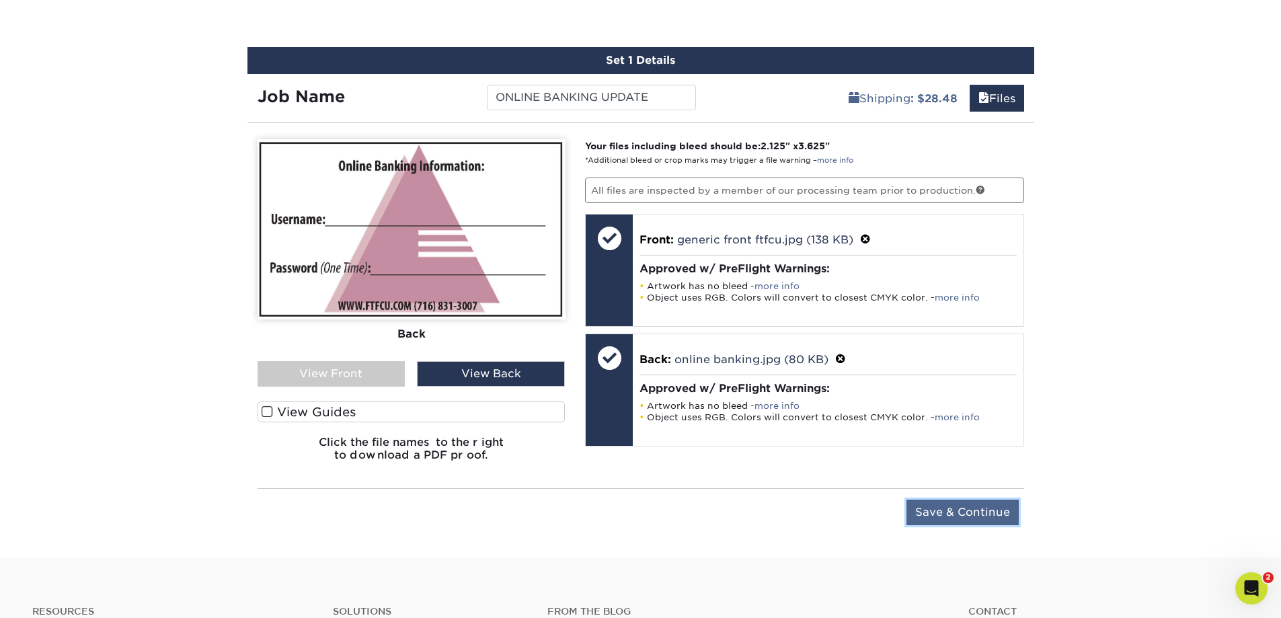
click at [947, 515] on input "Save & Continue" at bounding box center [962, 513] width 112 height 26
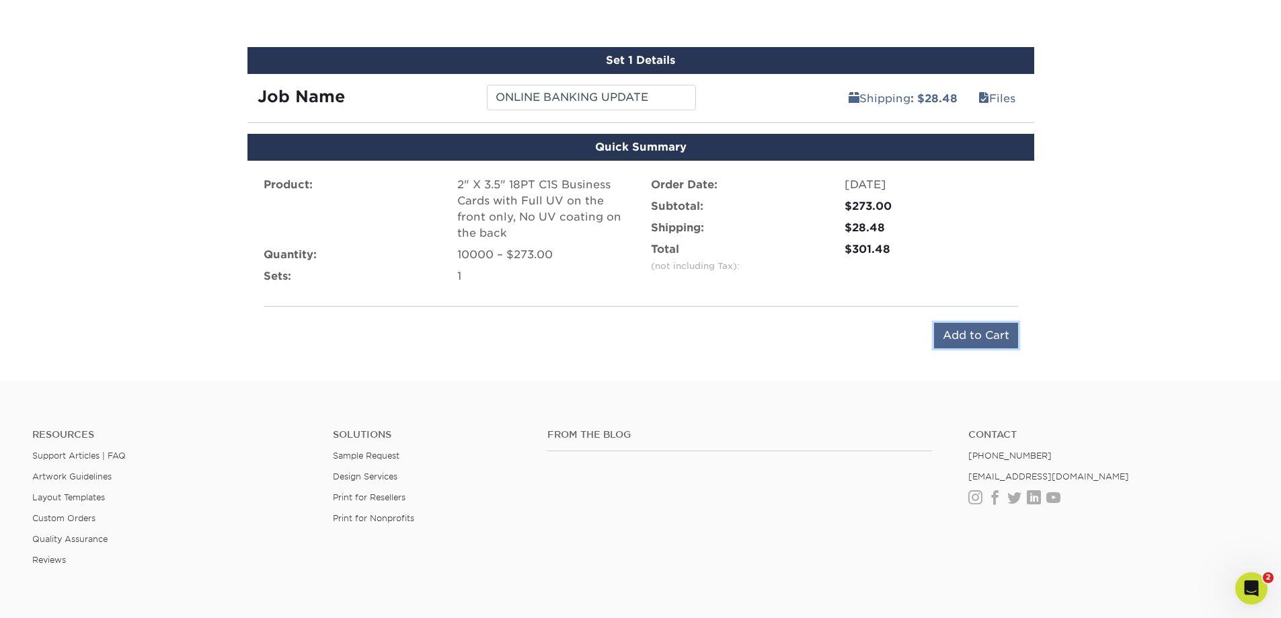
click at [968, 342] on input "Add to Cart" at bounding box center [976, 336] width 84 height 26
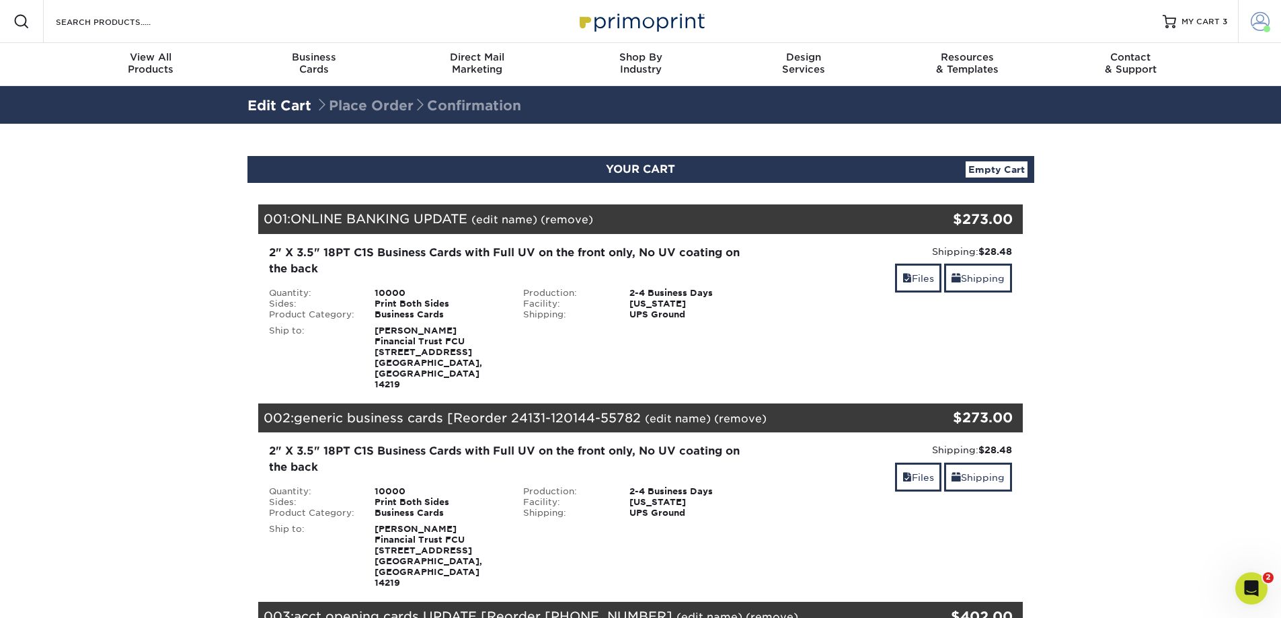
click at [1267, 32] on span at bounding box center [1266, 29] width 7 height 7
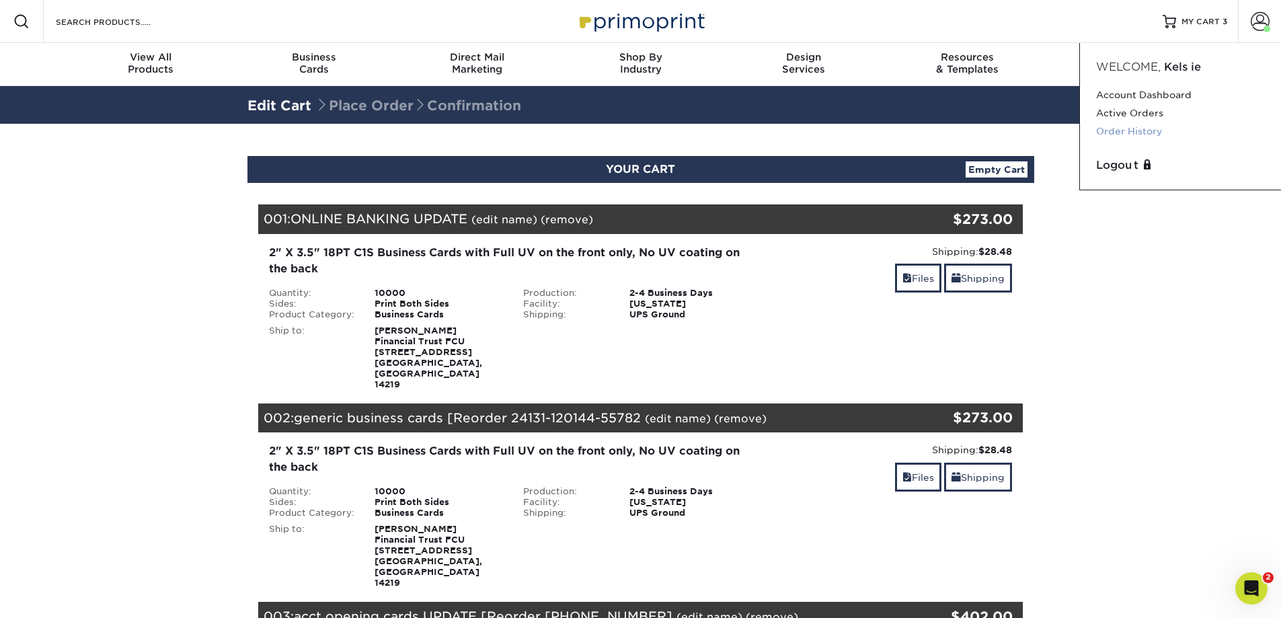
click at [1126, 125] on link "Order History" at bounding box center [1180, 131] width 169 height 18
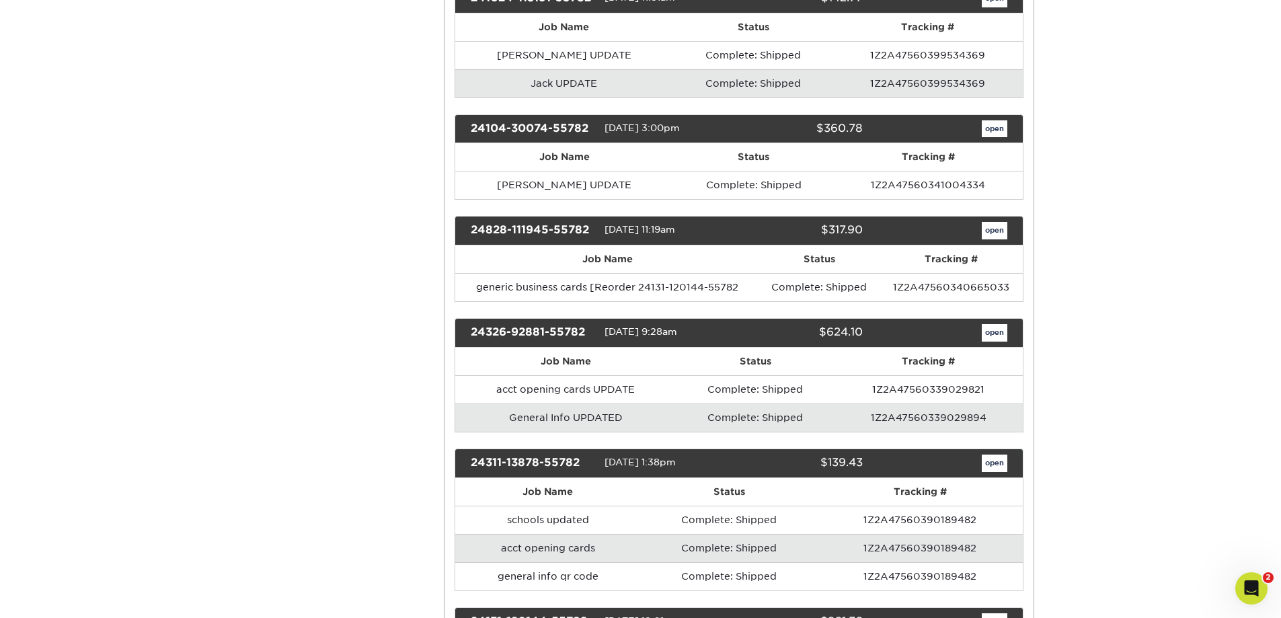
scroll to position [807, 0]
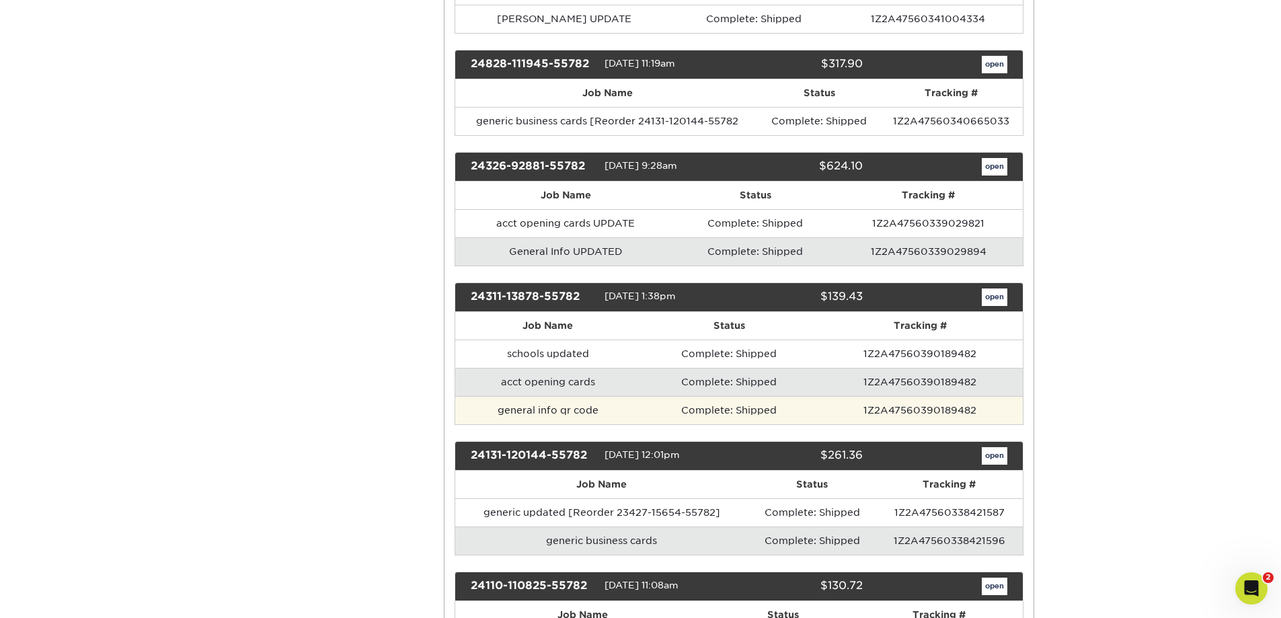
click at [575, 405] on td "general info qr code" at bounding box center [548, 410] width 186 height 28
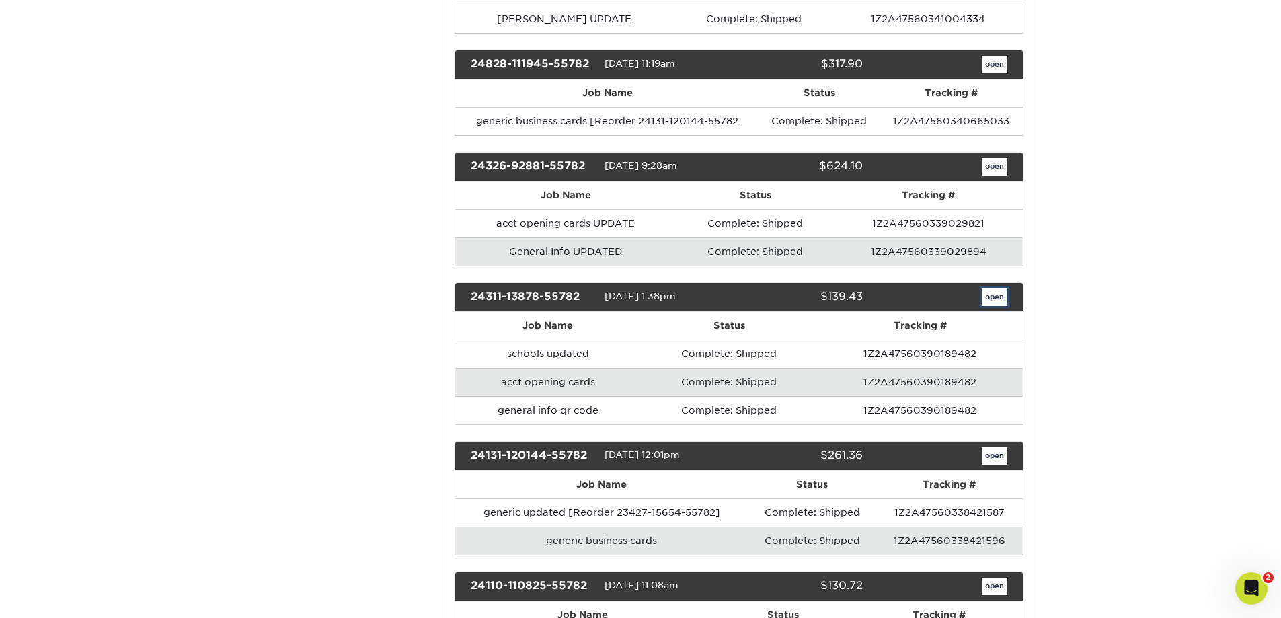
click at [993, 300] on link "open" at bounding box center [995, 296] width 26 height 17
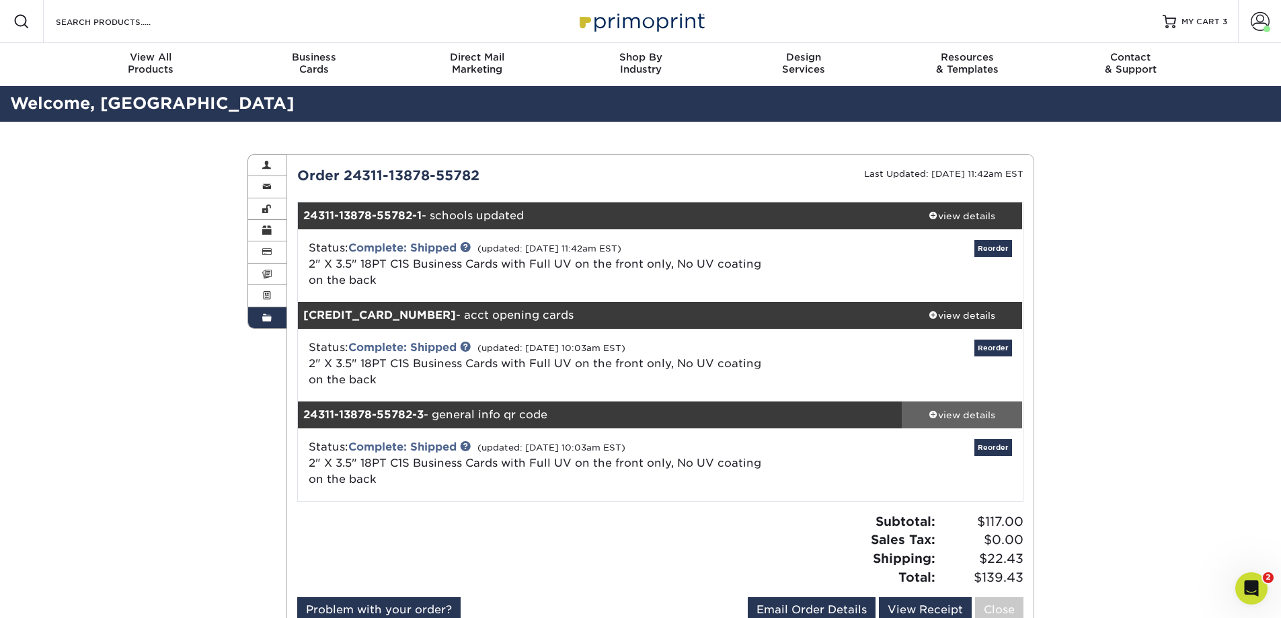
click at [940, 418] on div "view details" at bounding box center [962, 414] width 121 height 13
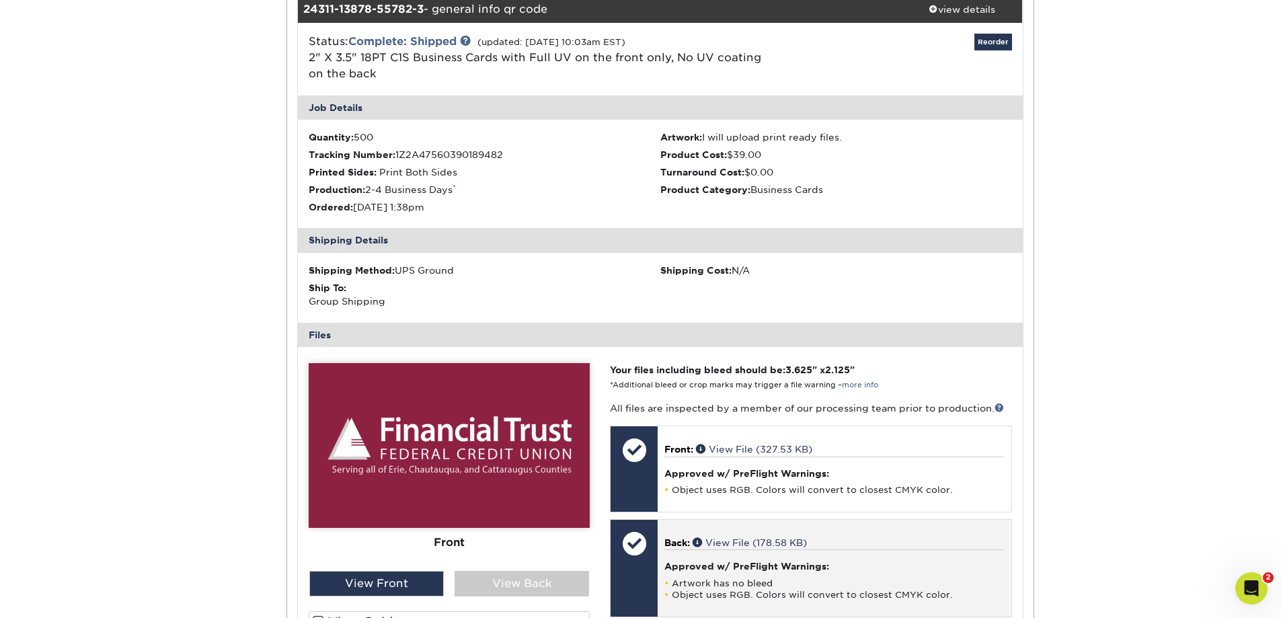
scroll to position [471, 0]
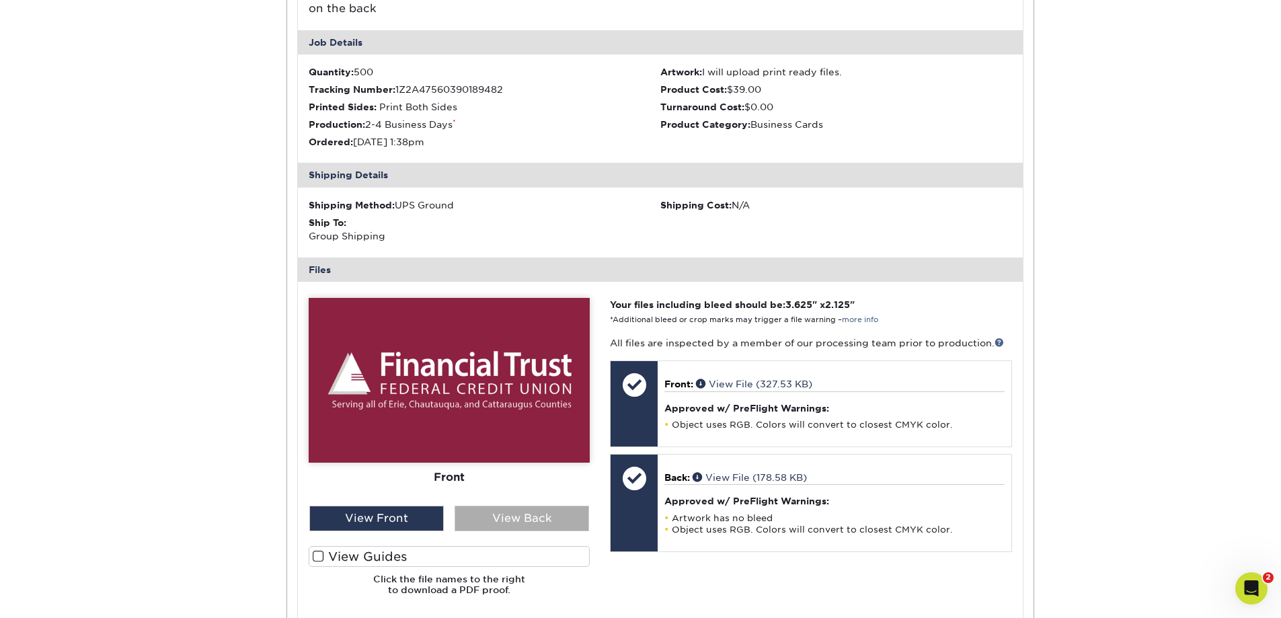
click at [508, 513] on div "View Back" at bounding box center [522, 519] width 134 height 26
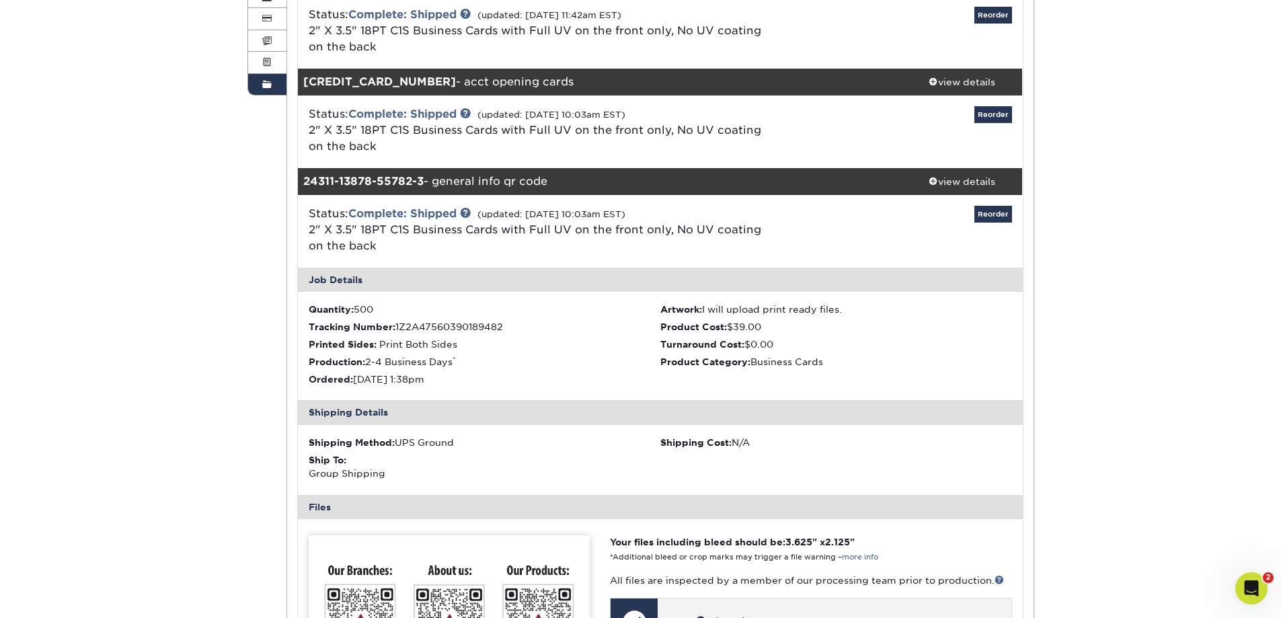
scroll to position [202, 0]
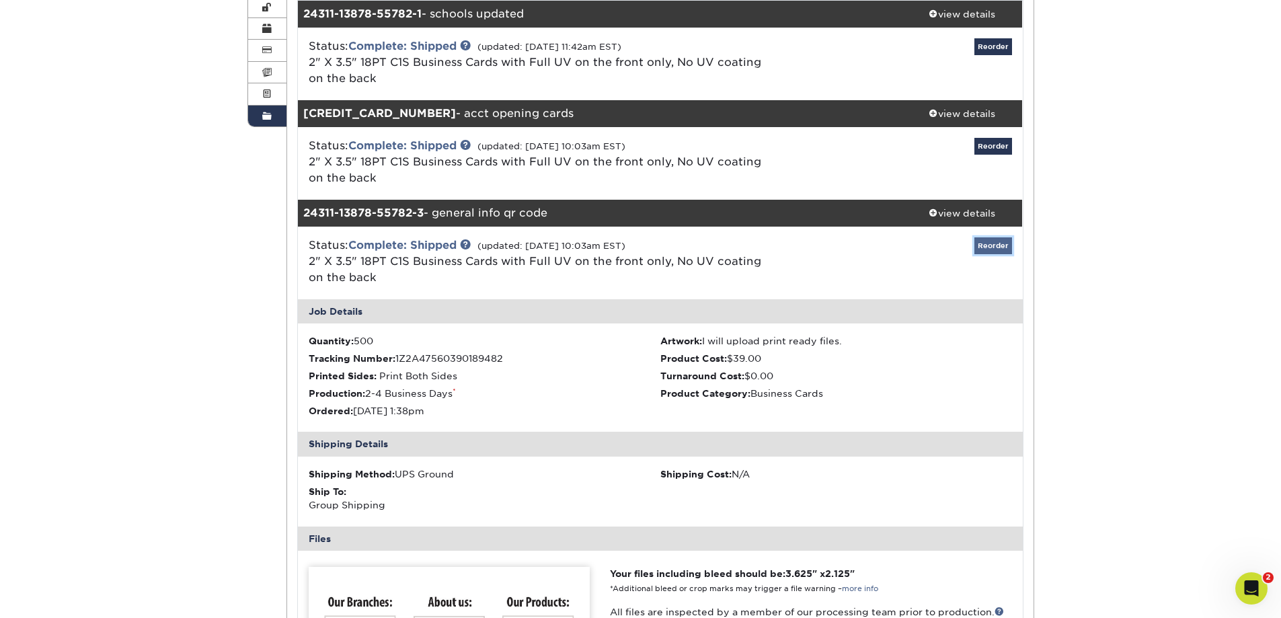
click at [992, 246] on link "Reorder" at bounding box center [993, 245] width 38 height 17
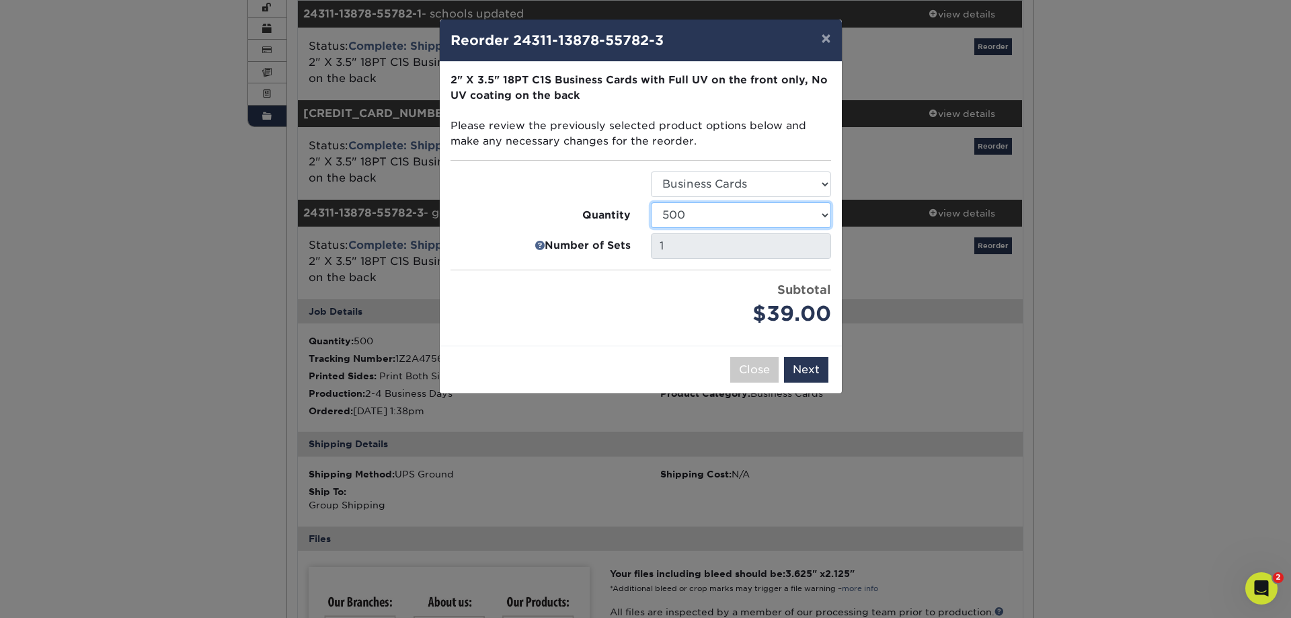
click at [725, 206] on select "25 50 75 100 250 500 1000 2500 5000 10000 15000 20000 25000" at bounding box center [741, 215] width 180 height 26
select select "4c29185a-ec98-4488-8729-c2ae0e5f5fe1"
click at [651, 202] on select "25 50 75 100 250 500 1000 2500 5000 10000 15000 20000 25000" at bounding box center [741, 215] width 180 height 26
click at [818, 371] on button "Next" at bounding box center [806, 370] width 44 height 26
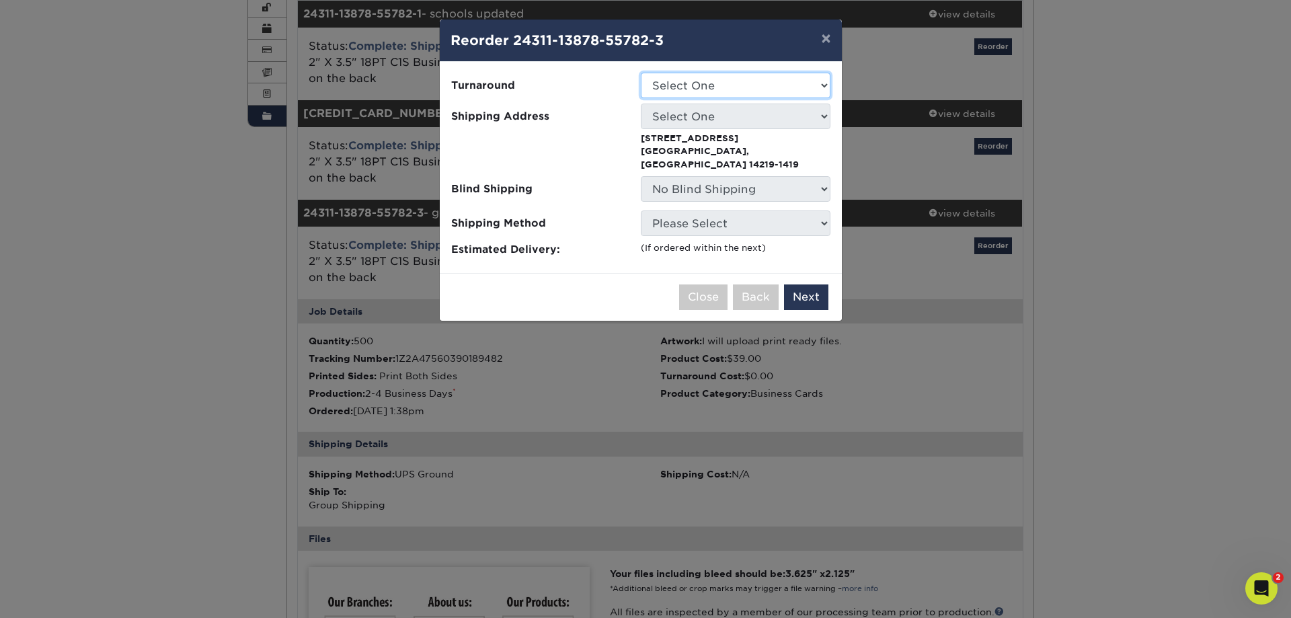
click at [727, 89] on select "Select One 2-4 Business Days" at bounding box center [736, 86] width 190 height 26
click at [641, 73] on select "Select One 2-4 Business Days" at bounding box center [736, 86] width 190 height 26
click at [716, 87] on select "Select One 2-4 Business Days" at bounding box center [736, 86] width 190 height 26
drag, startPoint x: 717, startPoint y: 137, endPoint x: 713, endPoint y: 131, distance: 7.7
click at [716, 136] on p "3291 Lake Shore Rd Buffalo, NY 14219-1419" at bounding box center [736, 151] width 190 height 39
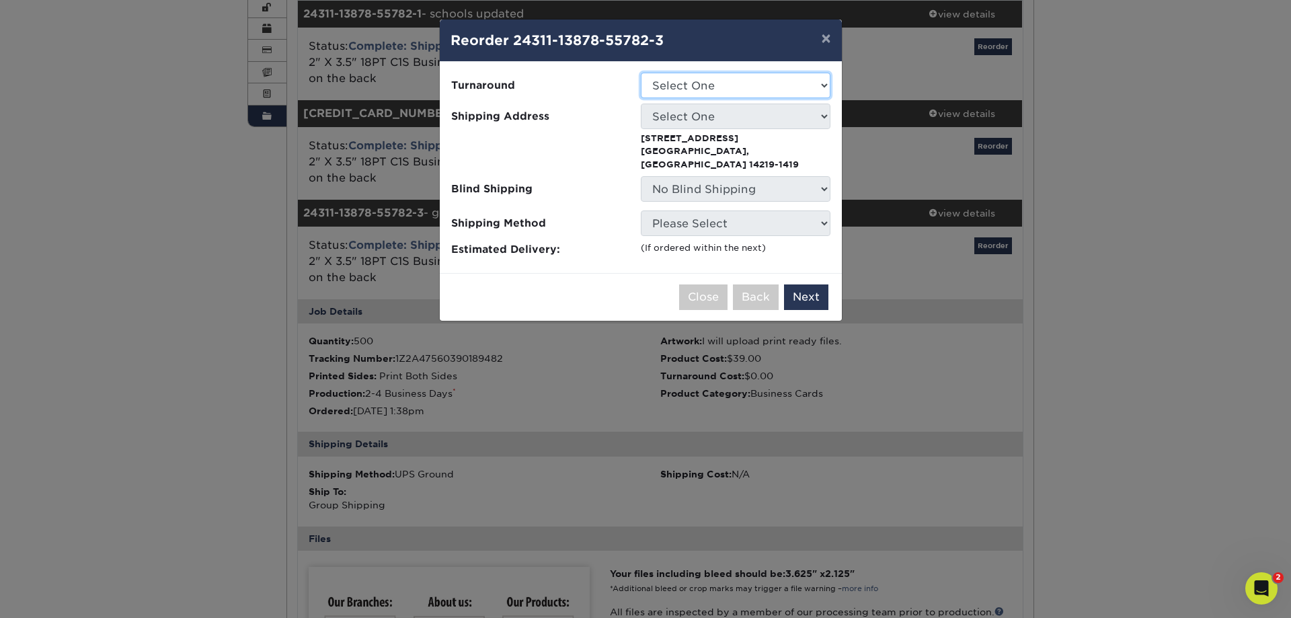
click at [699, 83] on select "Select One 2-4 Business Days" at bounding box center [736, 86] width 190 height 26
select select "d67d14bf-1e9e-49c8-a084-da78dd71db32"
click at [641, 73] on select "Select One 2-4 Business Days" at bounding box center [736, 86] width 190 height 26
click at [703, 121] on select "Select One Grand Island Hanover Lakeshore Orchard Park West Seneca" at bounding box center [736, 117] width 190 height 26
select select "282388"
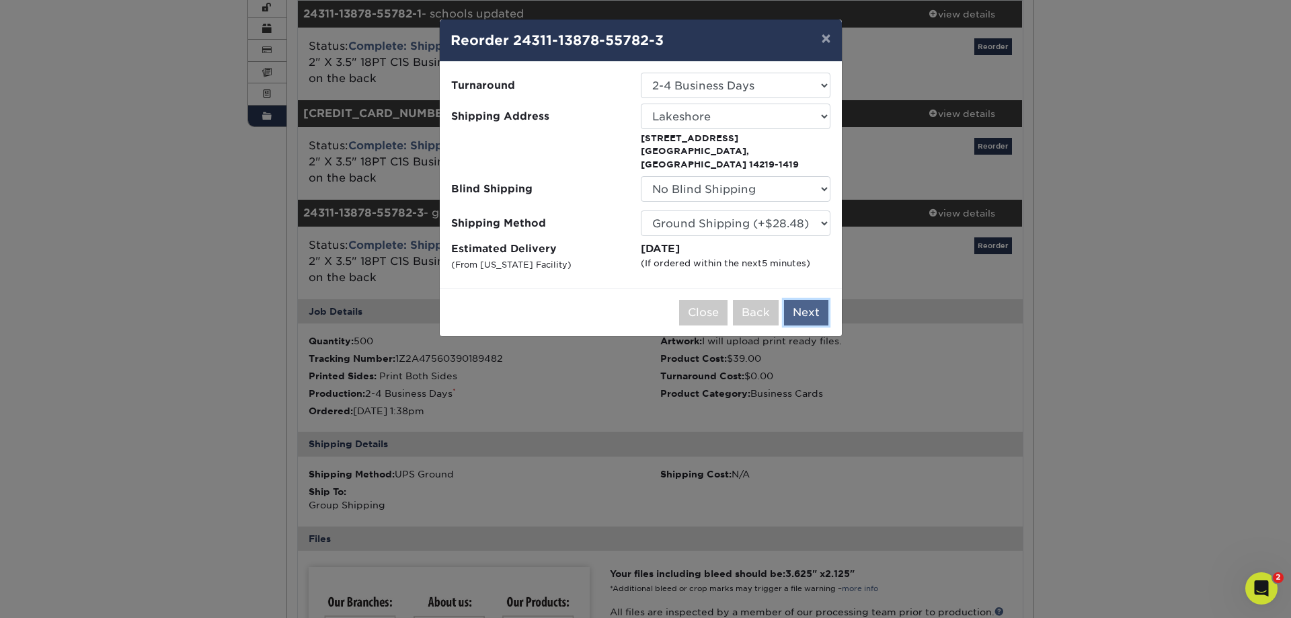
click at [817, 300] on button "Next" at bounding box center [806, 313] width 44 height 26
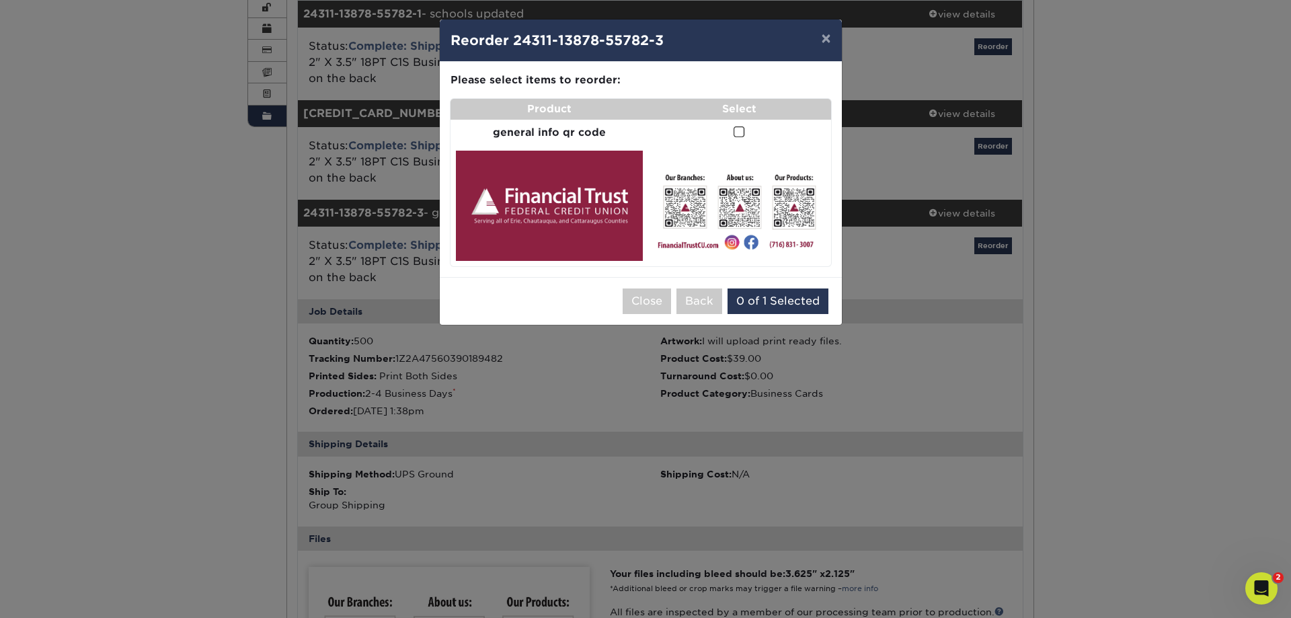
drag, startPoint x: 742, startPoint y: 130, endPoint x: 757, endPoint y: 173, distance: 45.7
click at [741, 130] on span at bounding box center [739, 132] width 11 height 13
click at [0, 0] on input "checkbox" at bounding box center [0, 0] width 0 height 0
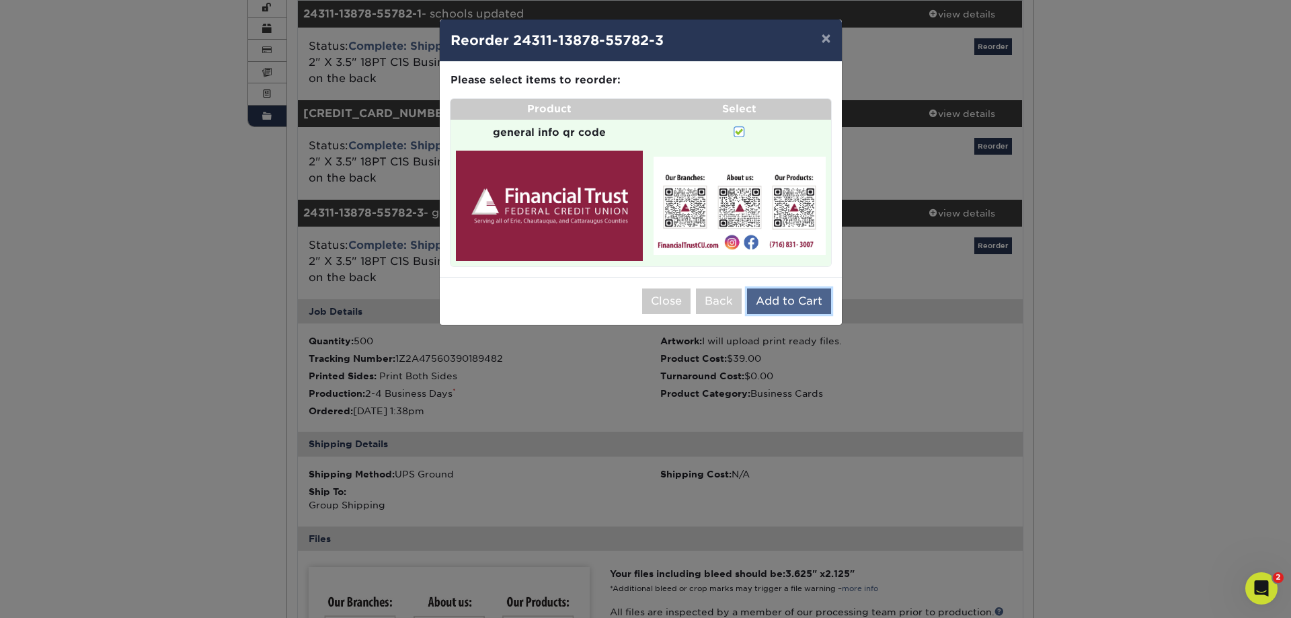
click at [781, 292] on button "Add to Cart" at bounding box center [789, 301] width 84 height 26
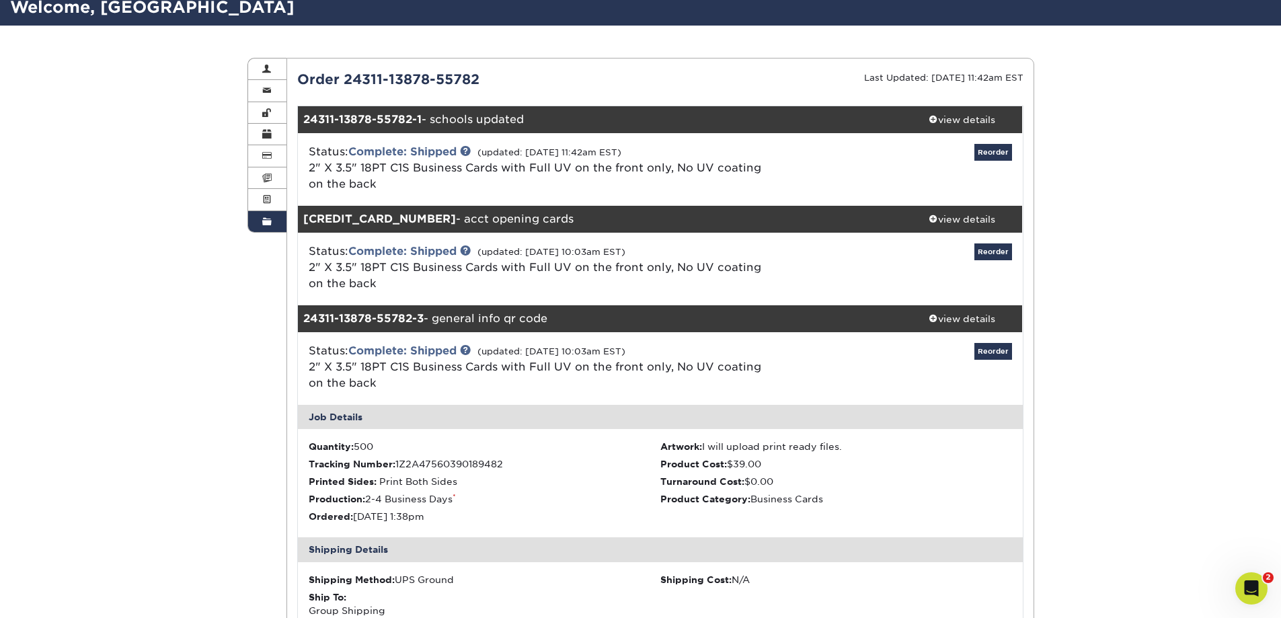
scroll to position [0, 0]
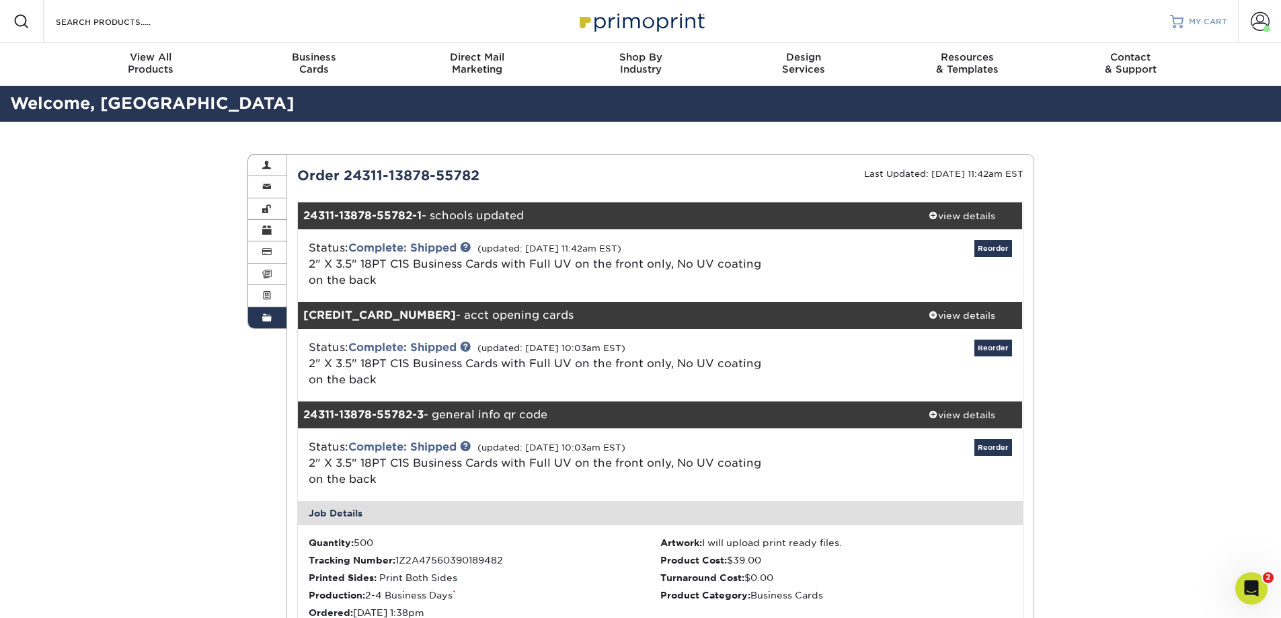
click at [1204, 18] on span "MY CART" at bounding box center [1208, 21] width 38 height 11
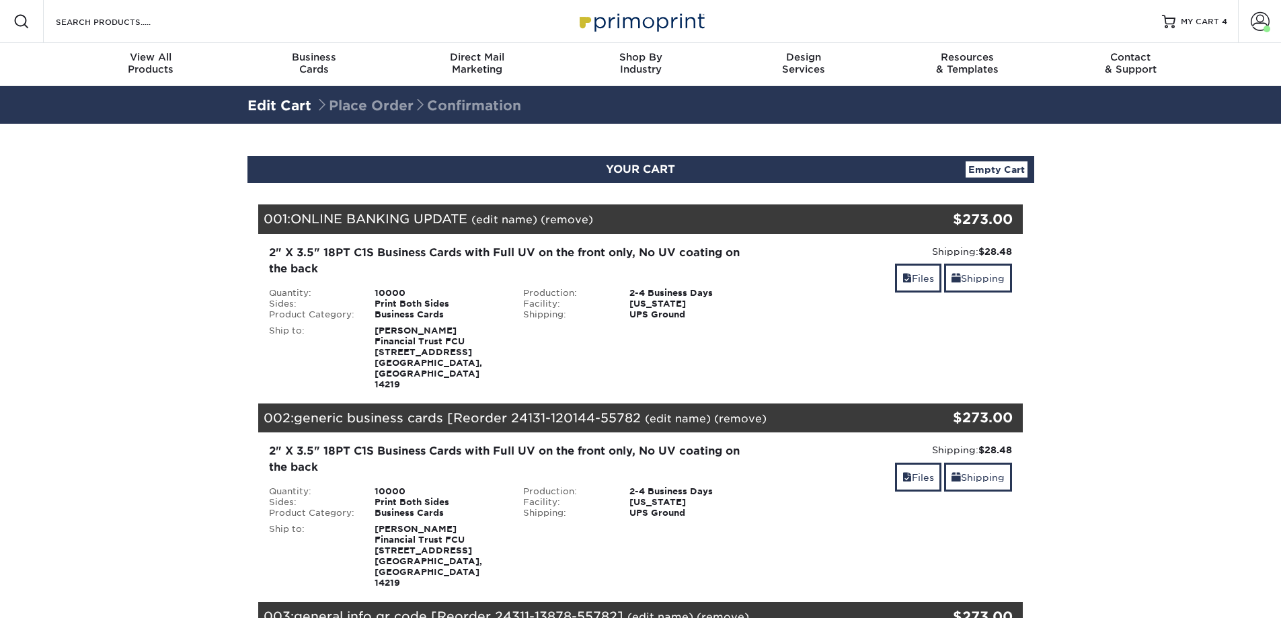
drag, startPoint x: 0, startPoint y: 0, endPoint x: 1259, endPoint y: 188, distance: 1273.2
click at [1261, 27] on span at bounding box center [1260, 21] width 19 height 19
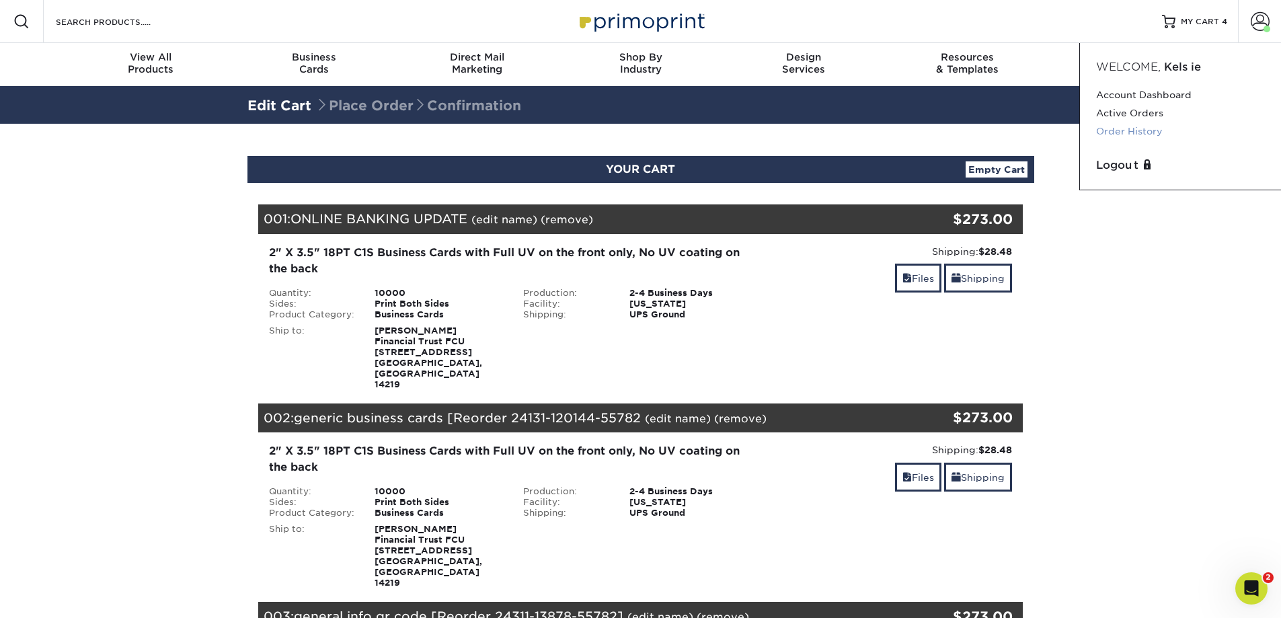
click at [1151, 132] on link "Order History" at bounding box center [1180, 131] width 169 height 18
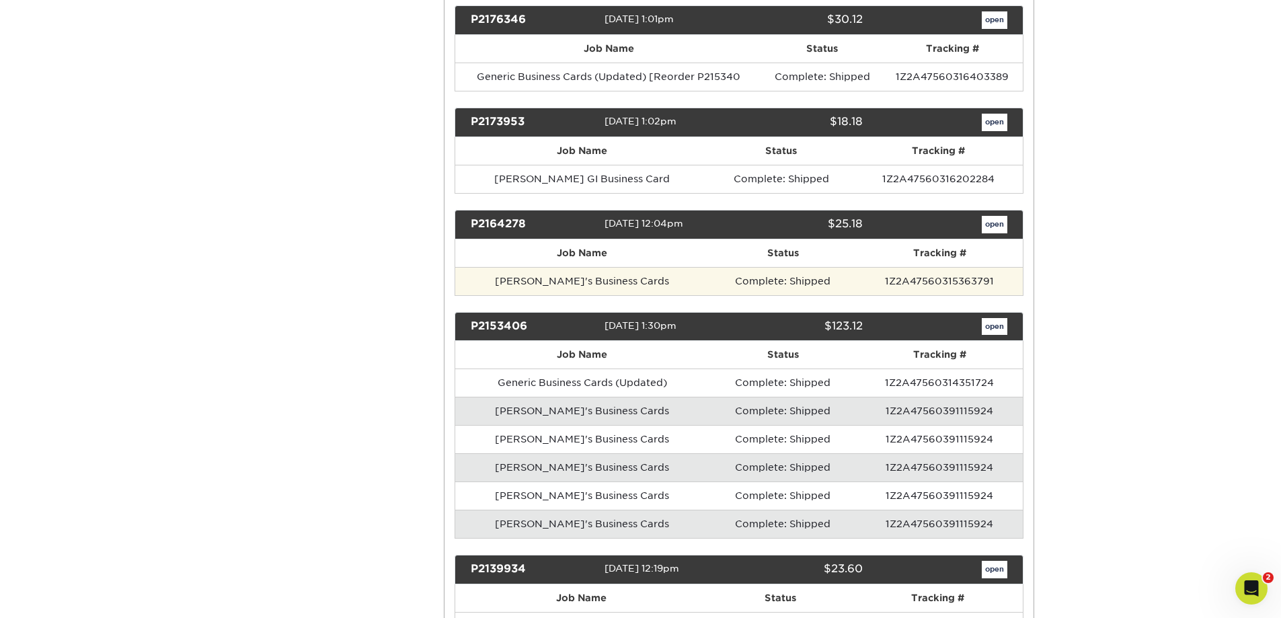
scroll to position [2824, 0]
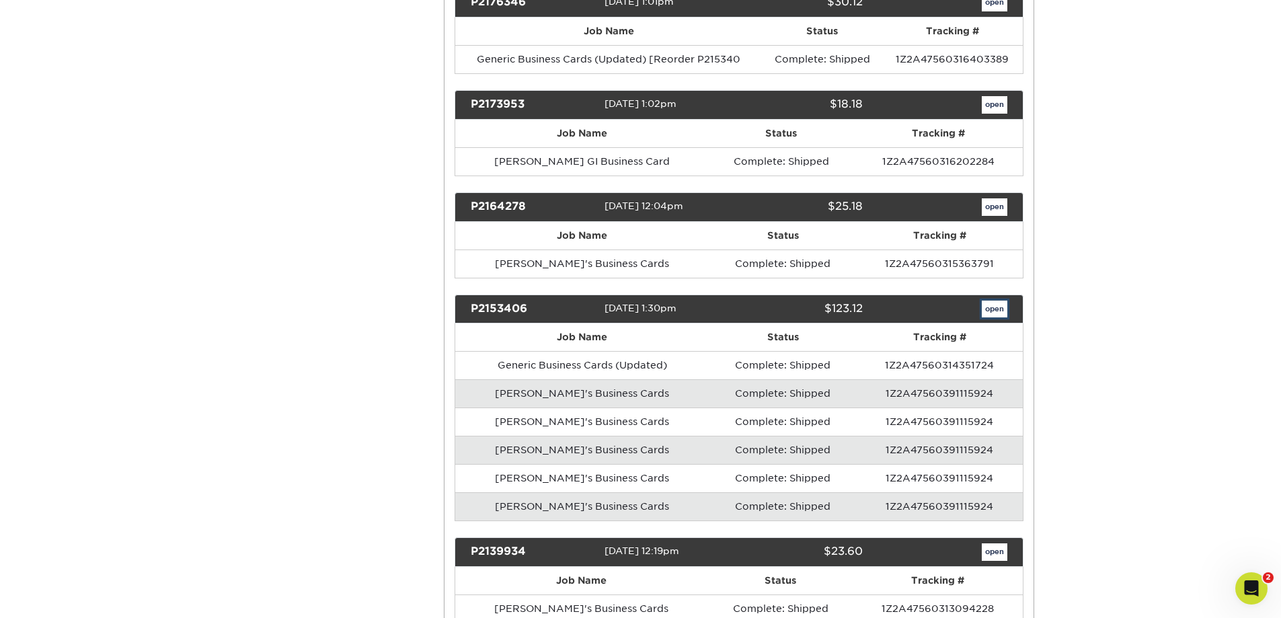
click at [1001, 304] on link "open" at bounding box center [995, 309] width 26 height 17
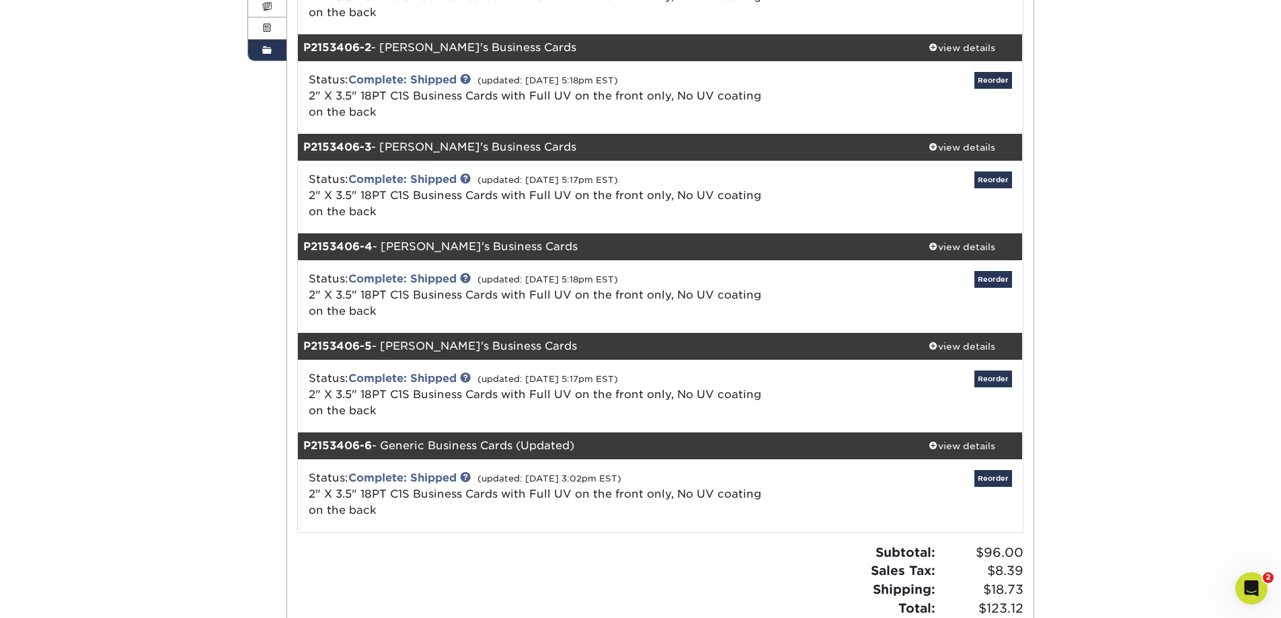
scroll to position [269, 0]
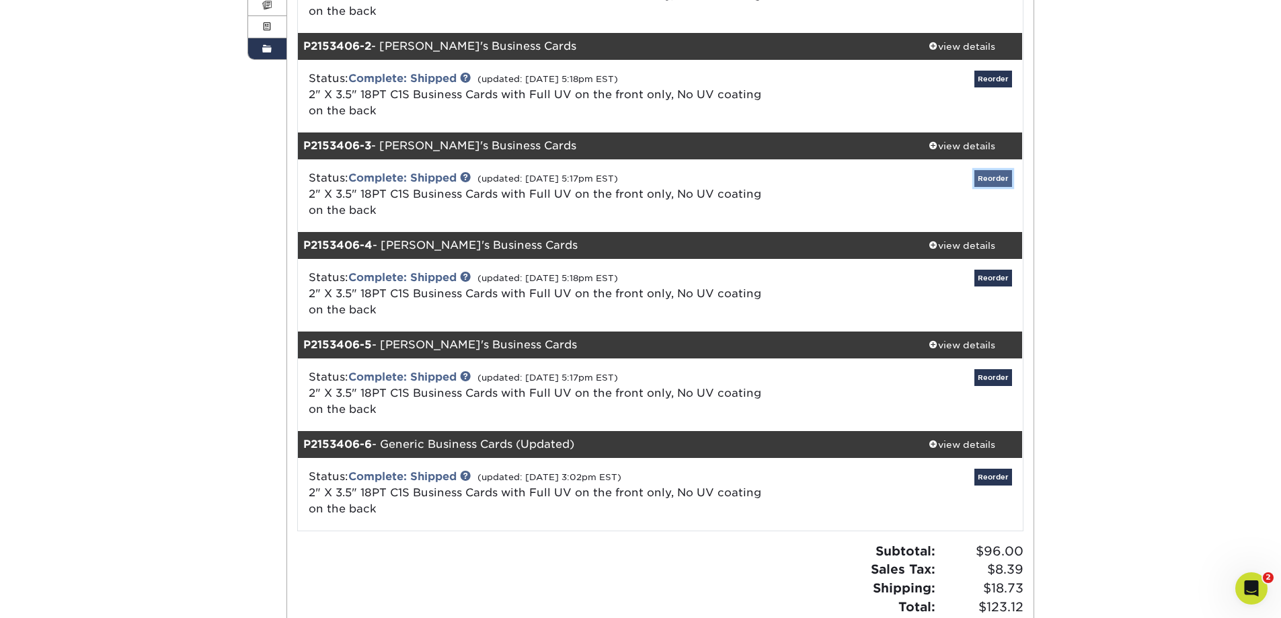
click at [997, 178] on link "Reorder" at bounding box center [993, 178] width 38 height 17
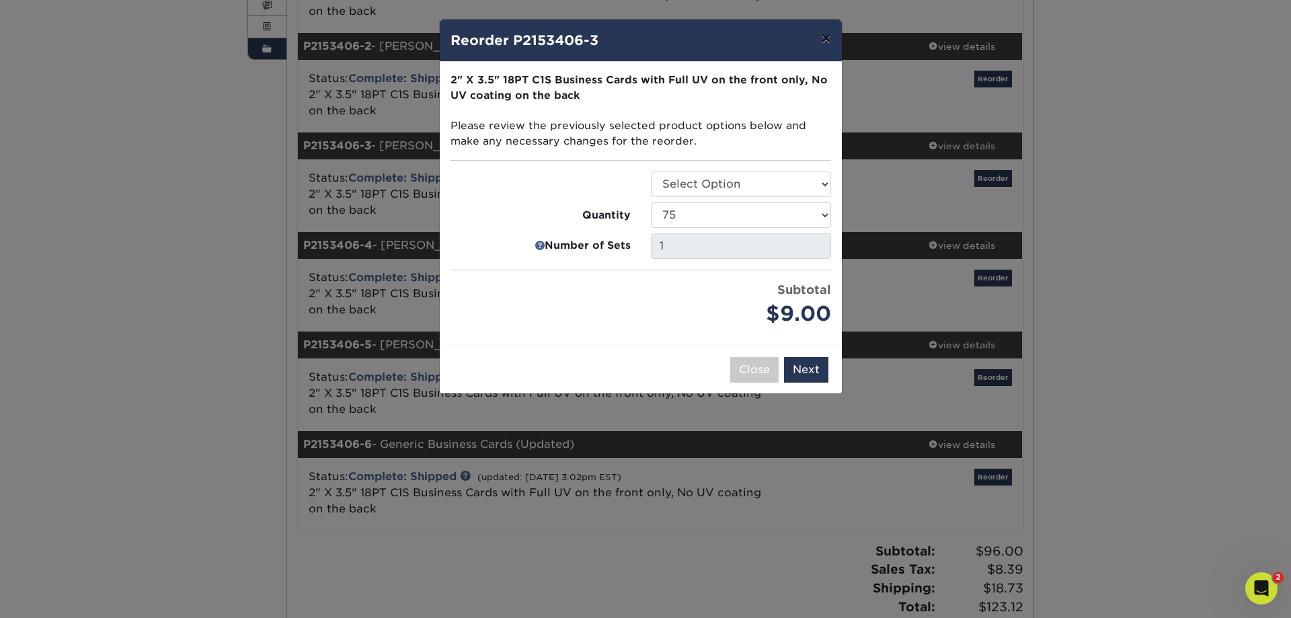
click at [830, 36] on button "×" at bounding box center [825, 38] width 31 height 38
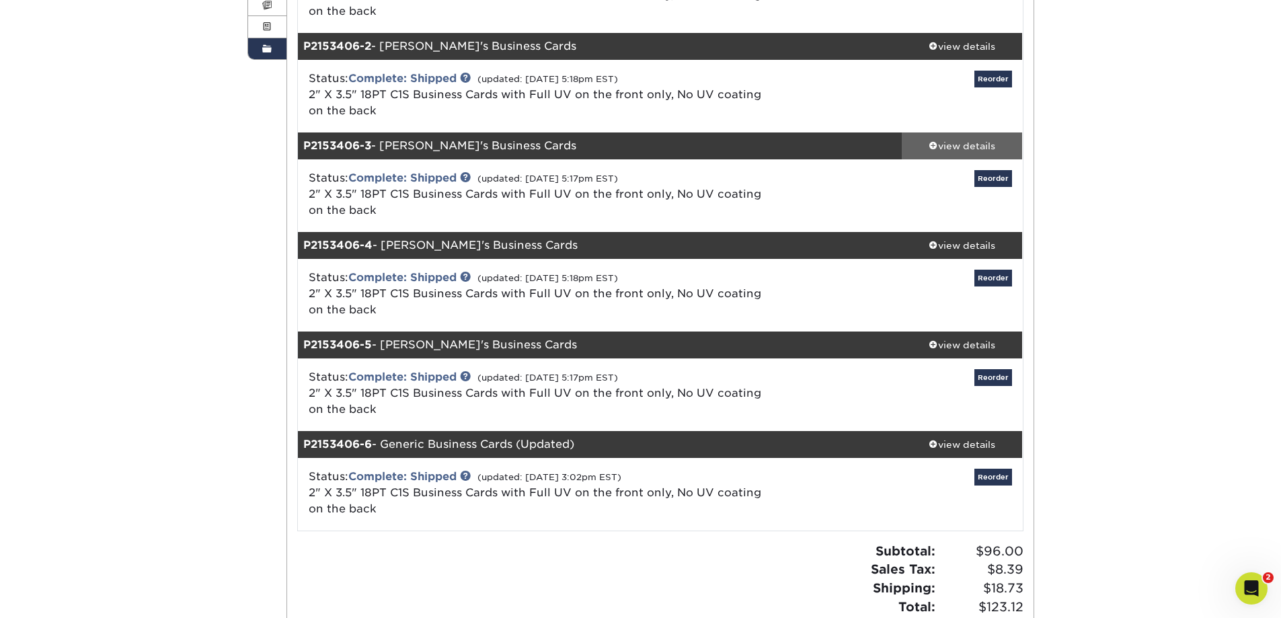
click at [977, 143] on div "view details" at bounding box center [962, 145] width 121 height 13
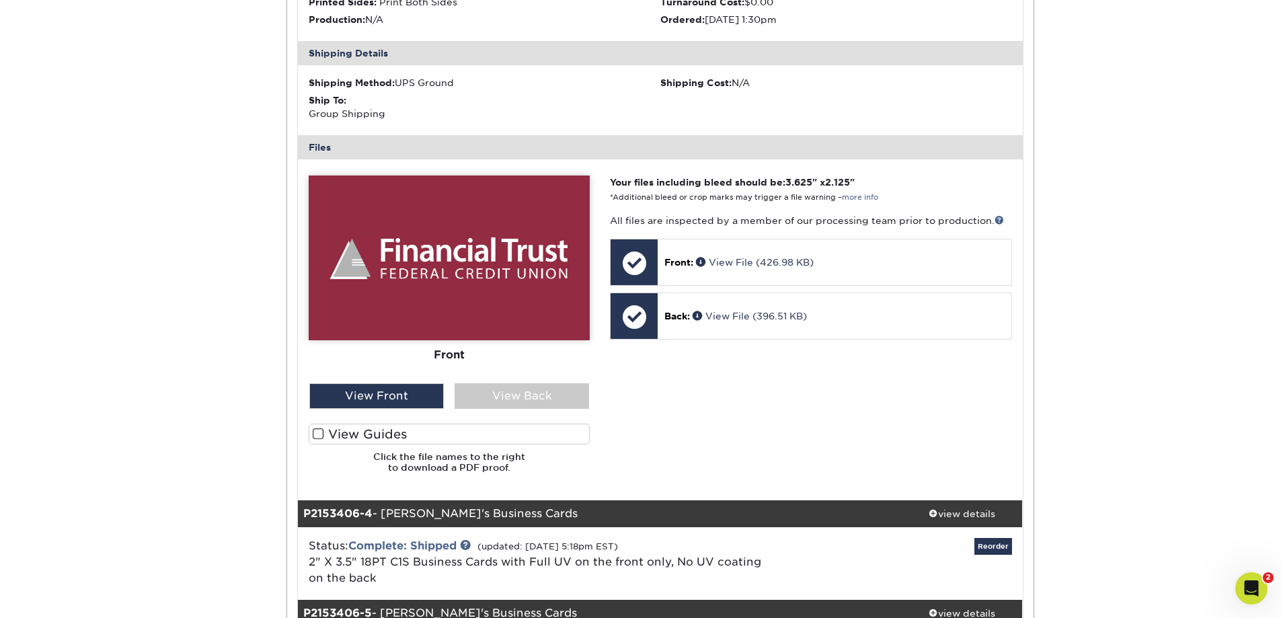
scroll to position [605, 0]
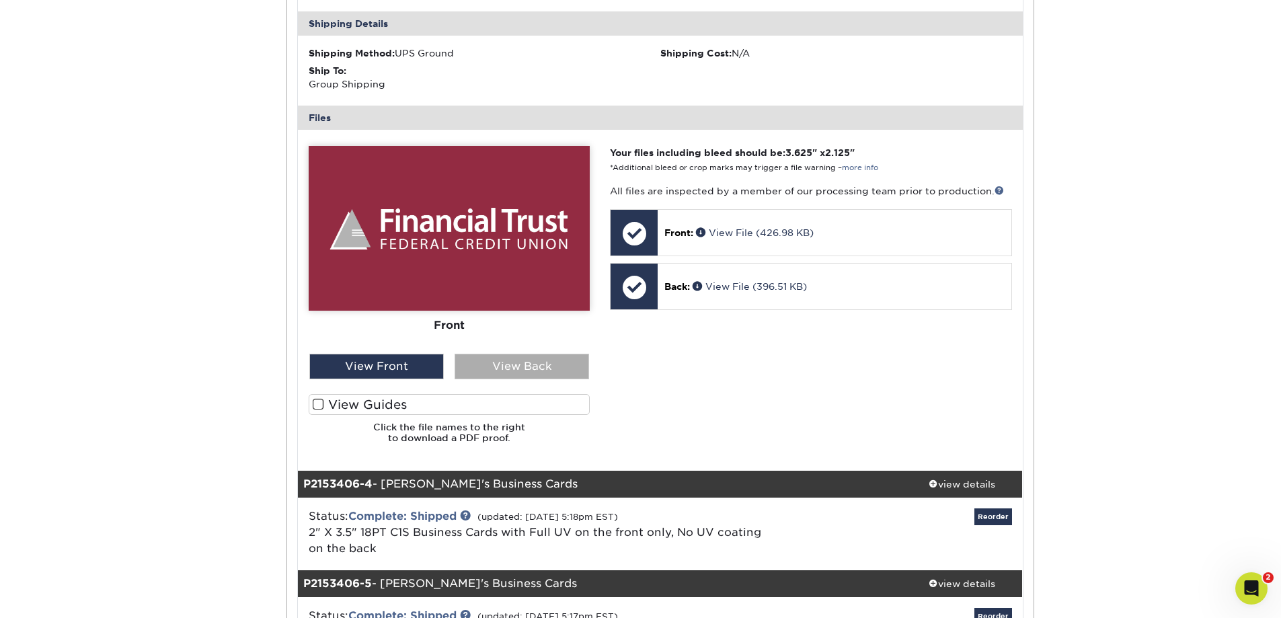
click at [514, 357] on div "View Back" at bounding box center [522, 367] width 134 height 26
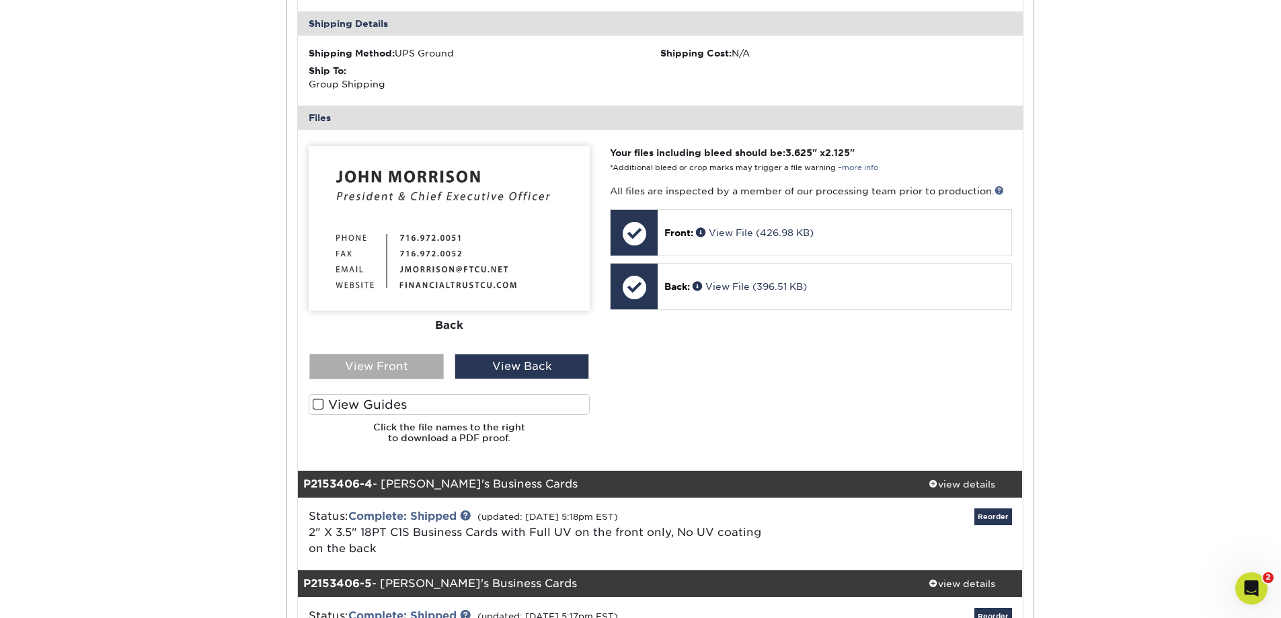
click at [411, 366] on div "View Front" at bounding box center [376, 367] width 134 height 26
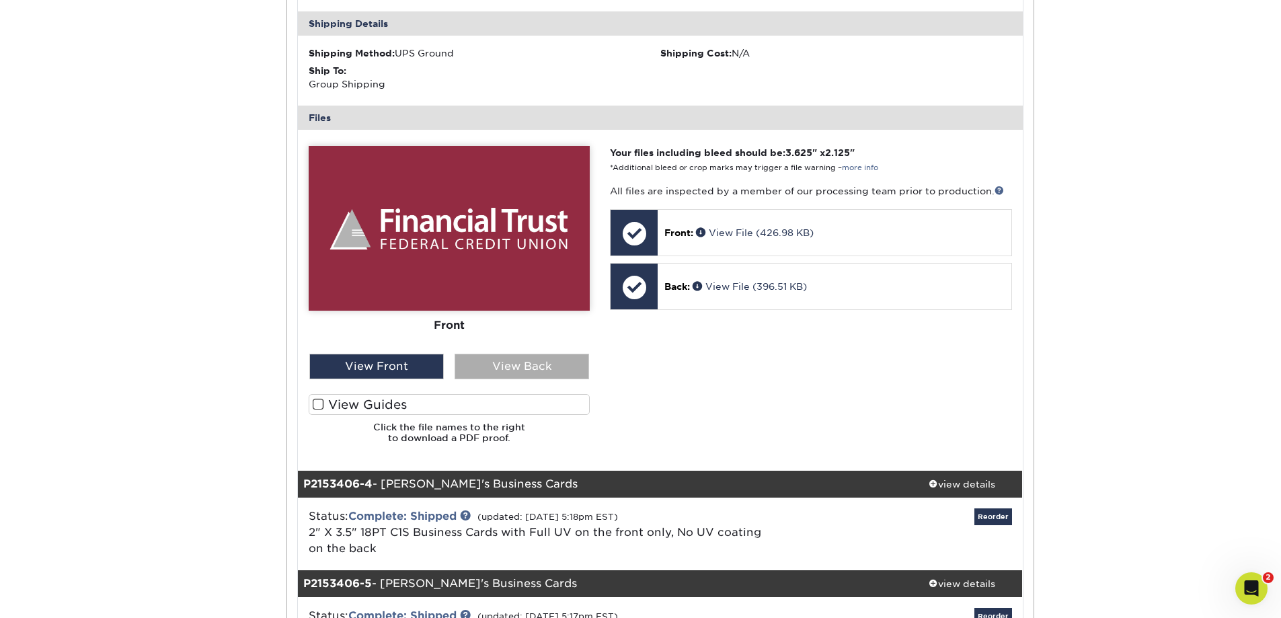
click at [483, 360] on div "View Back" at bounding box center [522, 367] width 134 height 26
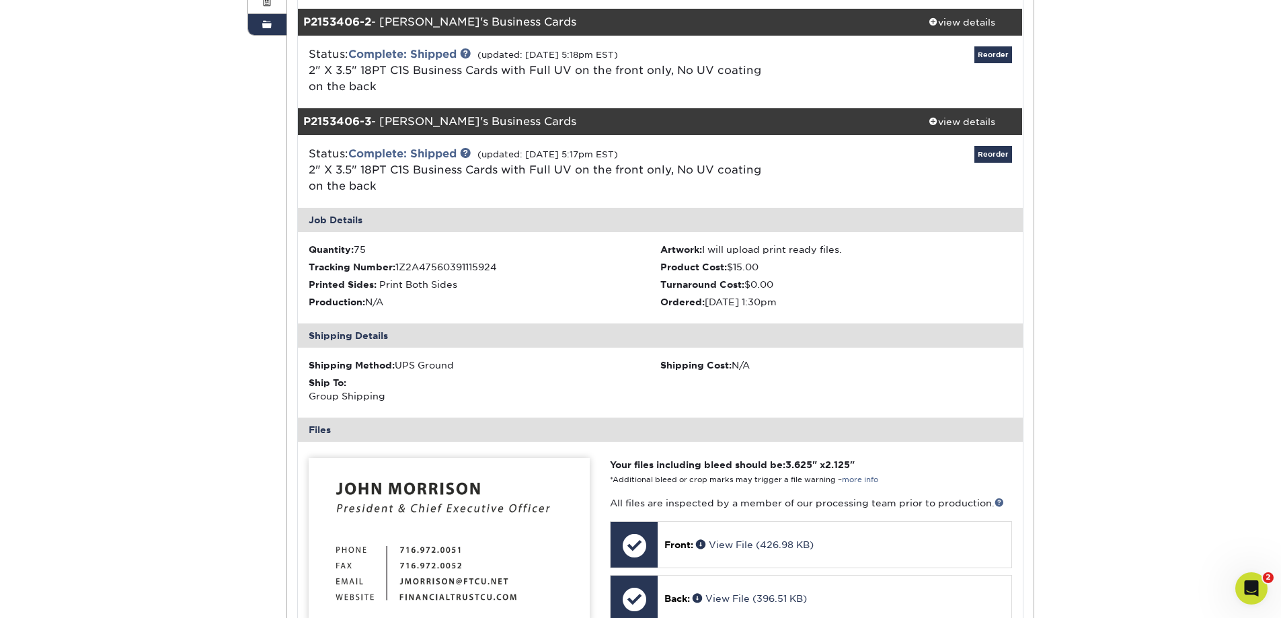
scroll to position [269, 0]
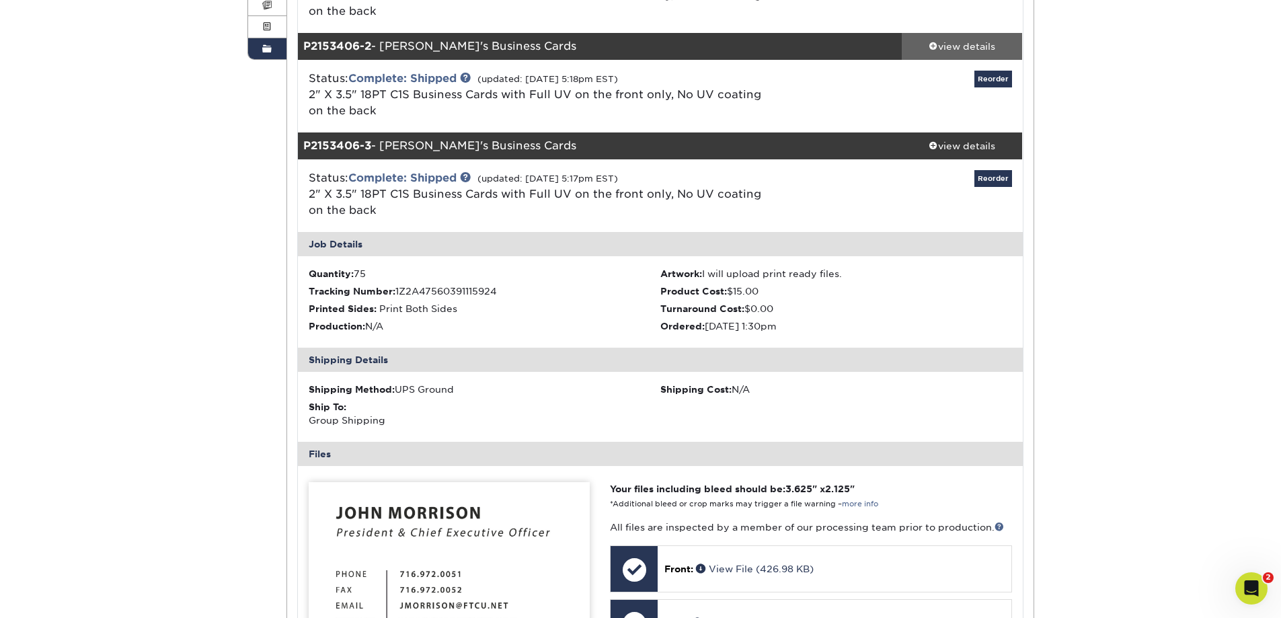
click at [955, 43] on div "view details" at bounding box center [962, 46] width 121 height 13
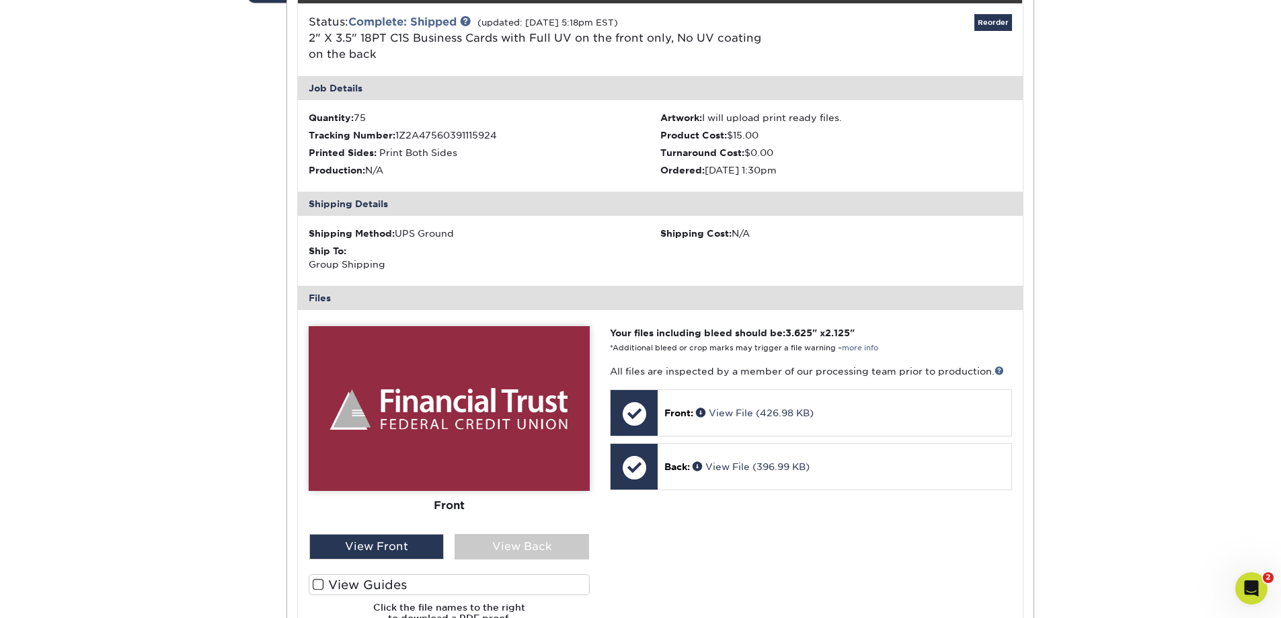
scroll to position [403, 0]
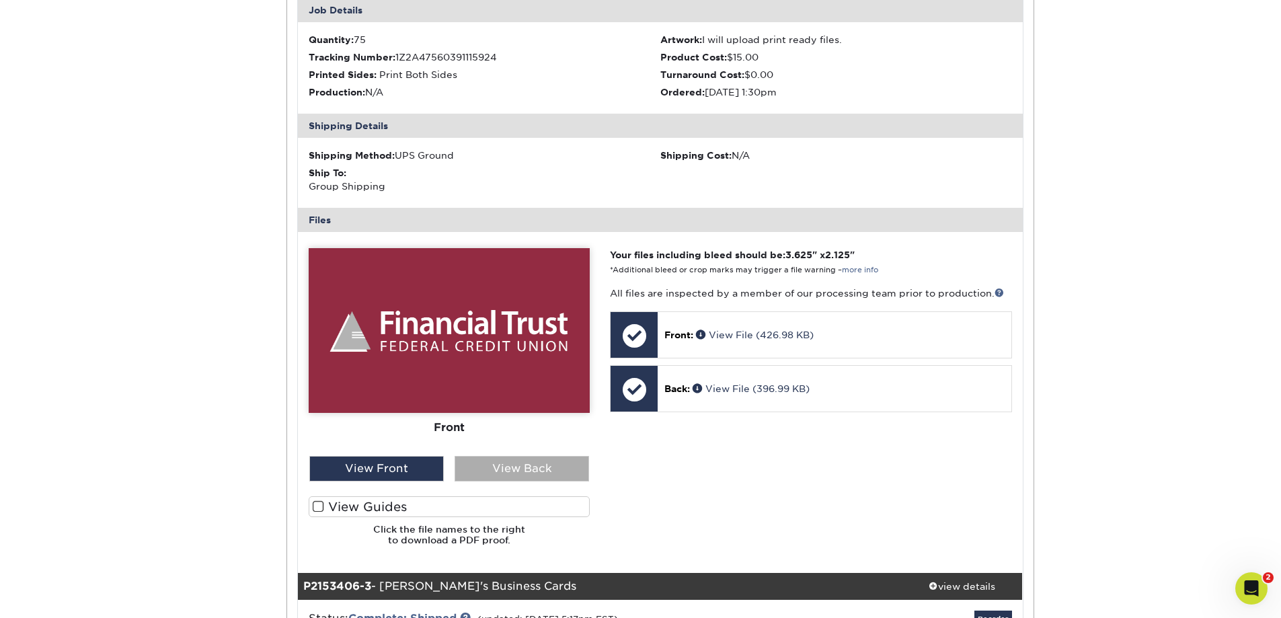
click at [522, 469] on div "View Back" at bounding box center [522, 469] width 134 height 26
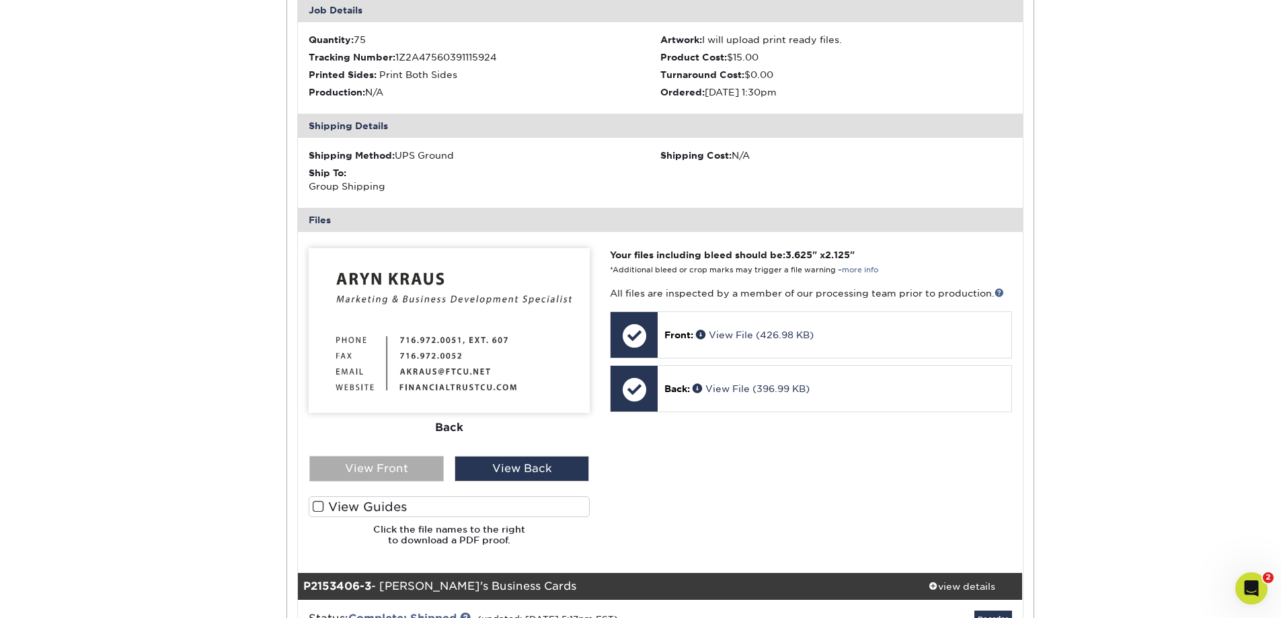
click at [423, 458] on div "View Front" at bounding box center [376, 469] width 134 height 26
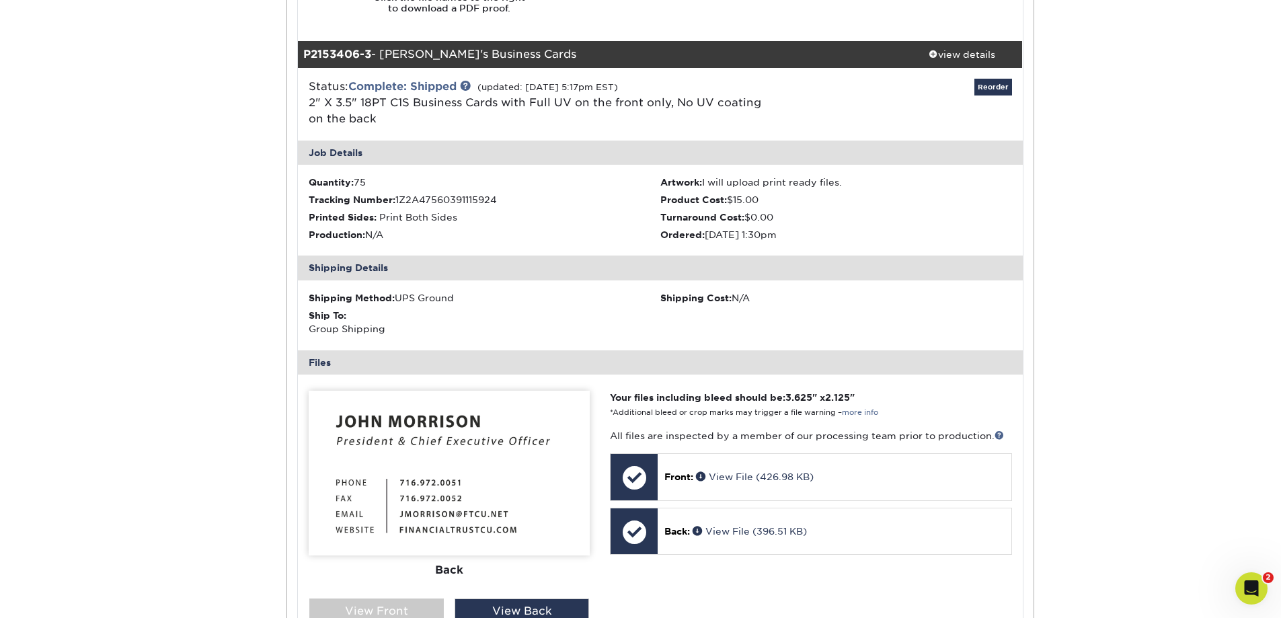
scroll to position [941, 0]
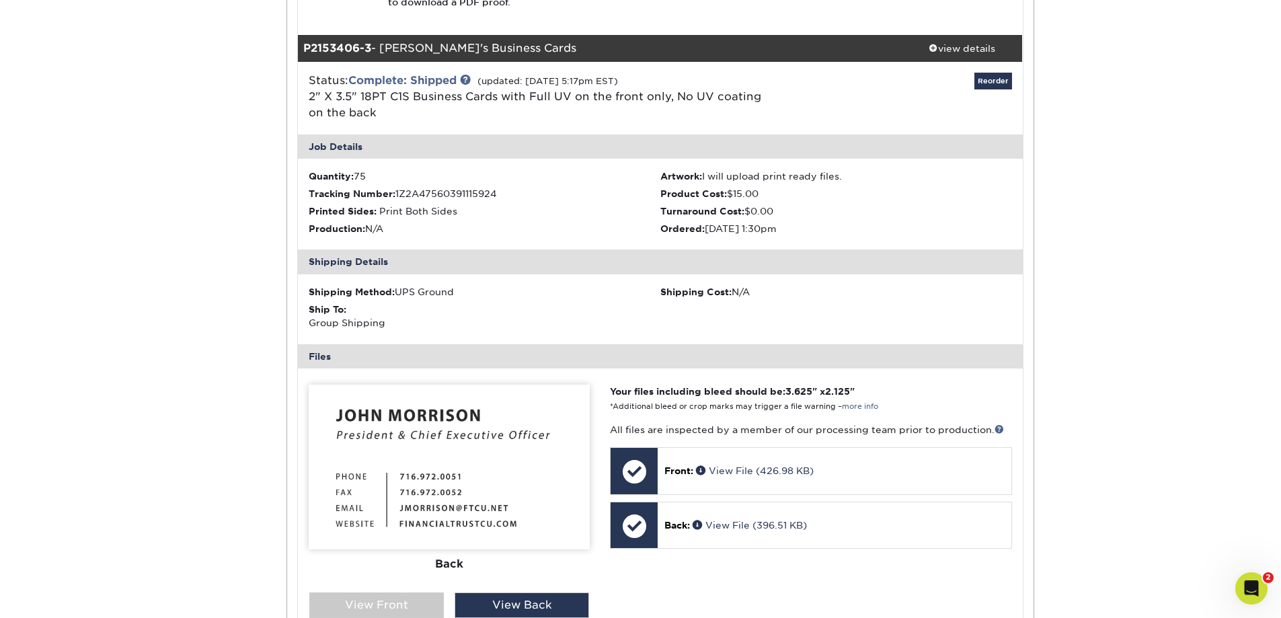
click at [1173, 449] on div "Order History Account Overview Contact Information Change Password Address Book…" at bounding box center [640, 179] width 1281 height 1998
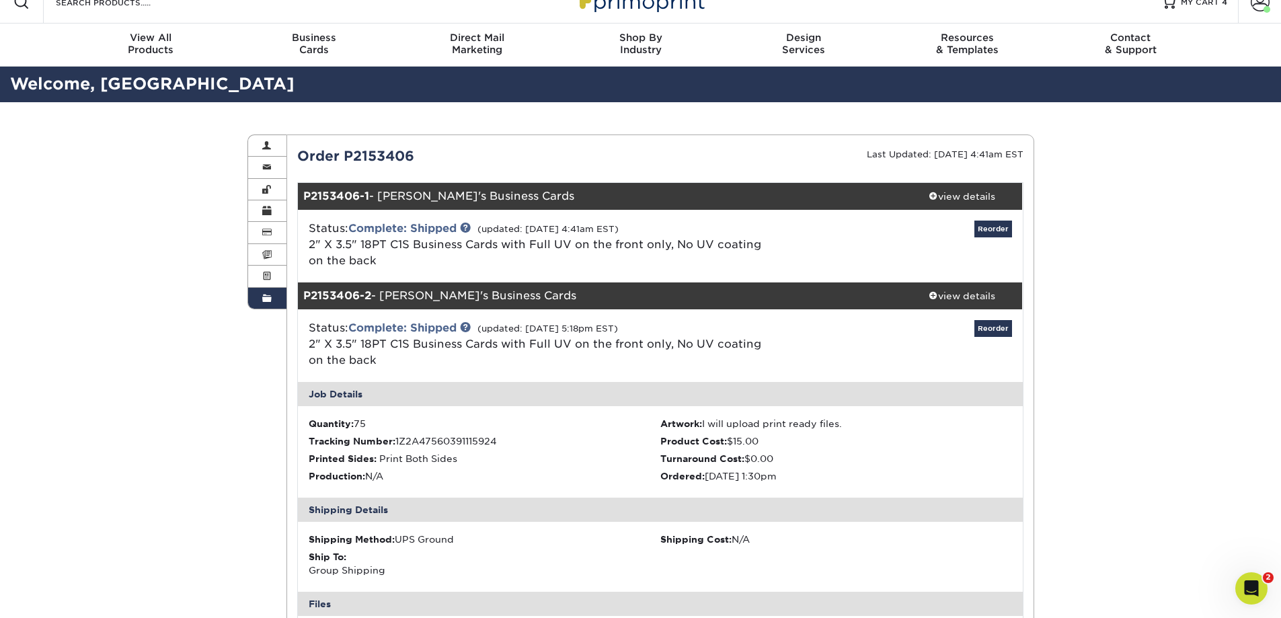
scroll to position [0, 0]
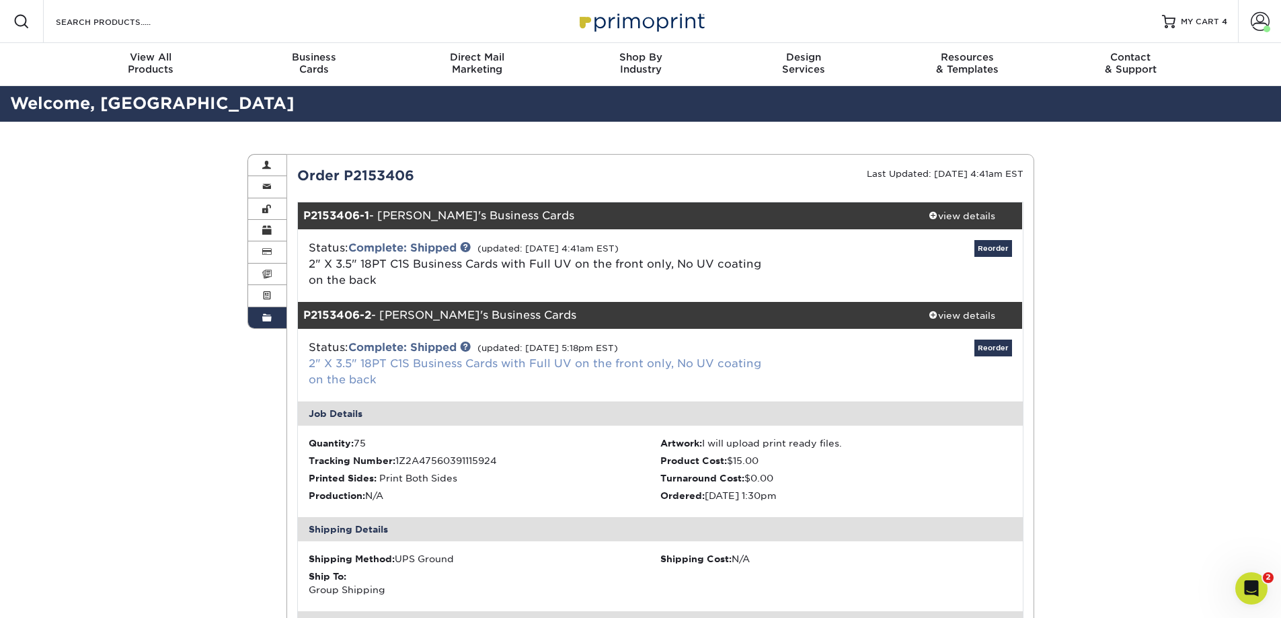
click at [384, 362] on link "2" X 3.5" 18PT C1S Business Cards with Full UV on the front only, No UV coating…" at bounding box center [535, 371] width 452 height 29
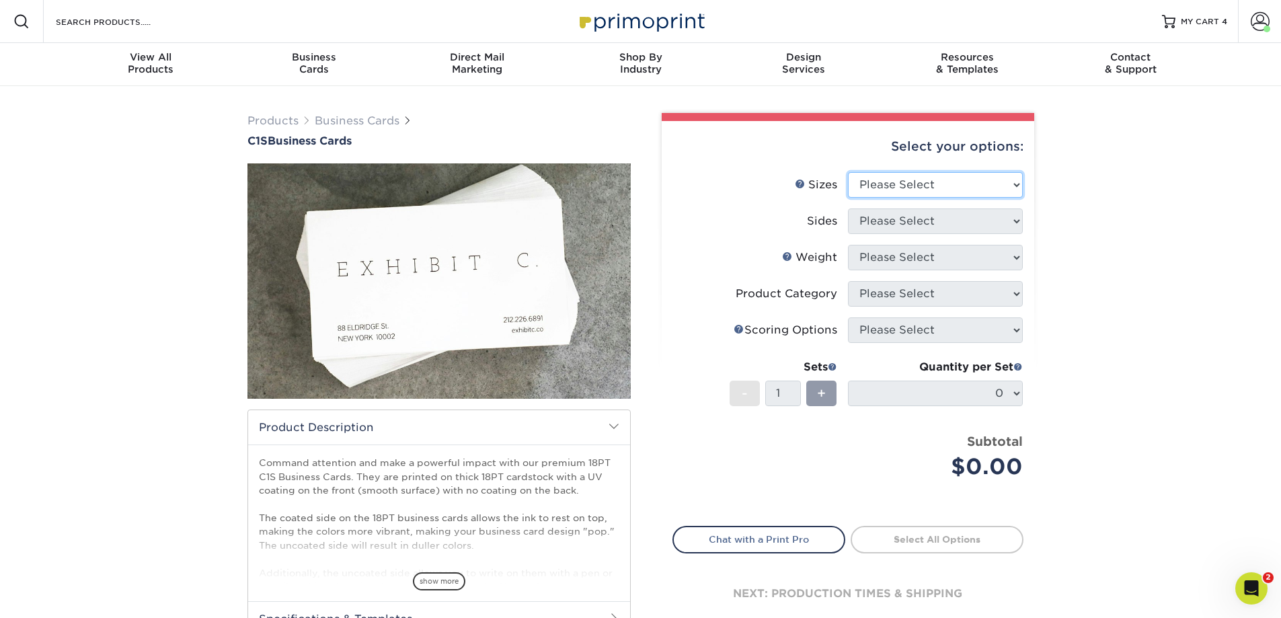
click at [899, 180] on select "Please Select 2" x 3.5" - Standard 2.125" x 3.375" - European 2.5" x 2.5" - Squ…" at bounding box center [935, 185] width 175 height 26
select select "2.00x3.50"
click at [848, 172] on select "Please Select 2" x 3.5" - Standard 2.125" x 3.375" - European 2.5" x 2.5" - Squ…" at bounding box center [935, 185] width 175 height 26
click at [905, 223] on select "Please Select Print Both Sides Print Front Only" at bounding box center [935, 221] width 175 height 26
select select "13abbda7-1d64-4f25-8bb2-c179b224825d"
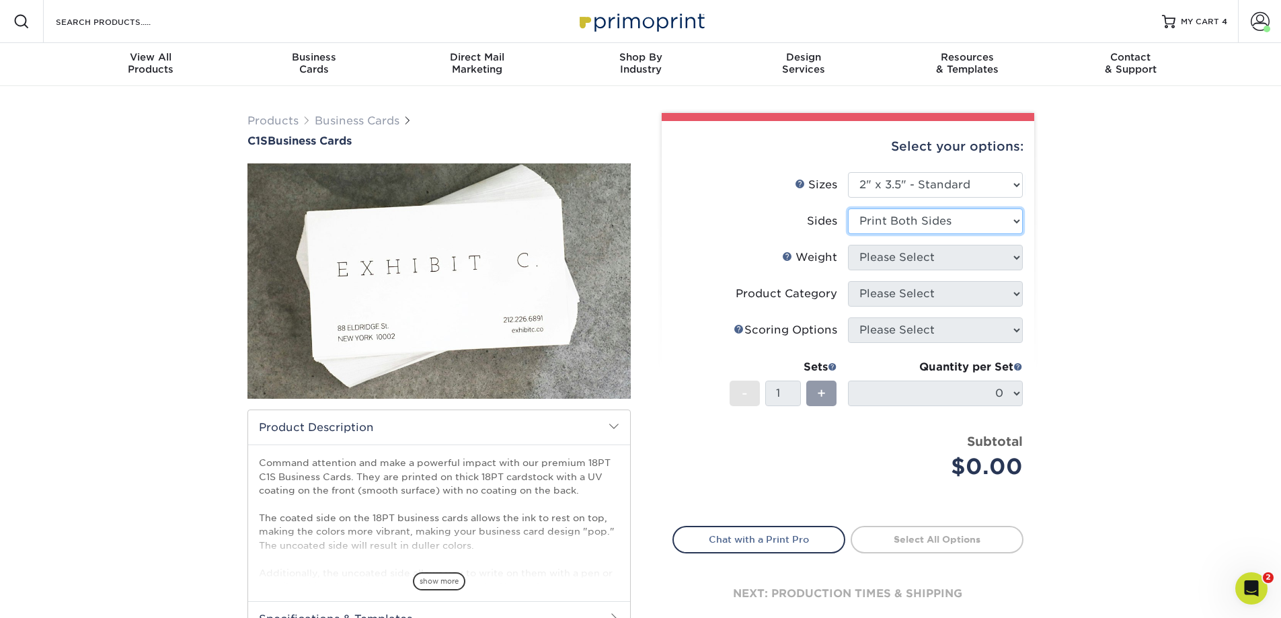
click at [848, 208] on select "Please Select Print Both Sides Print Front Only" at bounding box center [935, 221] width 175 height 26
click at [900, 260] on select "Please Select 18PT C1S" at bounding box center [935, 258] width 175 height 26
select select "18PTC1S"
click at [848, 245] on select "Please Select 18PT C1S" at bounding box center [935, 258] width 175 height 26
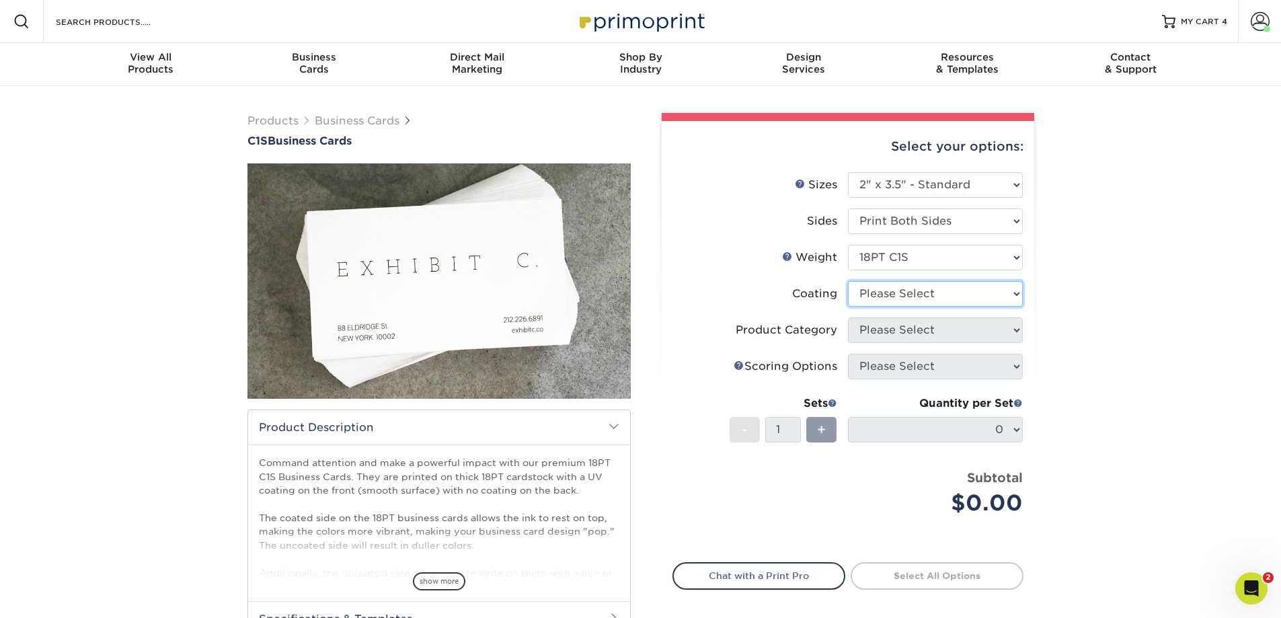
click at [896, 295] on select at bounding box center [935, 294] width 175 height 26
select select "1e8116af-acfc-44b1-83dc-8181aa338834"
click at [848, 281] on select at bounding box center [935, 294] width 175 height 26
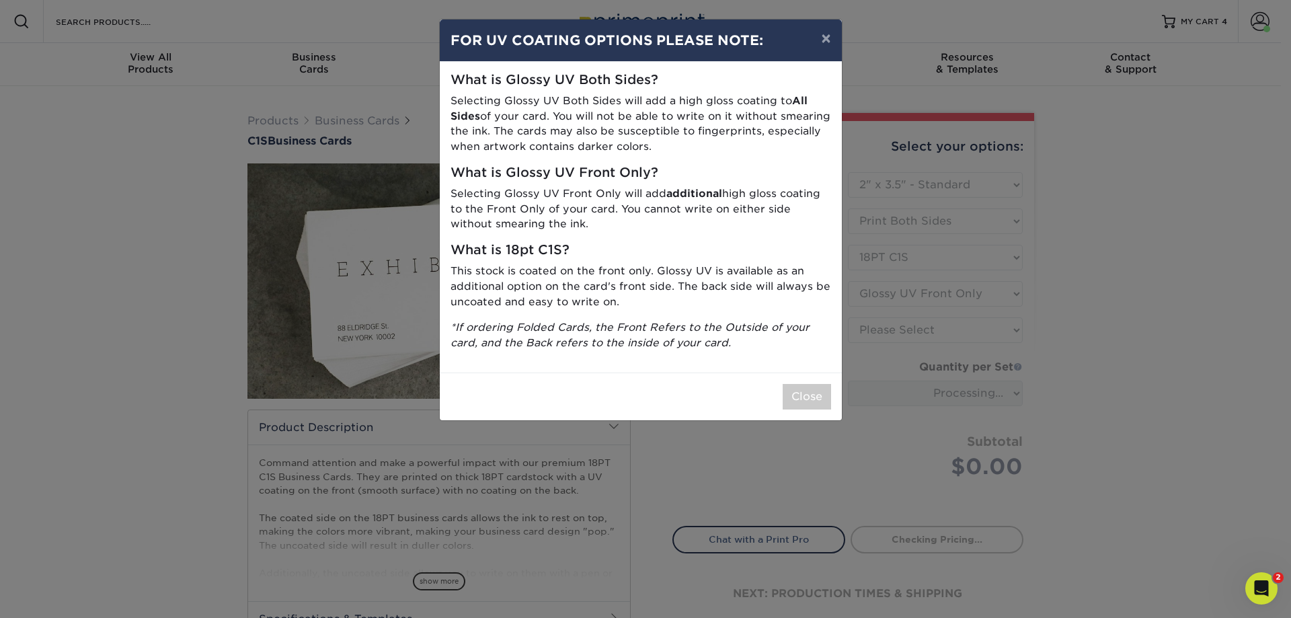
click at [897, 335] on div "× FOR UV COATING OPTIONS PLEASE NOTE: What is Glossy UV Both Sides? Selecting G…" at bounding box center [645, 309] width 1291 height 618
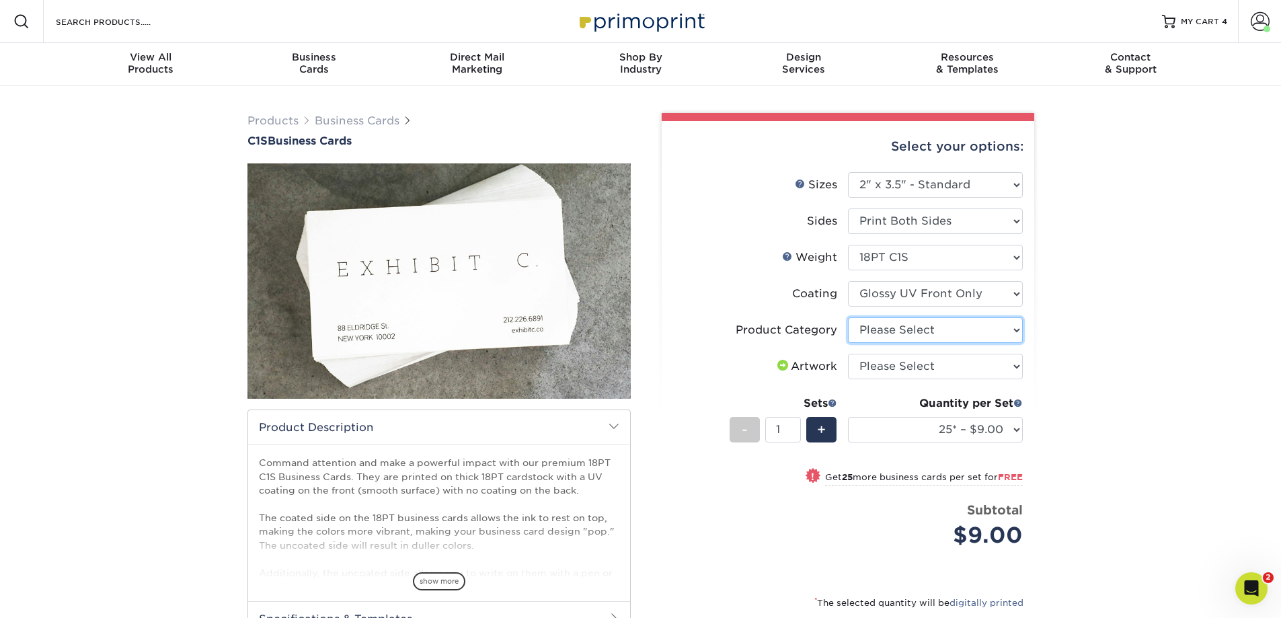
click at [910, 330] on select "Please Select Business Cards" at bounding box center [935, 330] width 175 height 26
select select "3b5148f1-0588-4f88-a218-97bcfdce65c1"
click at [848, 317] on select "Please Select Business Cards" at bounding box center [935, 330] width 175 height 26
click at [904, 359] on select "Please Select I will upload files I need a design - $100" at bounding box center [935, 367] width 175 height 26
select select "upload"
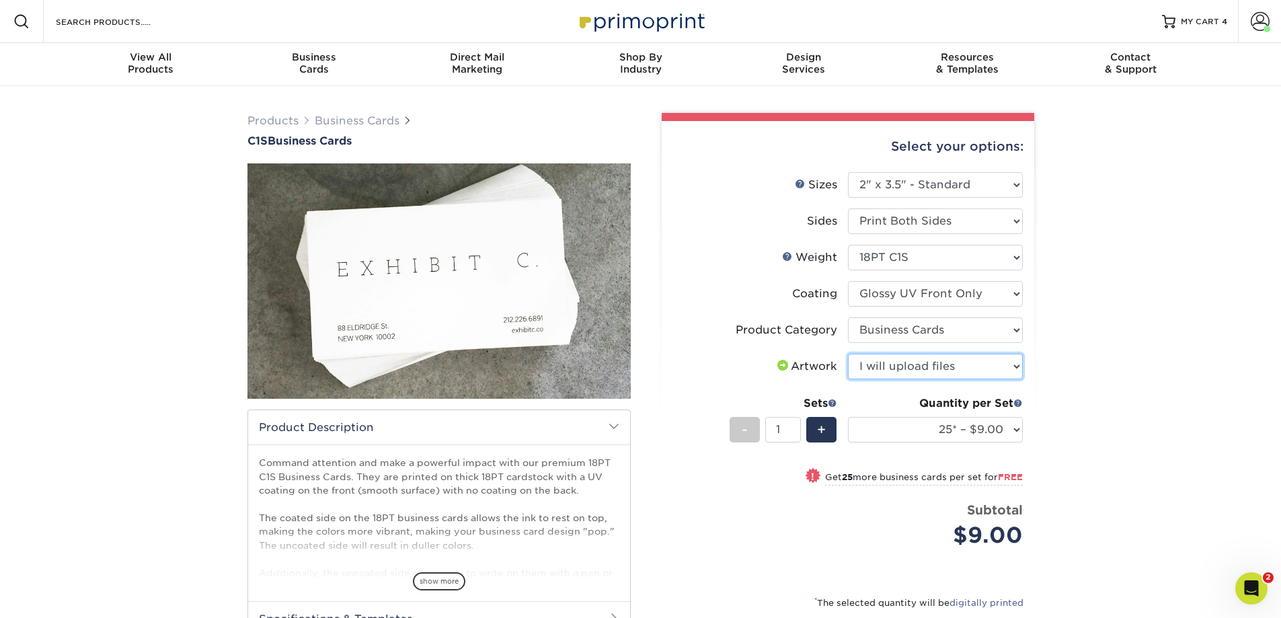
click at [848, 354] on select "Please Select I will upload files I need a design - $100" at bounding box center [935, 367] width 175 height 26
click at [951, 432] on select "25* – $9.00 50* – $9.00 75* – $9.00 100* – $9.00 250* – $20.00 500 – $39.00 100…" at bounding box center [935, 430] width 175 height 26
select select "5000 – $155.00"
click at [848, 417] on select "25* – $9.00 50* – $9.00 75* – $9.00 100* – $9.00 250* – $20.00 500 – $39.00 100…" at bounding box center [935, 430] width 175 height 26
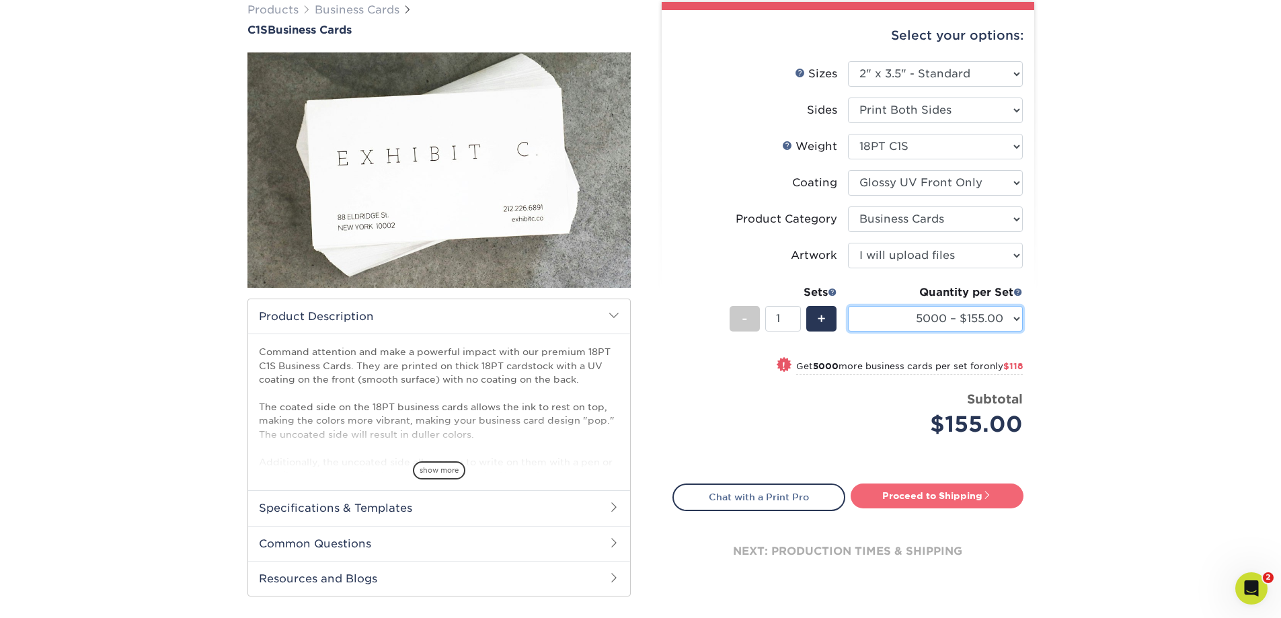
scroll to position [202, 0]
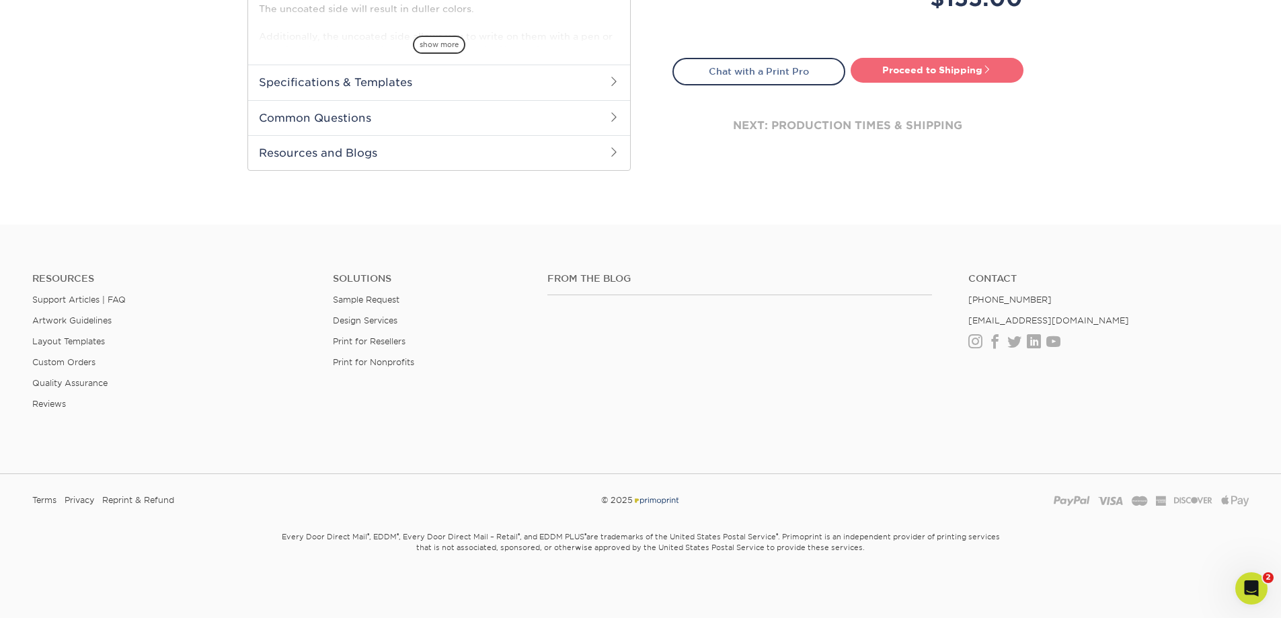
click at [910, 80] on link "Proceed to Shipping" at bounding box center [937, 70] width 173 height 24
type input "Set 1"
select select "9c5bb22b-26ae-434d-a7f7-65345f262f44"
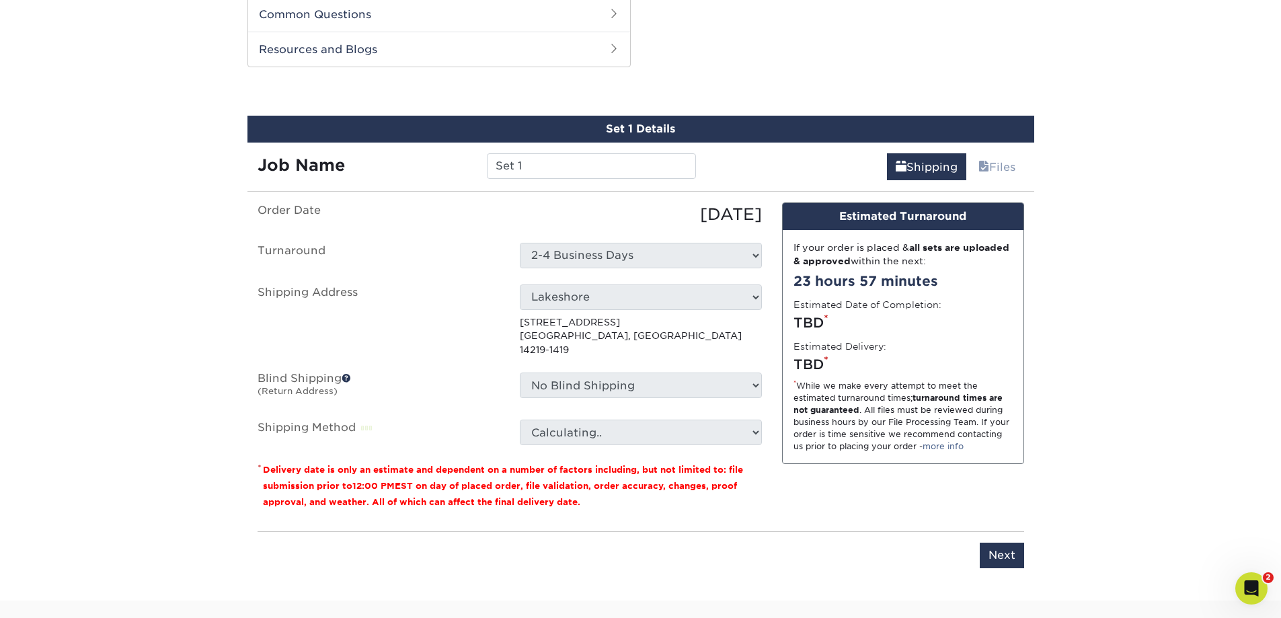
scroll to position [641, 0]
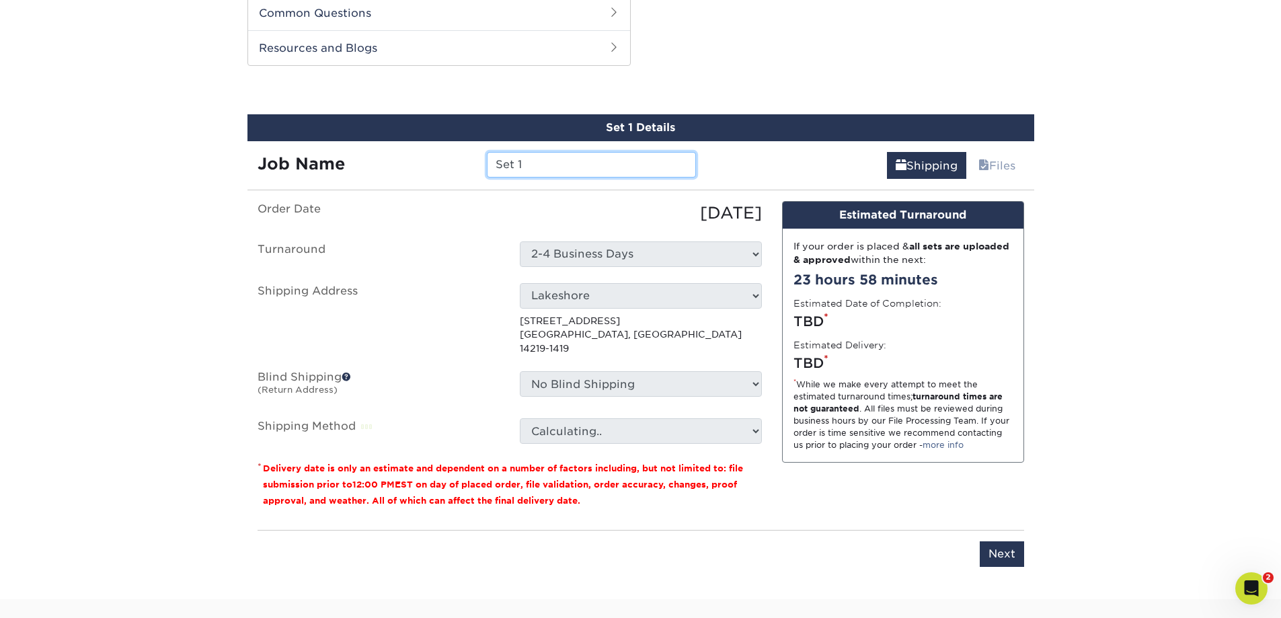
drag, startPoint x: 564, startPoint y: 169, endPoint x: 434, endPoint y: 151, distance: 131.7
click at [436, 163] on div "Job Name Set 1" at bounding box center [476, 165] width 459 height 26
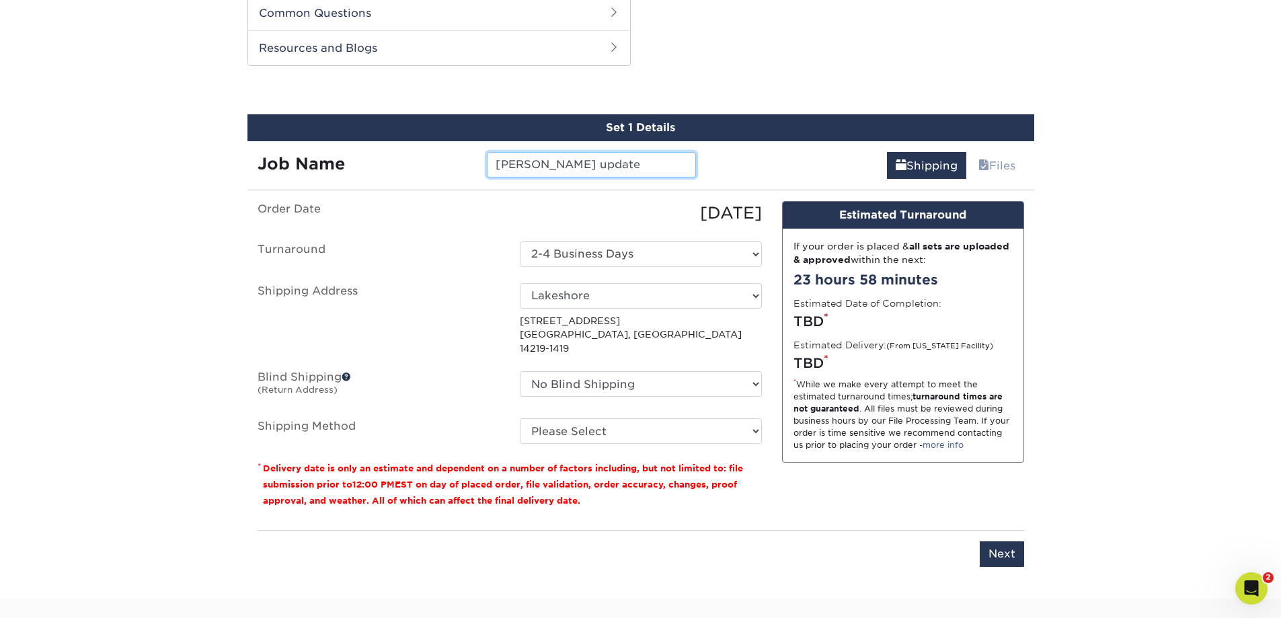
type input "[PERSON_NAME] update"
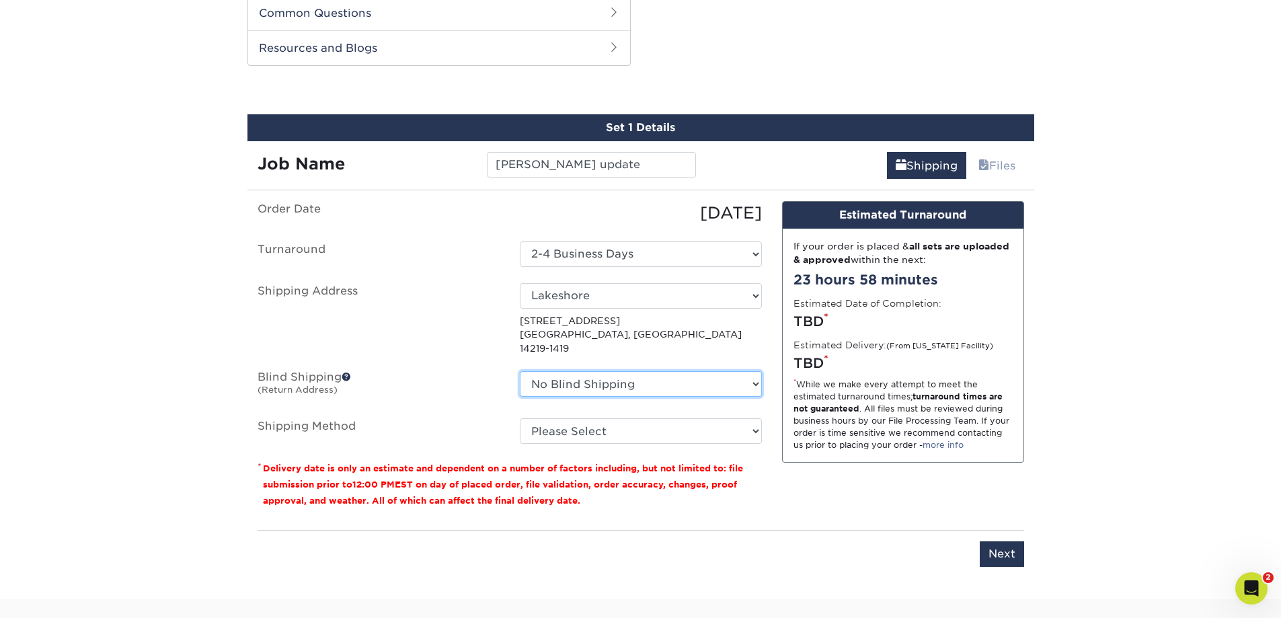
click at [559, 375] on select "No Blind Shipping [GEOGRAPHIC_DATA] [GEOGRAPHIC_DATA] [GEOGRAPHIC_DATA] + Add N…" at bounding box center [641, 384] width 242 height 26
click at [520, 371] on select "No Blind Shipping [GEOGRAPHIC_DATA] [GEOGRAPHIC_DATA] [GEOGRAPHIC_DATA] + Add N…" at bounding box center [641, 384] width 242 height 26
click at [561, 418] on select "Please Select Ground Shipping (+$11.20) 3 Day Shipping Service (+$22.92) 2 Day …" at bounding box center [641, 431] width 242 height 26
select select "03"
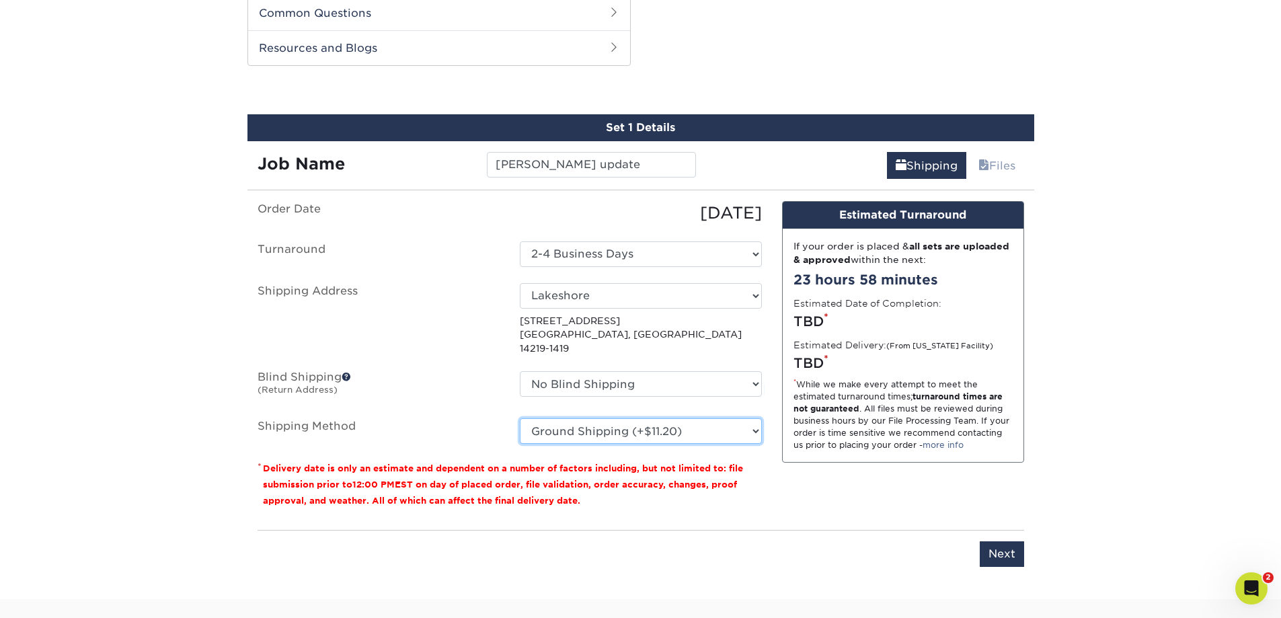
click at [520, 418] on select "Please Select Ground Shipping (+$11.20) 3 Day Shipping Service (+$22.92) 2 Day …" at bounding box center [641, 431] width 242 height 26
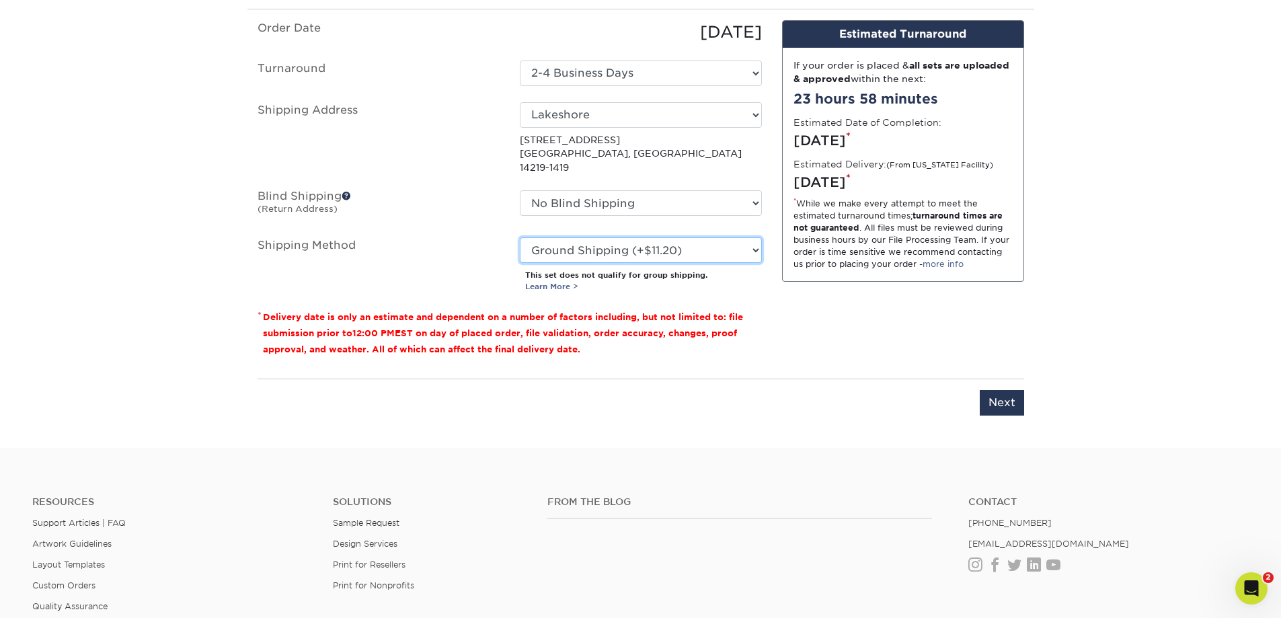
scroll to position [843, 0]
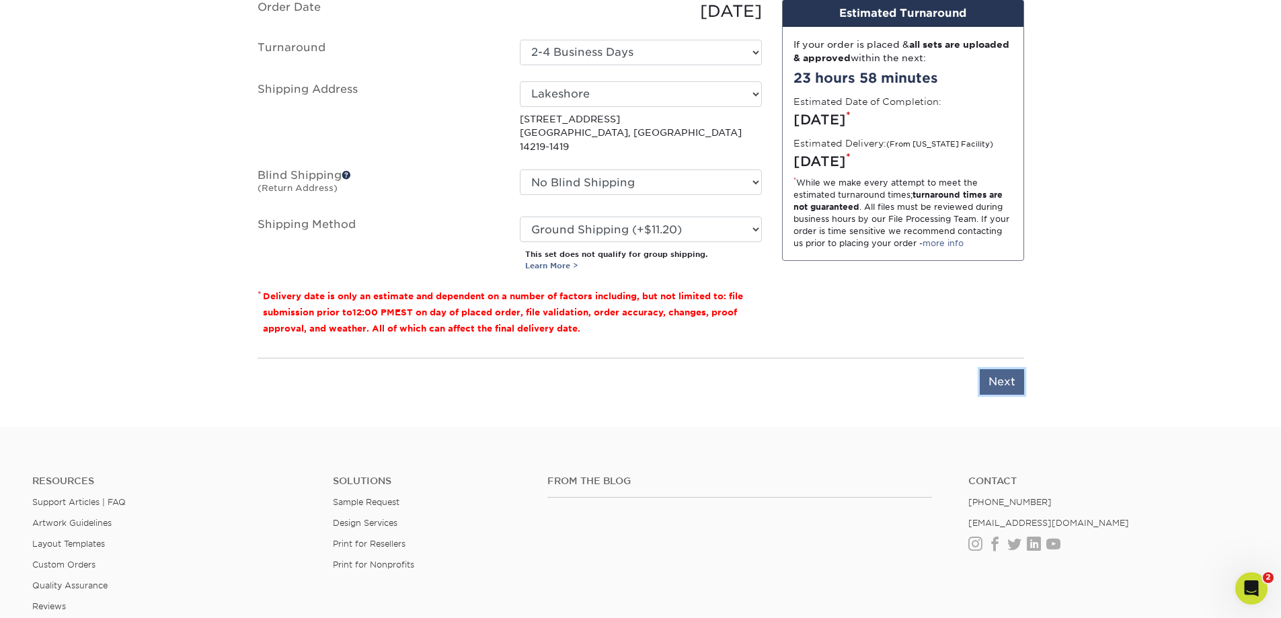
click at [994, 369] on input "Next" at bounding box center [1002, 382] width 44 height 26
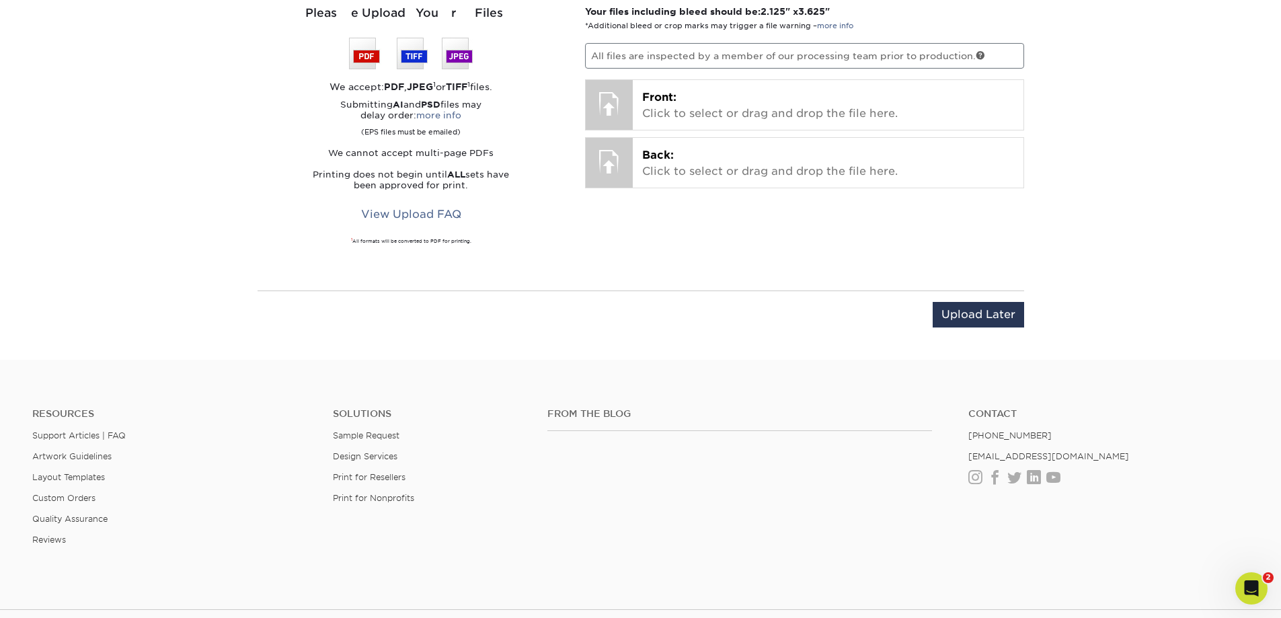
scroll to position [641, 0]
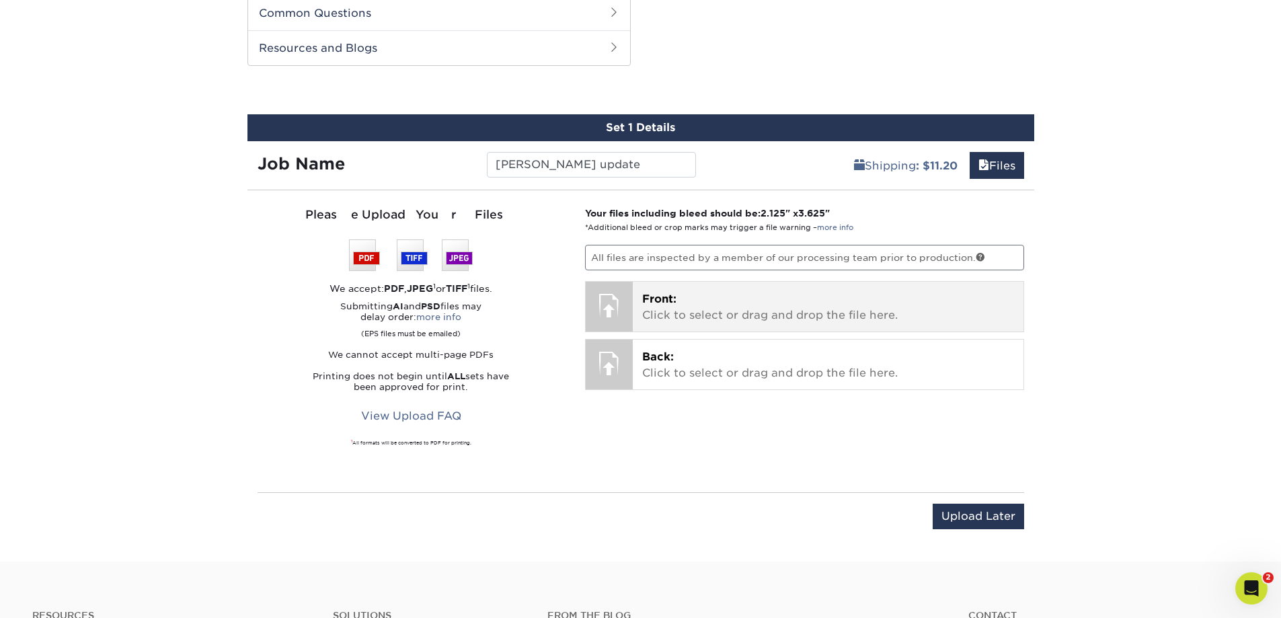
click at [674, 299] on span "Front:" at bounding box center [659, 298] width 34 height 13
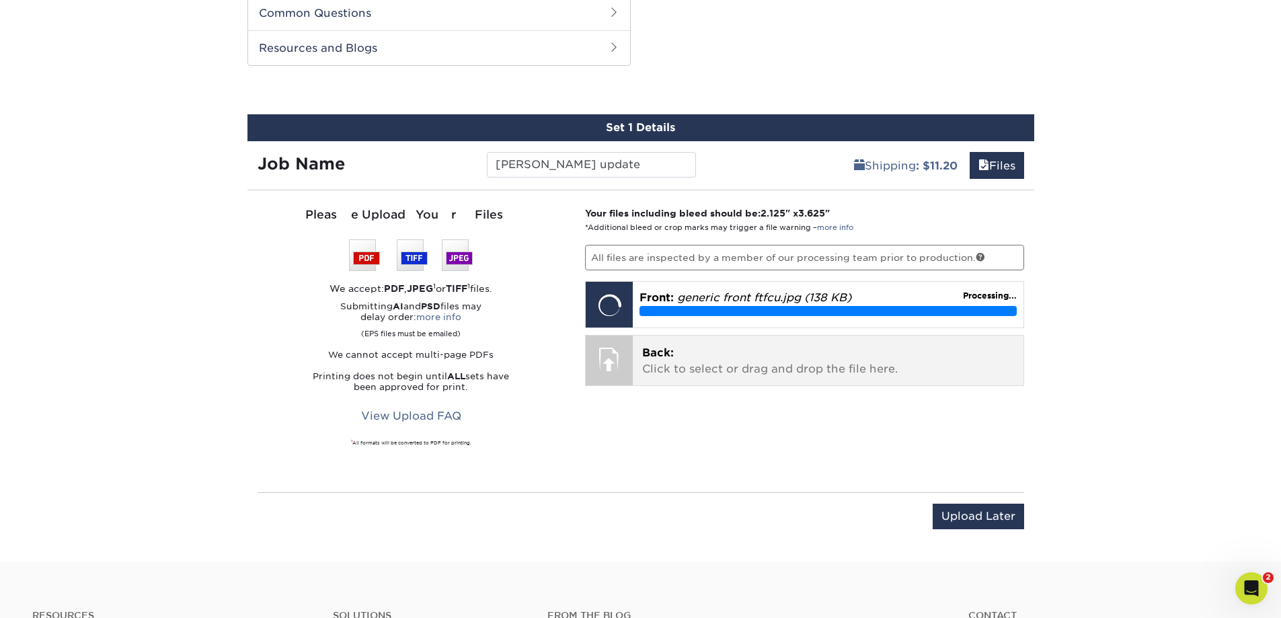
click at [737, 358] on p "Back: Click to select or drag and drop the file here." at bounding box center [828, 361] width 372 height 32
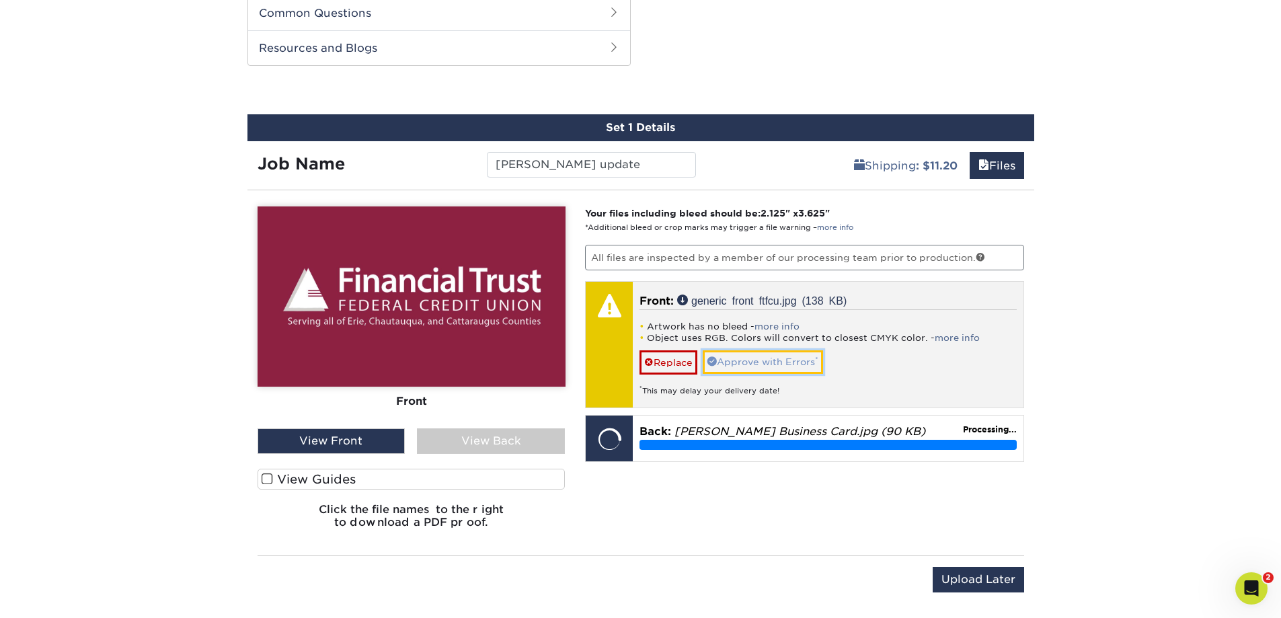
click at [759, 362] on link "Approve with Errors *" at bounding box center [763, 361] width 120 height 23
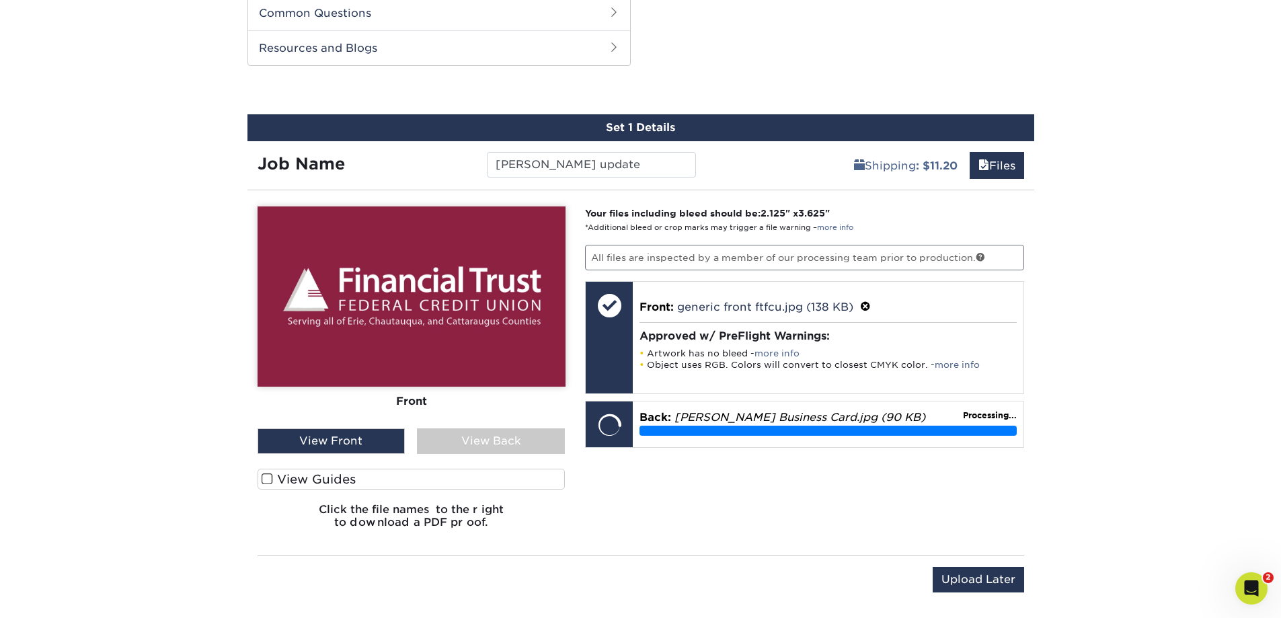
click at [450, 440] on div "View Back" at bounding box center [491, 441] width 148 height 26
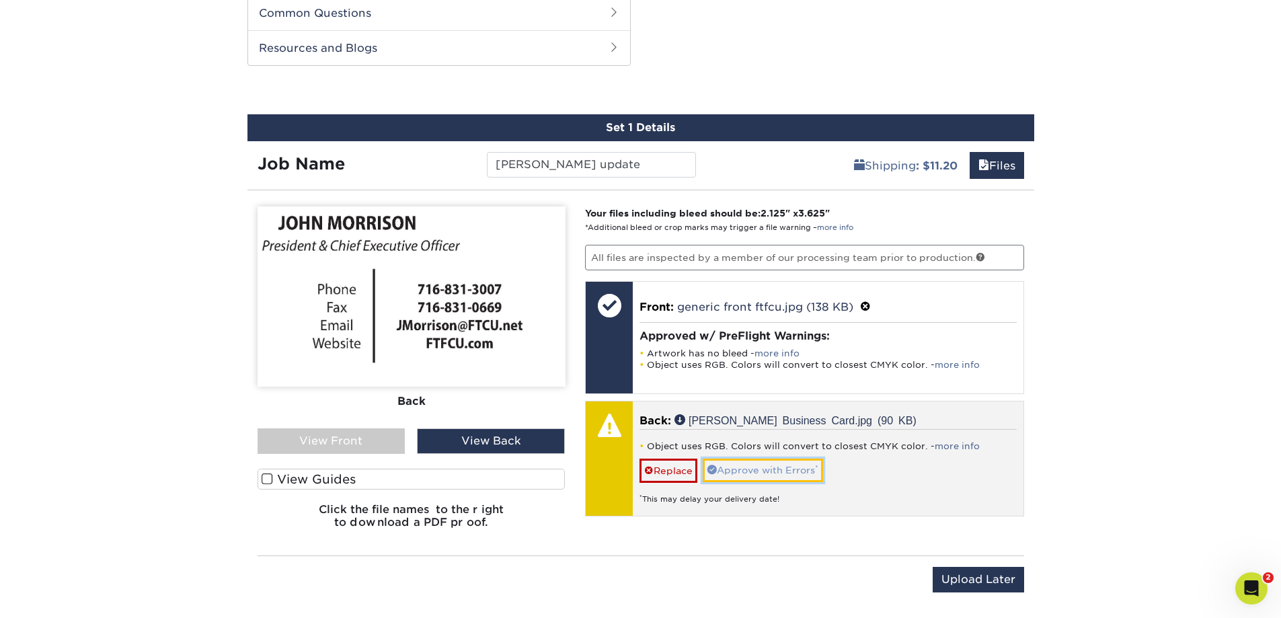
click at [783, 471] on link "Approve with Errors *" at bounding box center [763, 470] width 120 height 23
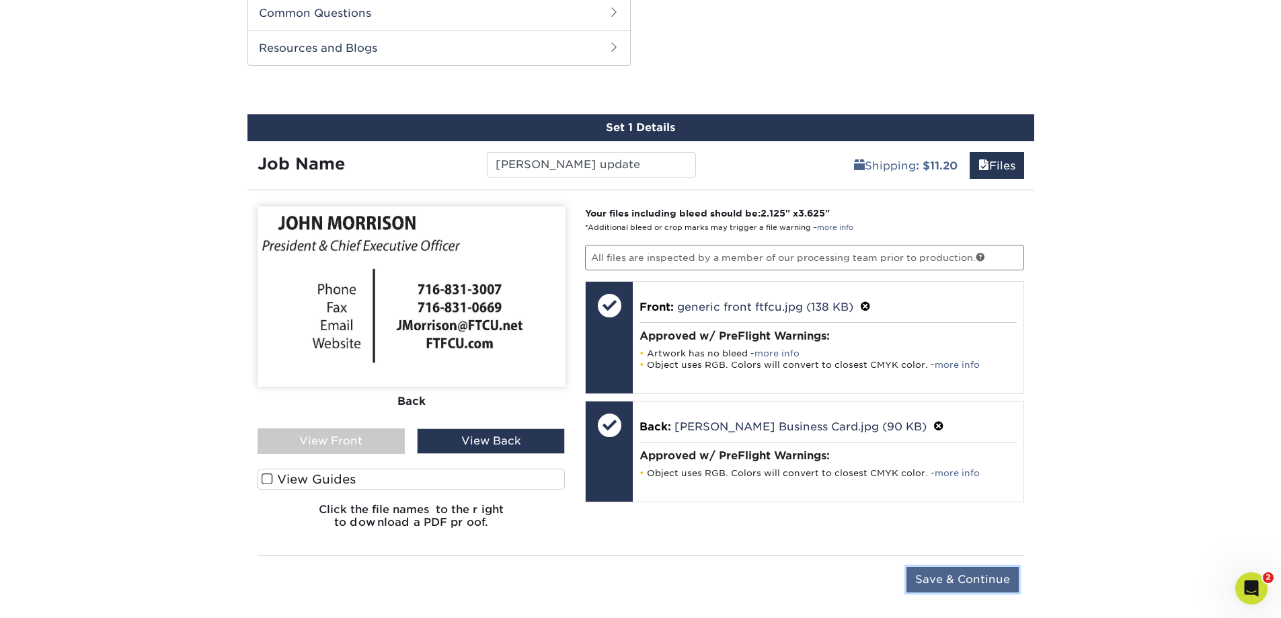
click at [972, 585] on input "Save & Continue" at bounding box center [962, 580] width 112 height 26
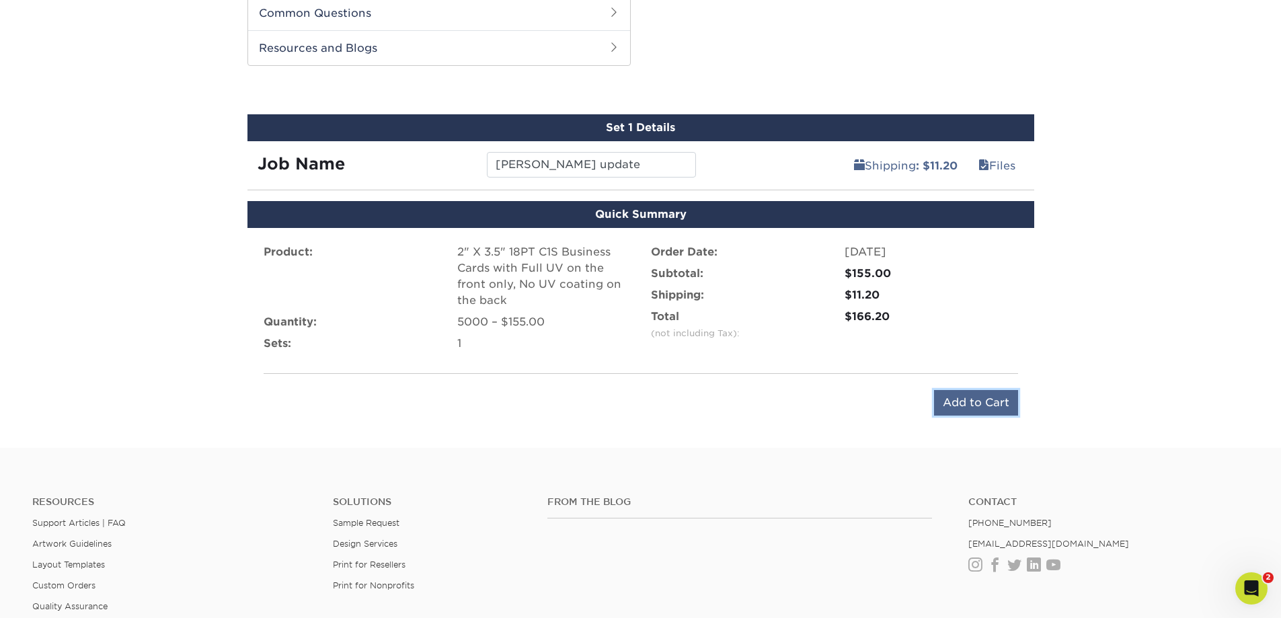
click at [966, 403] on input "Add to Cart" at bounding box center [976, 403] width 84 height 26
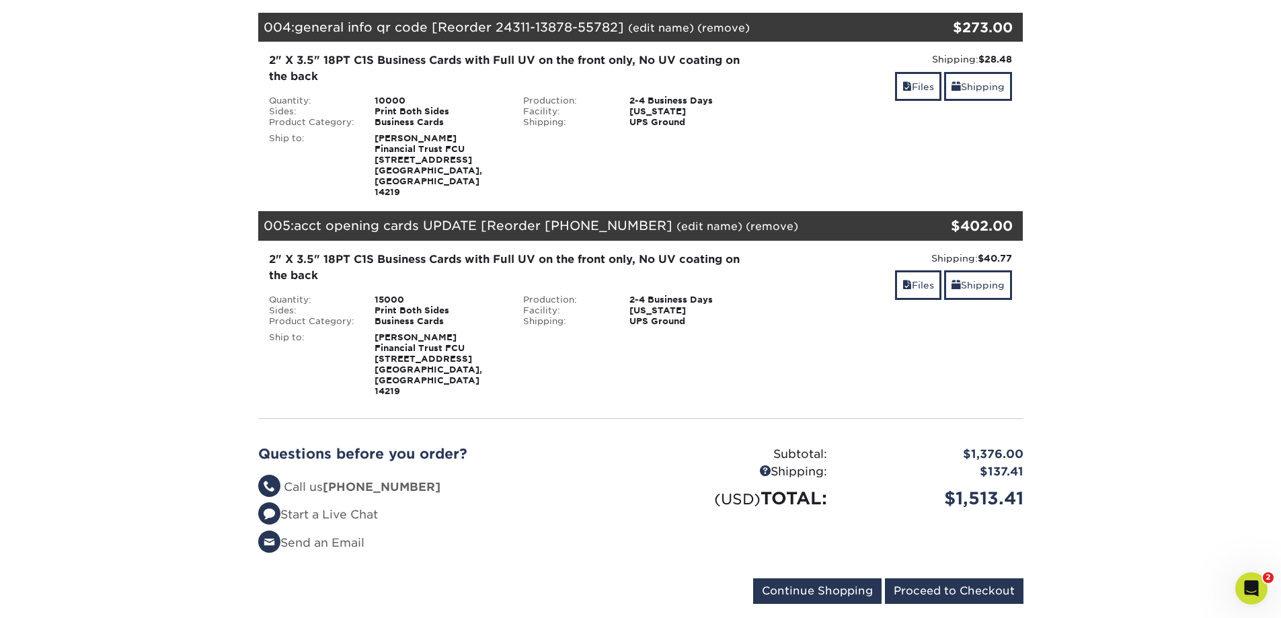
scroll to position [807, 0]
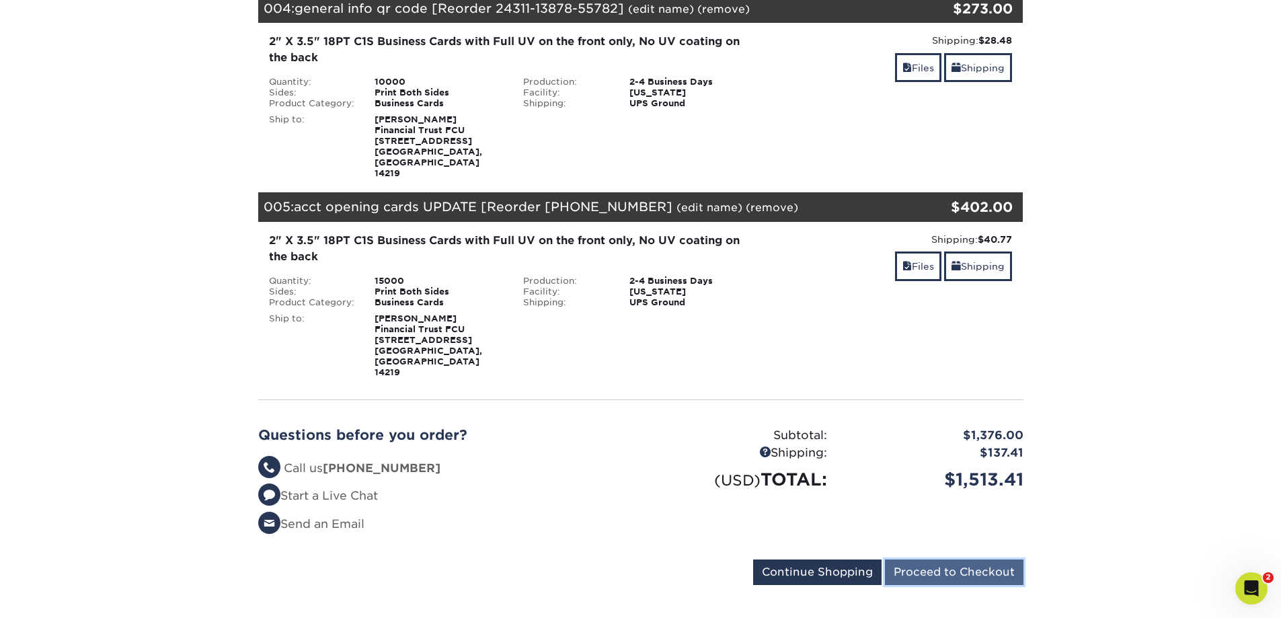
click at [951, 559] on input "Proceed to Checkout" at bounding box center [954, 572] width 139 height 26
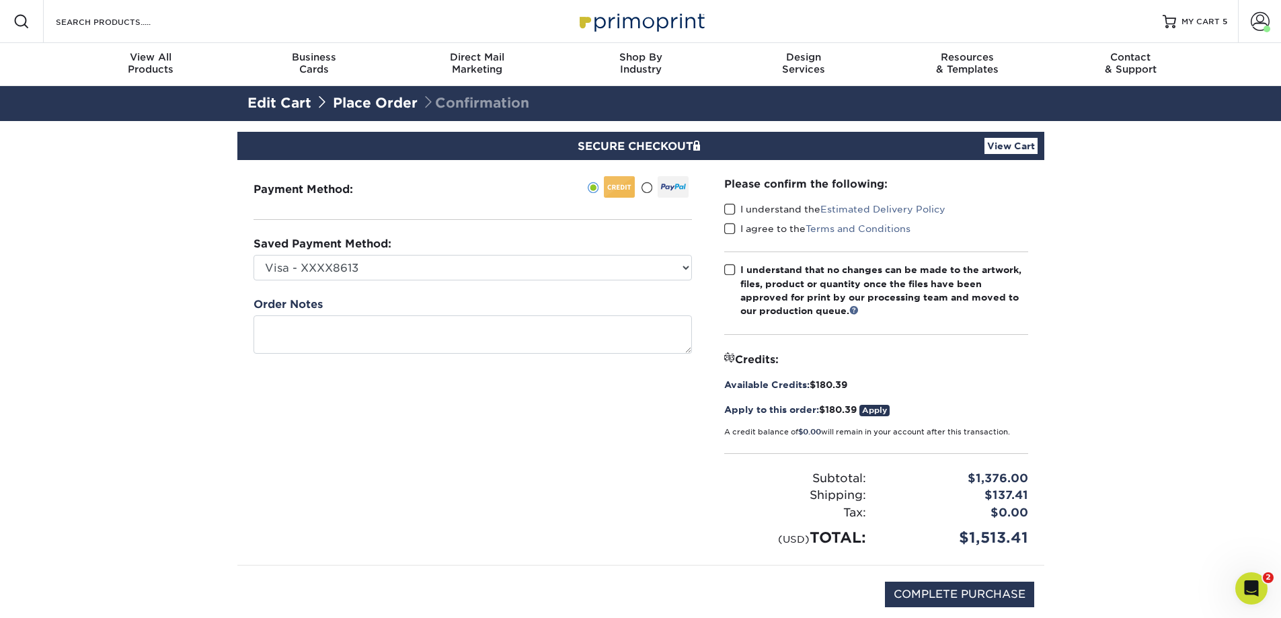
click at [761, 210] on label "I understand the Estimated Delivery Policy" at bounding box center [834, 208] width 221 height 13
click at [0, 0] on input "I understand the Estimated Delivery Policy" at bounding box center [0, 0] width 0 height 0
click at [764, 230] on label "I agree to the Terms and Conditions" at bounding box center [817, 228] width 186 height 13
click at [0, 0] on input "I agree to the Terms and Conditions" at bounding box center [0, 0] width 0 height 0
click at [738, 270] on label "I understand that no changes can be made to the artwork, files, product or quan…" at bounding box center [876, 290] width 304 height 55
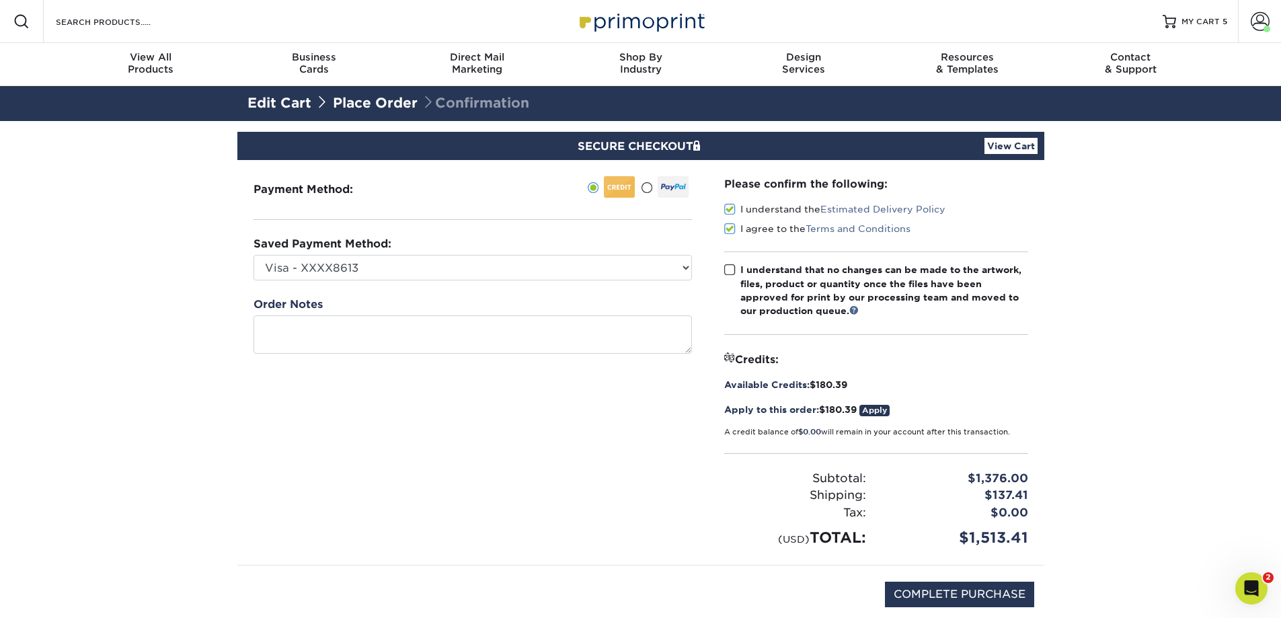
click at [0, 0] on input "I understand that no changes can be made to the artwork, files, product or quan…" at bounding box center [0, 0] width 0 height 0
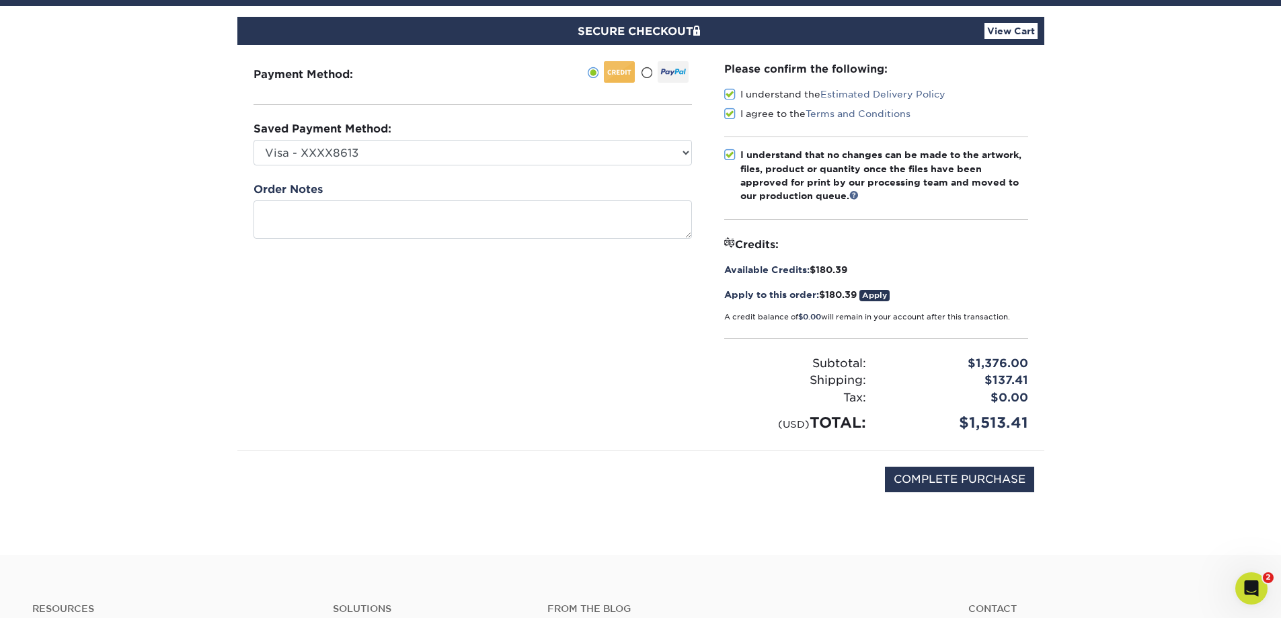
scroll to position [134, 0]
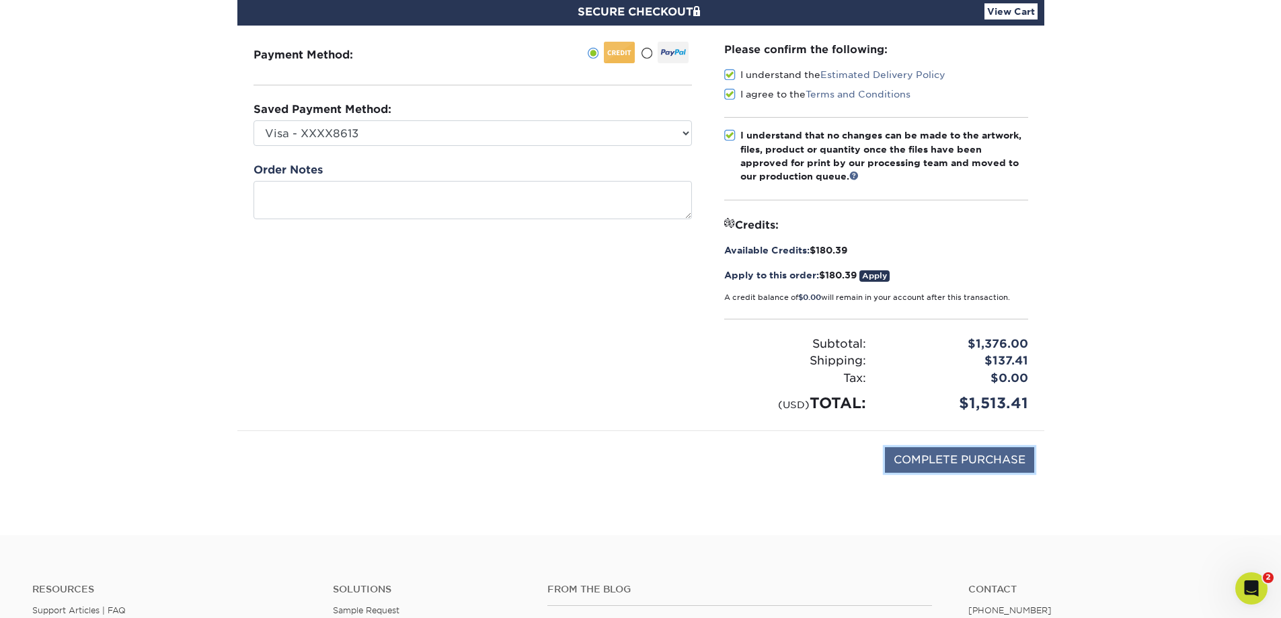
click at [972, 460] on input "COMPLETE PURCHASE" at bounding box center [959, 460] width 149 height 26
type input "PROCESSING, PLEASE WAIT..."
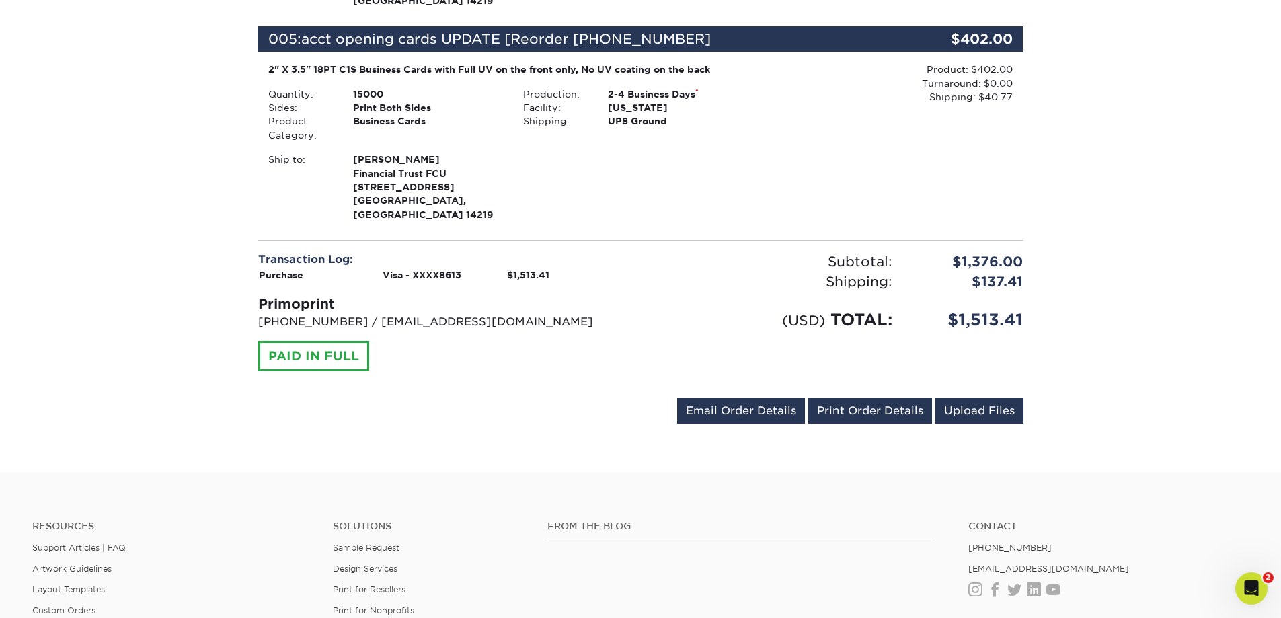
scroll to position [1345, 0]
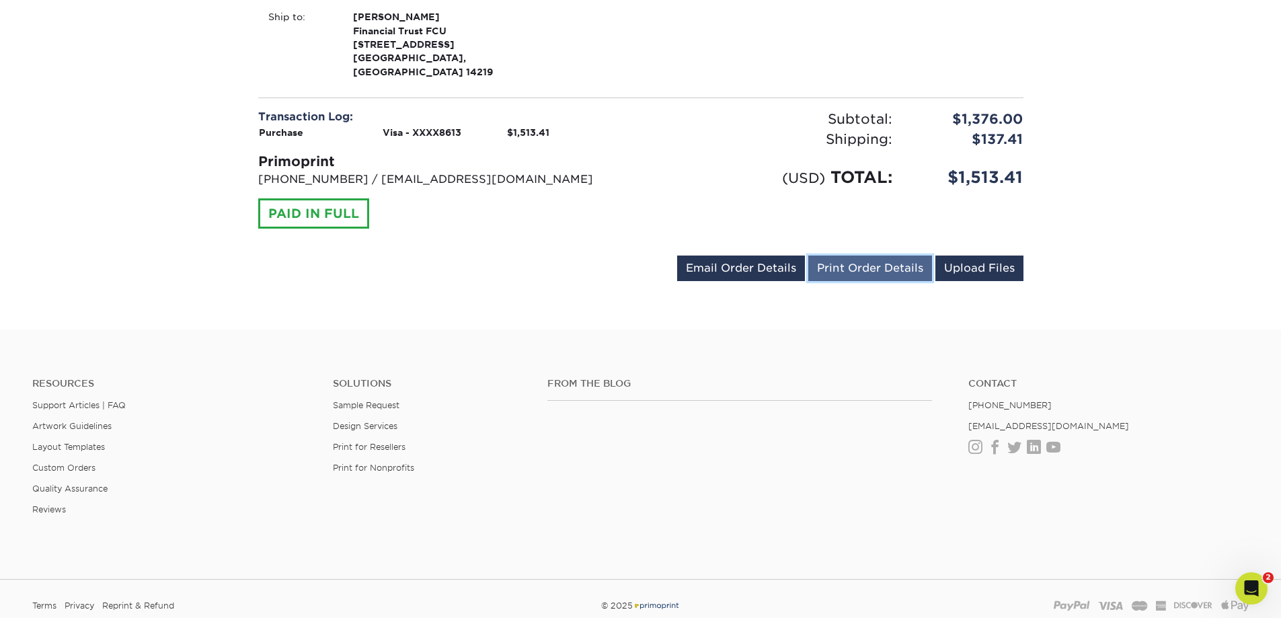
click at [853, 255] on link "Print Order Details" at bounding box center [870, 268] width 124 height 26
